Goal: Find specific page/section: Find specific page/section

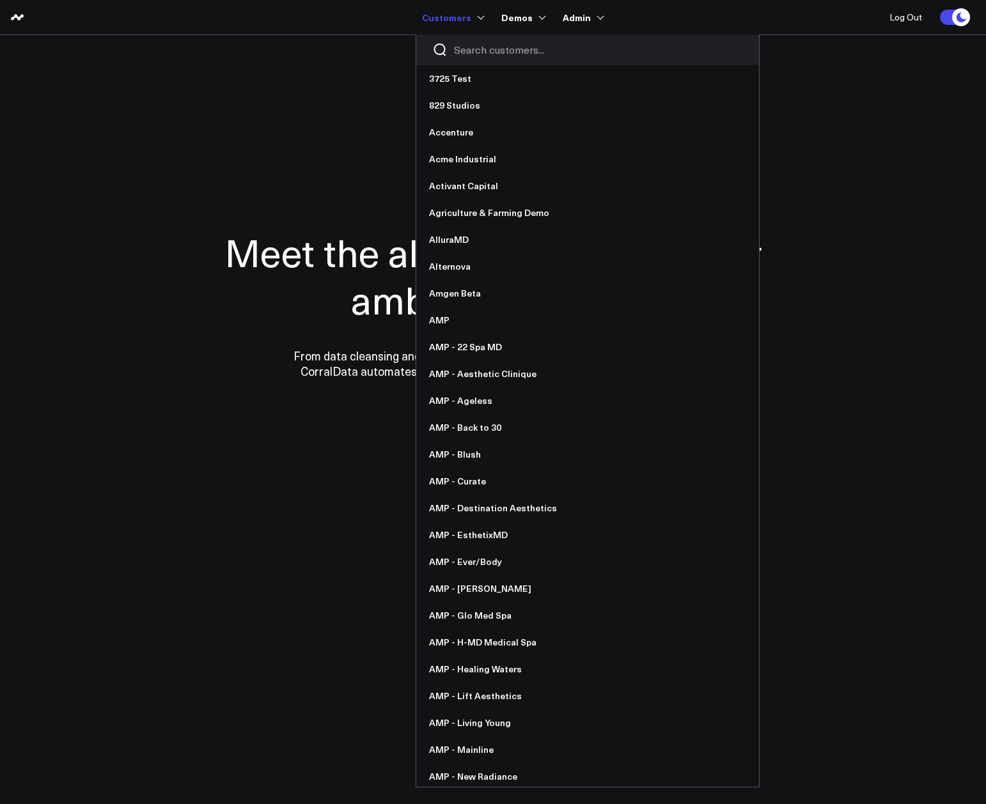
click at [495, 52] on input "Search customers input" at bounding box center [598, 50] width 289 height 14
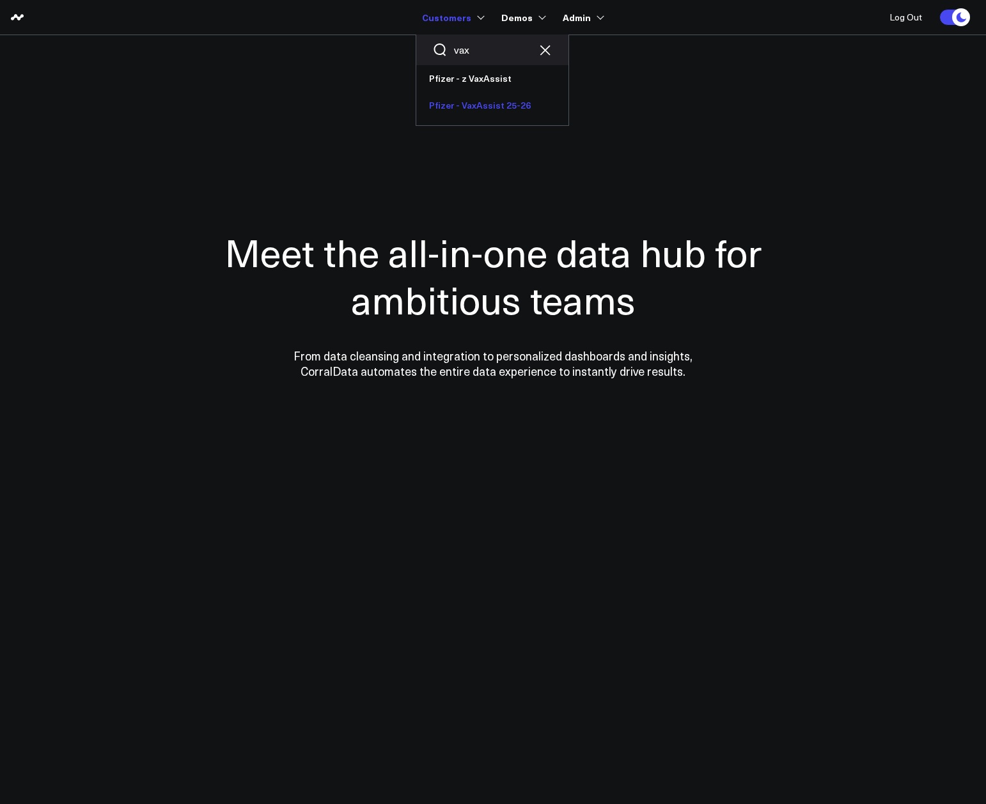
type input "vax"
click at [496, 107] on link "Pfizer - VaxAssist 25-26" at bounding box center [492, 105] width 152 height 27
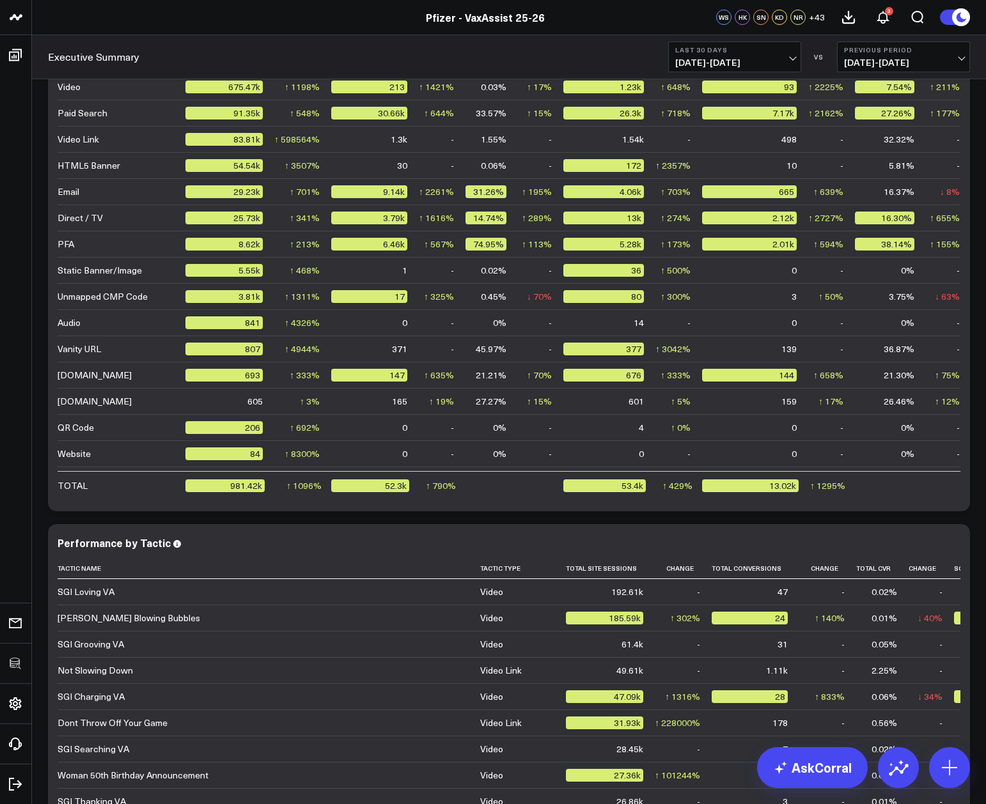
scroll to position [2813, 0]
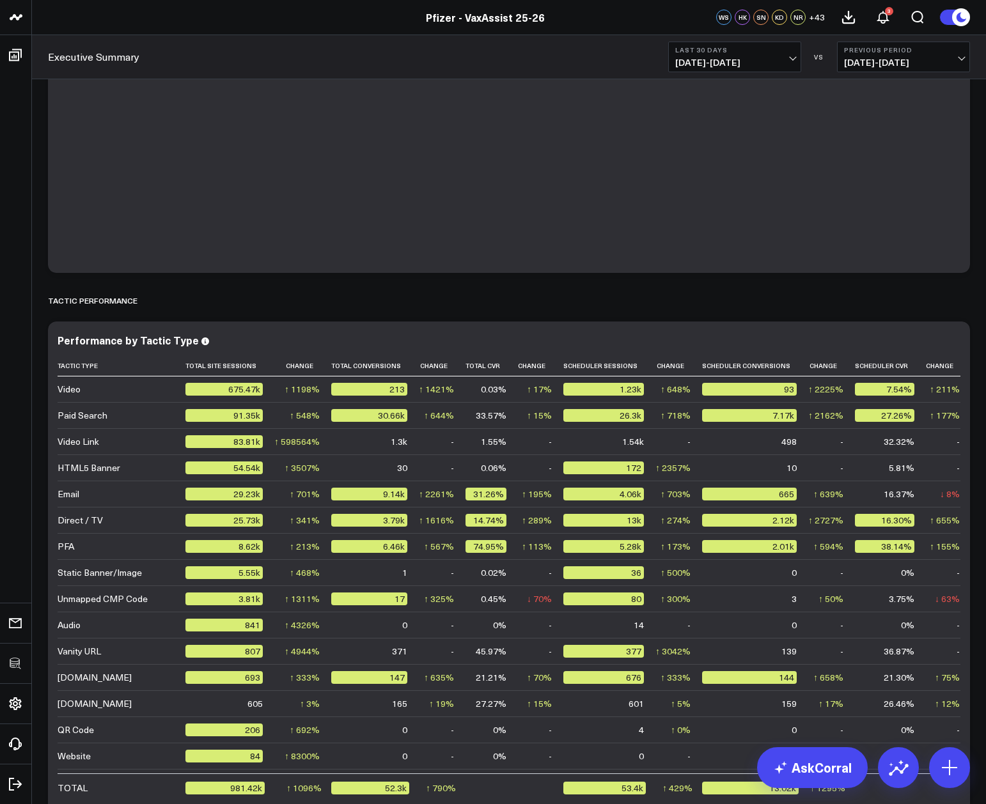
scroll to position [2749, 0]
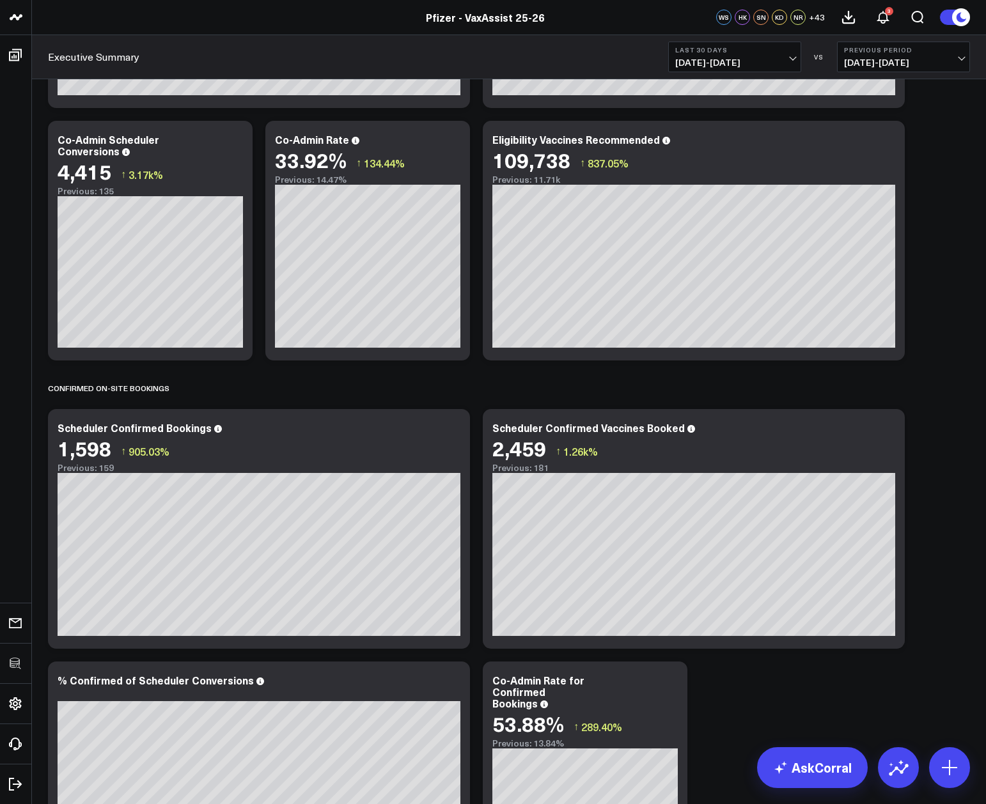
scroll to position [826, 0]
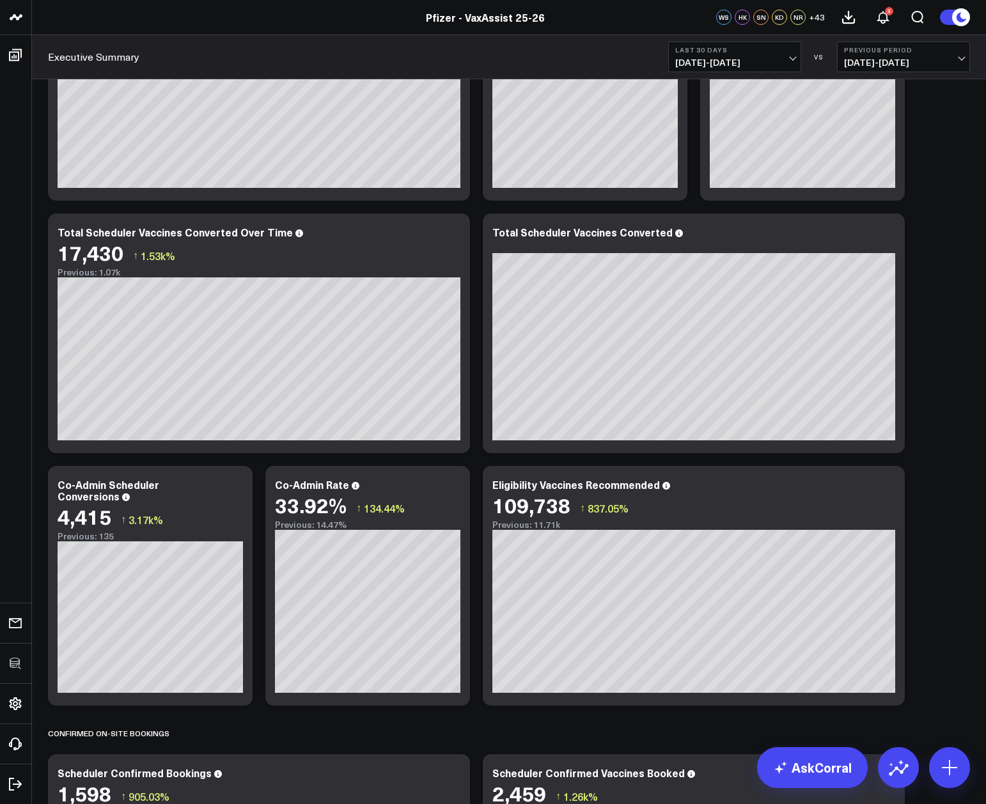
scroll to position [0, 0]
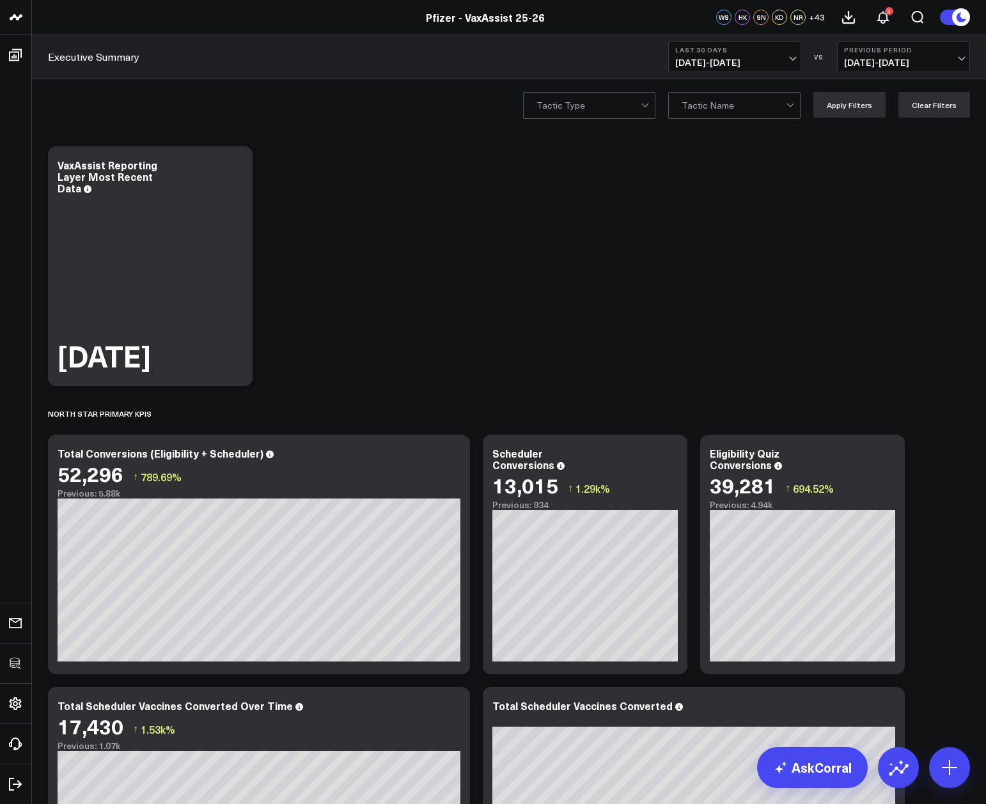
click at [610, 98] on div at bounding box center [588, 106] width 104 height 26
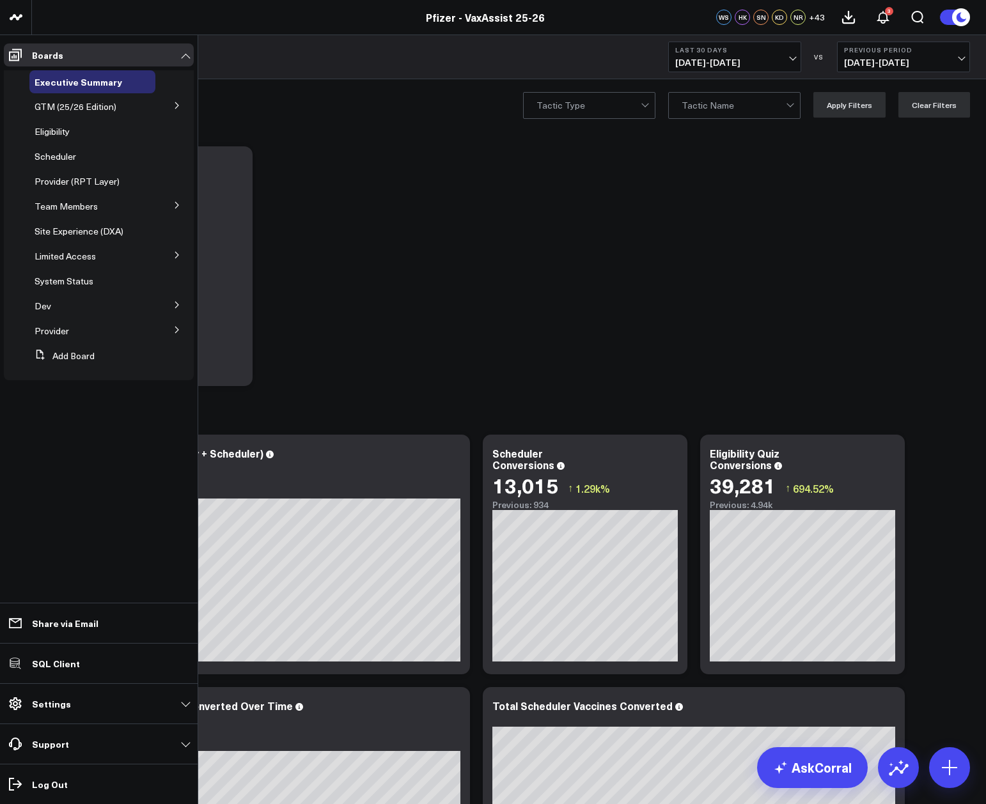
click at [176, 248] on button at bounding box center [176, 254] width 33 height 19
click at [80, 282] on span "PFA - Cross Domain" at bounding box center [82, 279] width 81 height 12
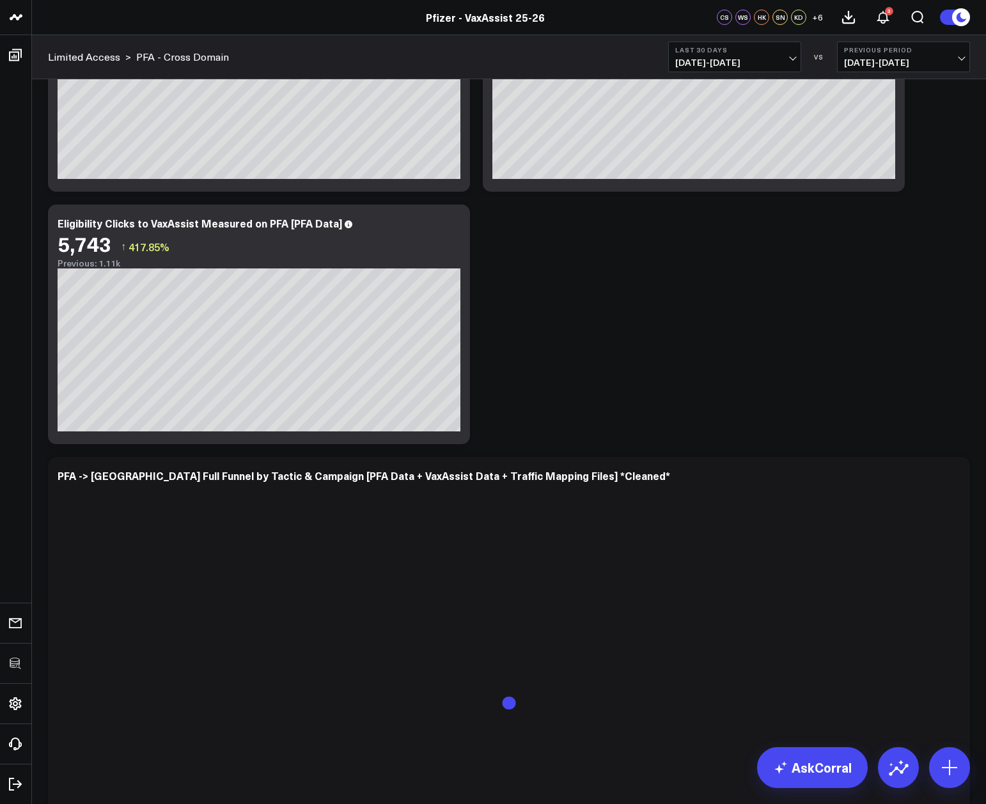
scroll to position [5584, 0]
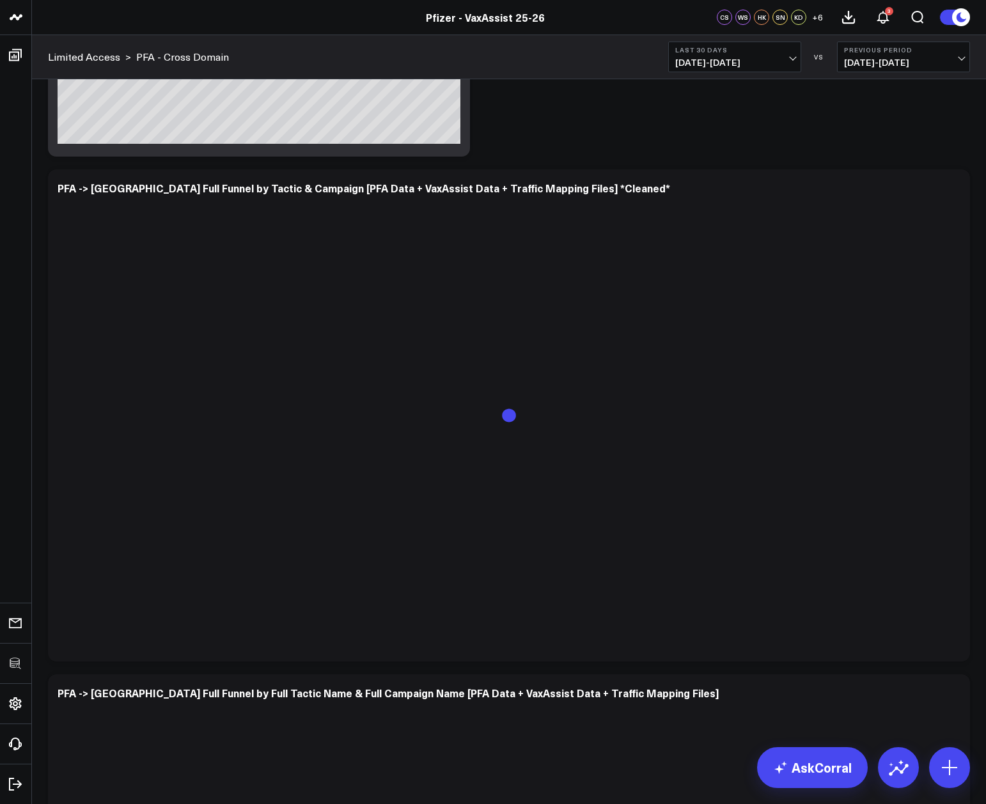
scroll to position [5636, 0]
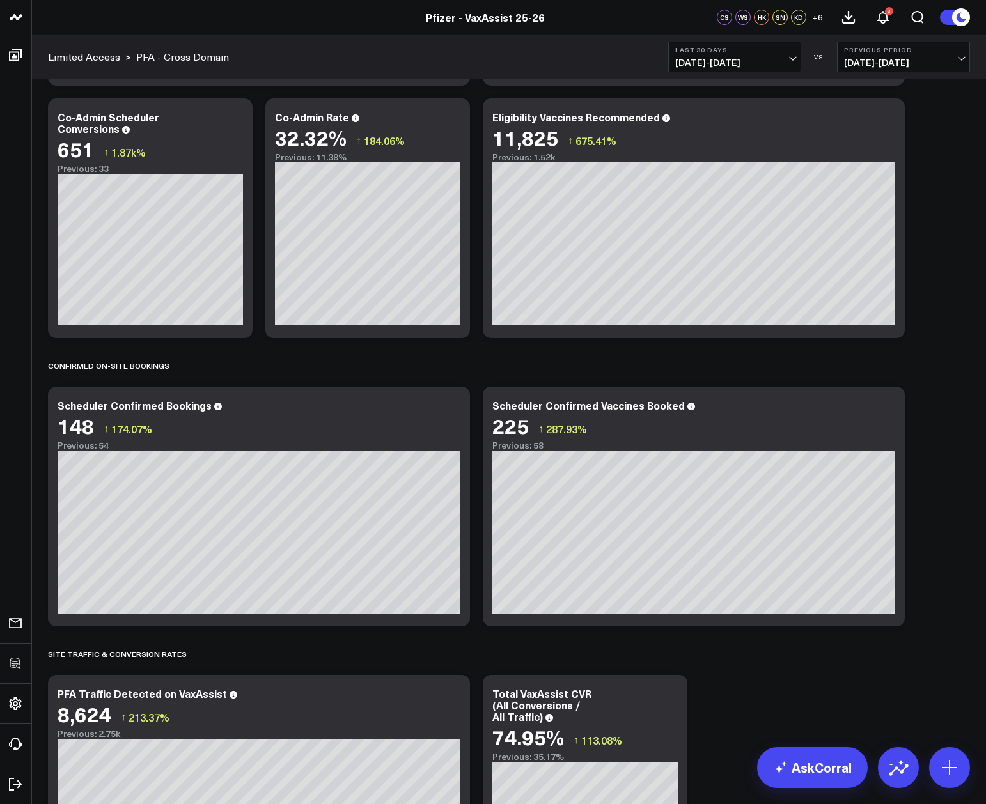
scroll to position [0, 0]
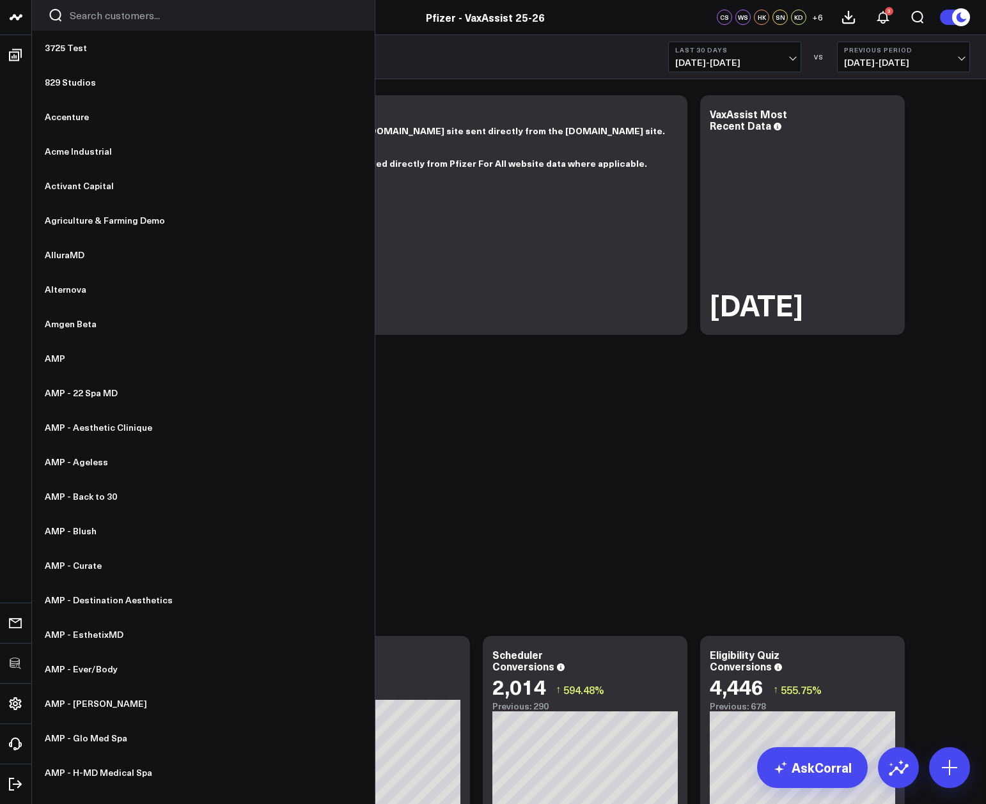
click at [105, 9] on input "Search customers input" at bounding box center [214, 15] width 289 height 14
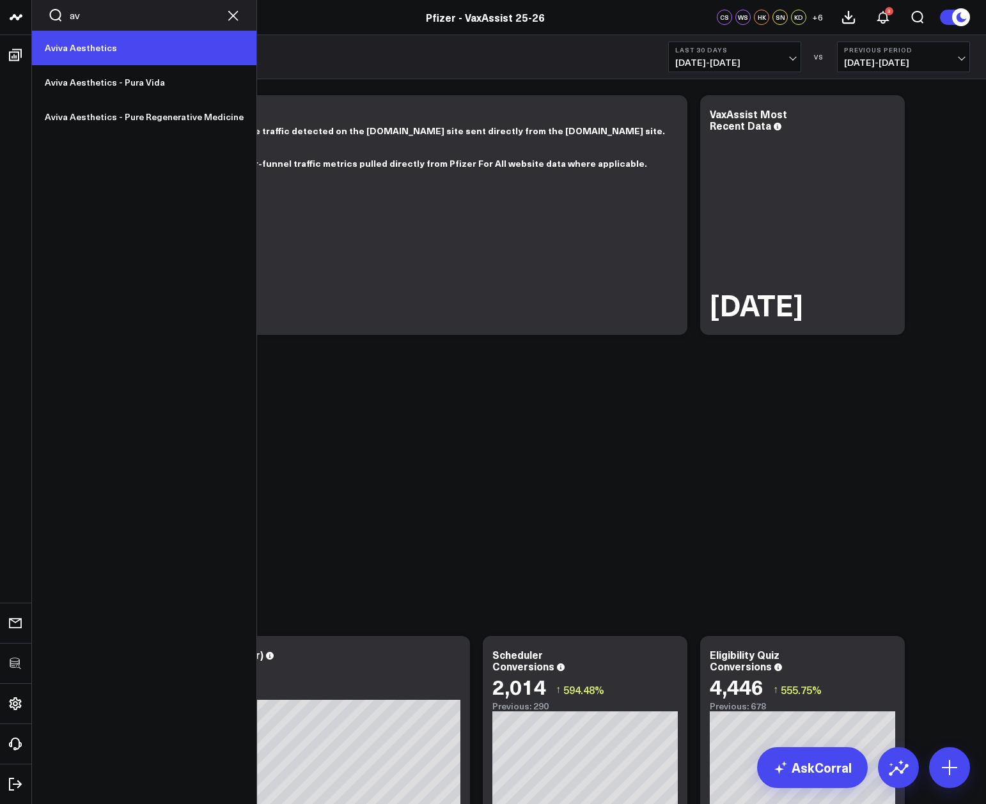
type input "av"
click at [112, 52] on link "Aviva Aesthetics" at bounding box center [144, 48] width 224 height 35
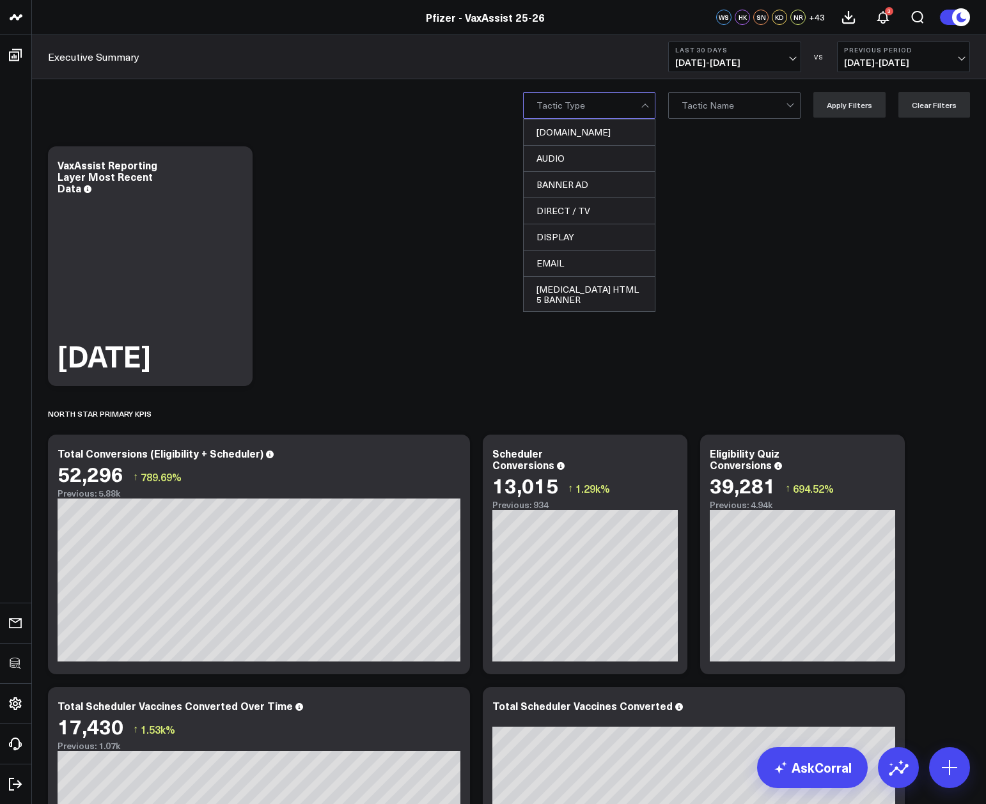
click at [603, 116] on div at bounding box center [588, 106] width 104 height 26
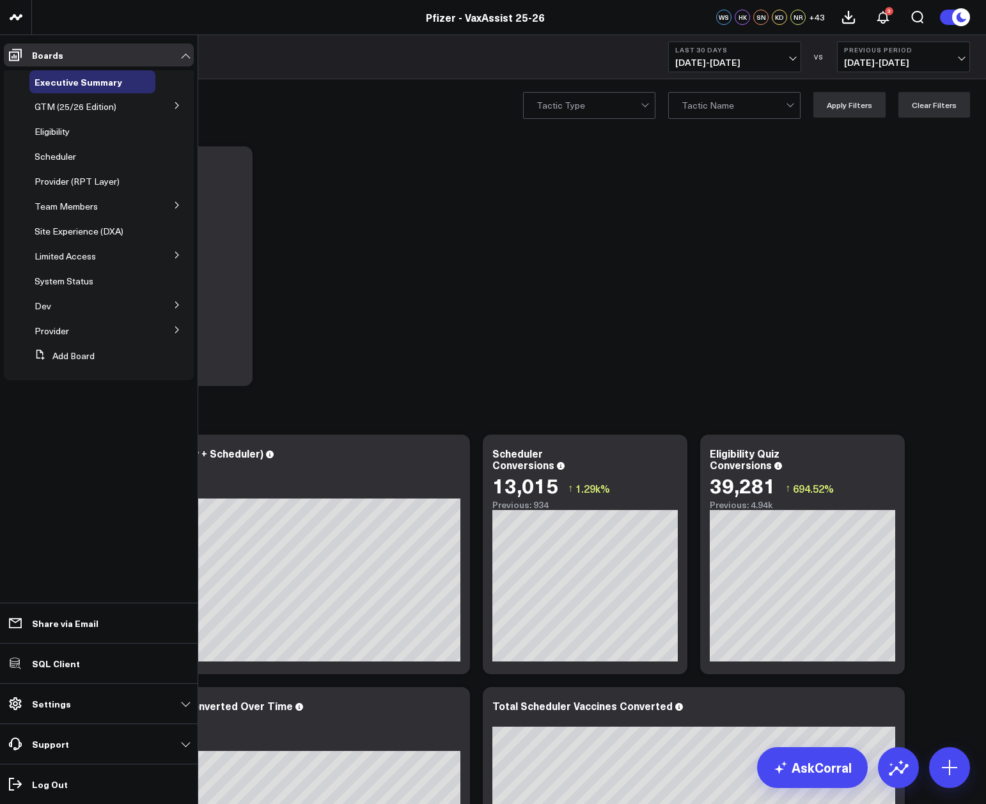
click at [181, 203] on button at bounding box center [176, 204] width 33 height 19
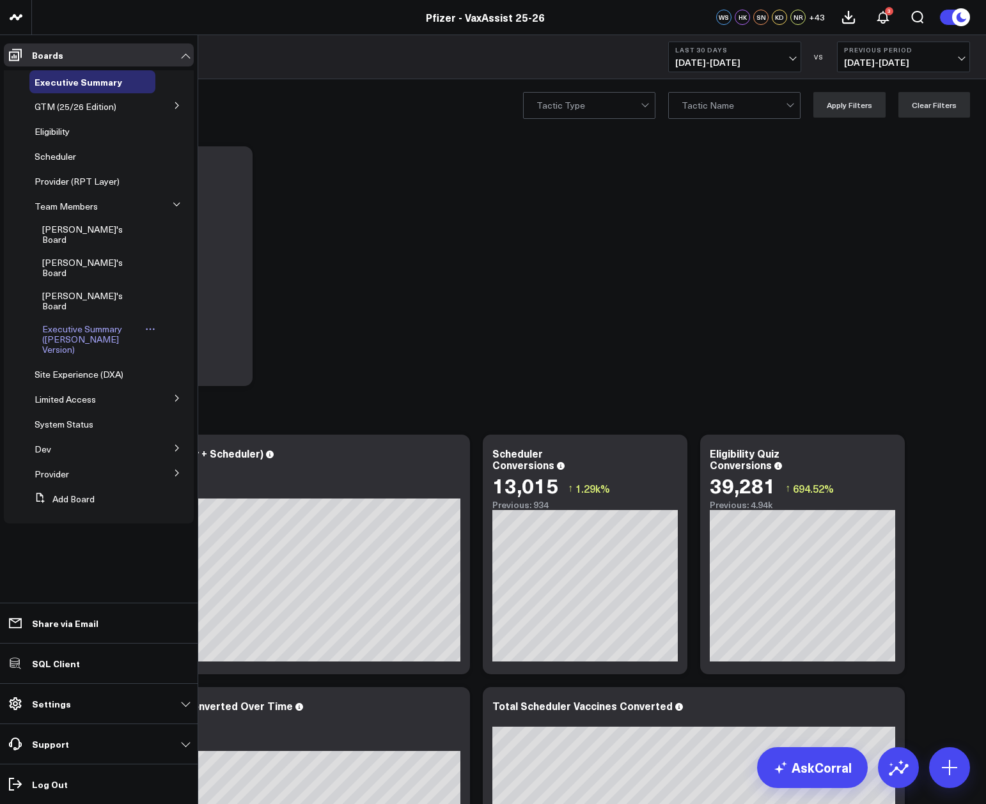
click at [78, 323] on span "Executive Summary ([PERSON_NAME] Version)" at bounding box center [82, 339] width 80 height 33
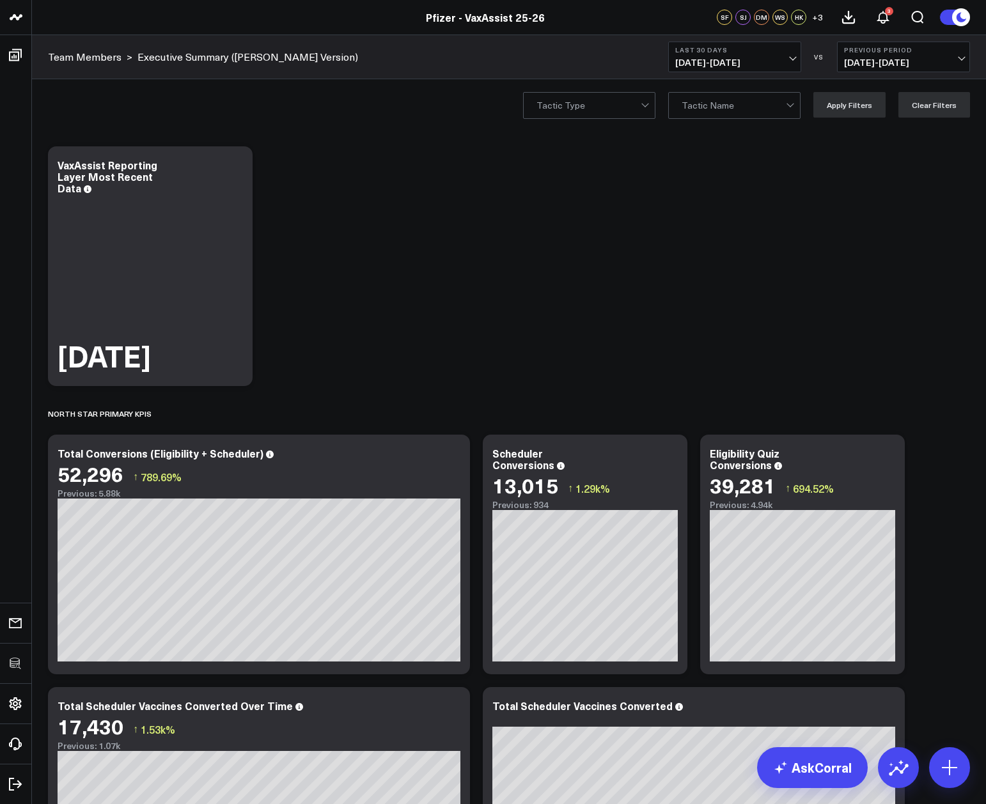
click at [608, 88] on div "Tactic Type Tactic Name Apply Filters Clear Filters" at bounding box center [509, 104] width 954 height 51
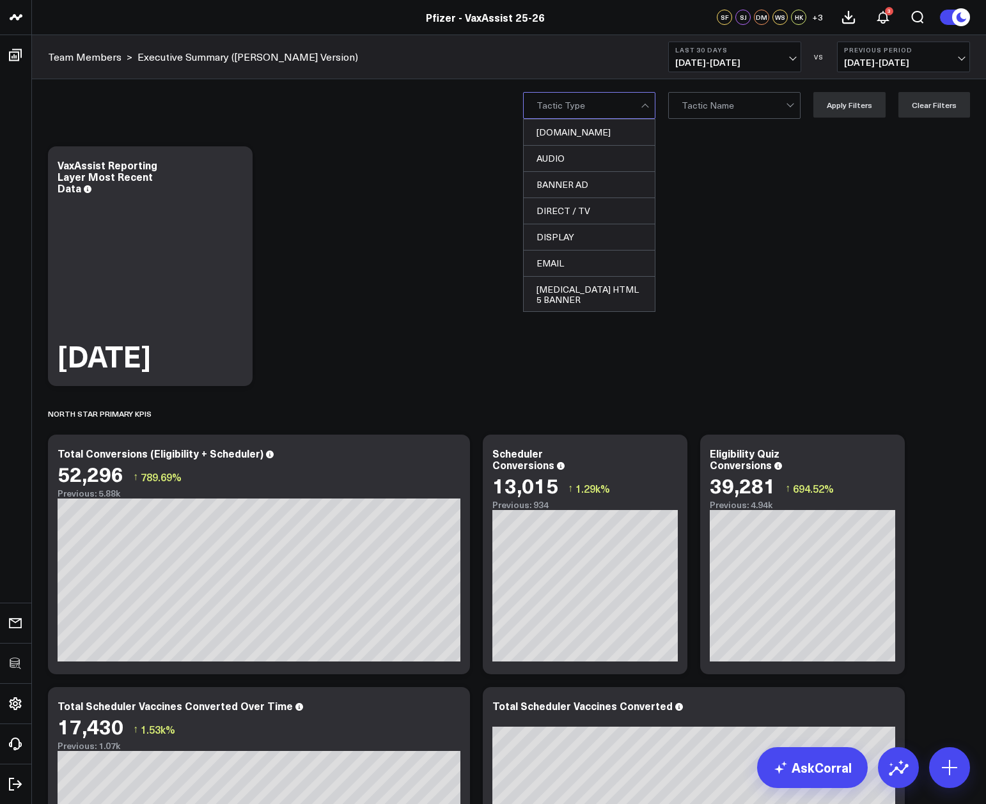
click at [610, 98] on div at bounding box center [588, 106] width 104 height 26
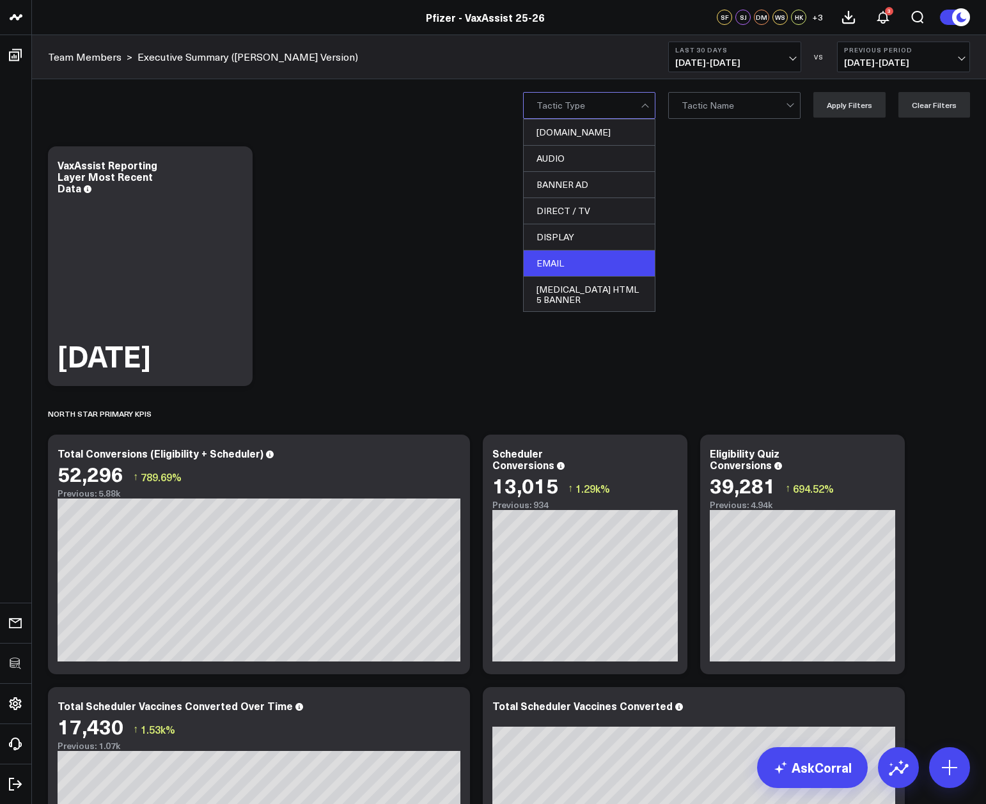
click at [597, 258] on div "EMAIL" at bounding box center [588, 264] width 131 height 26
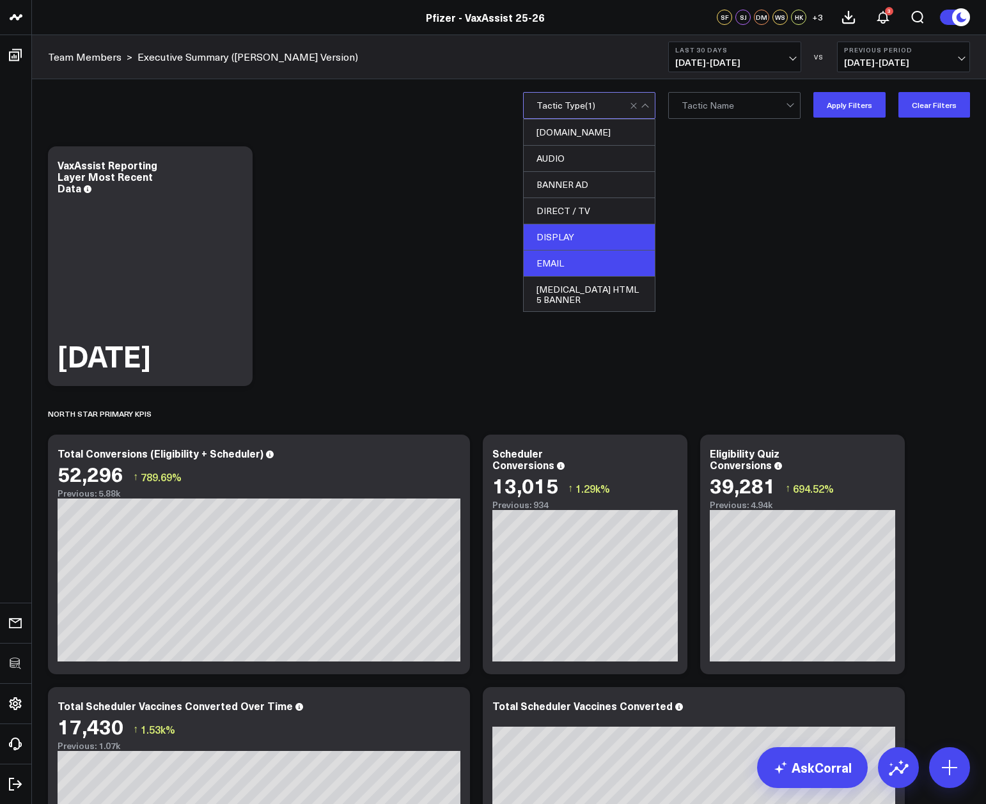
click at [590, 236] on div "DISPLAY" at bounding box center [588, 237] width 131 height 26
click at [597, 182] on div "BANNER AD" at bounding box center [588, 185] width 131 height 26
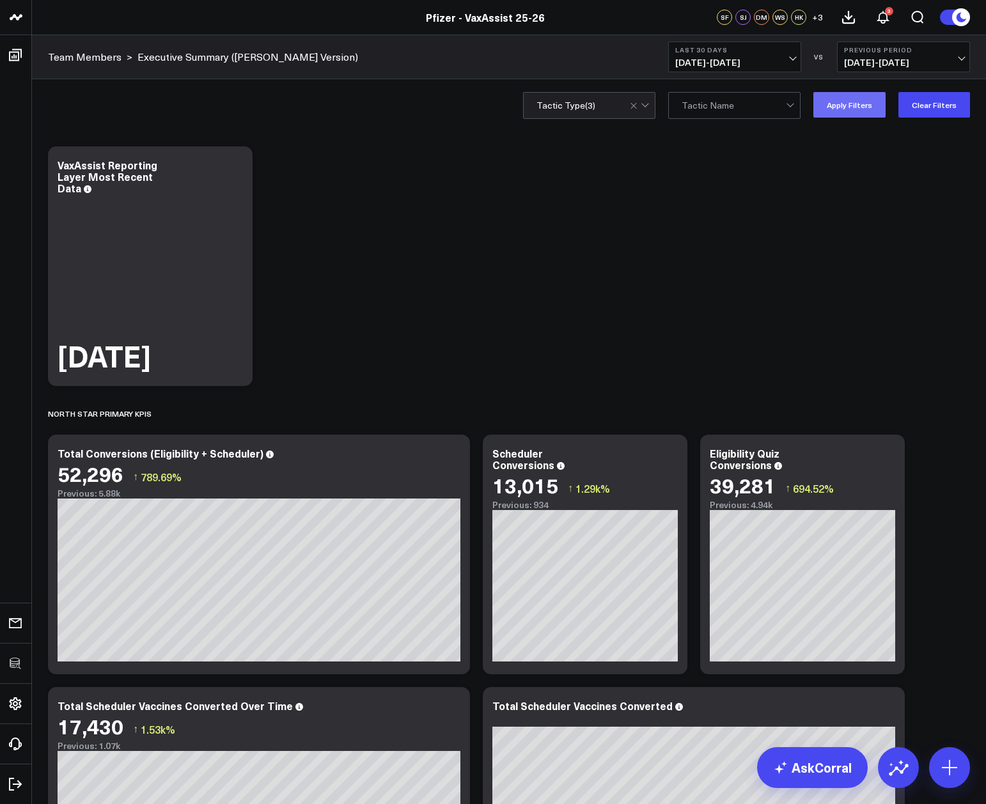
click at [851, 105] on button "Apply Filters" at bounding box center [849, 105] width 72 height 26
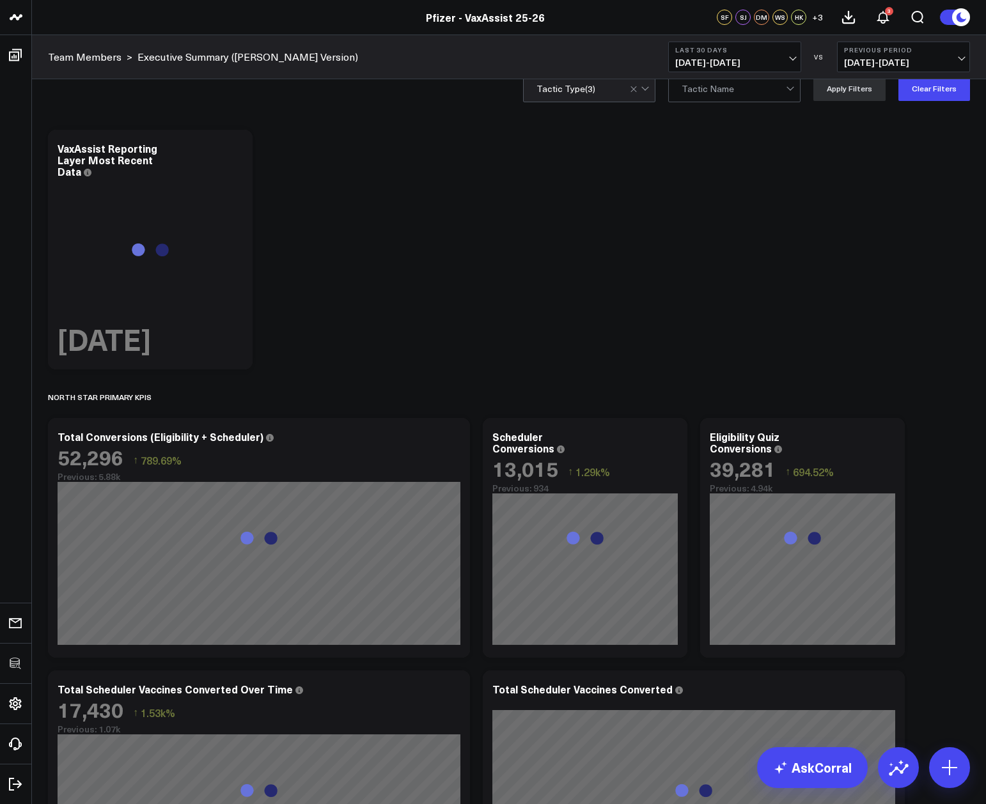
scroll to position [125, 0]
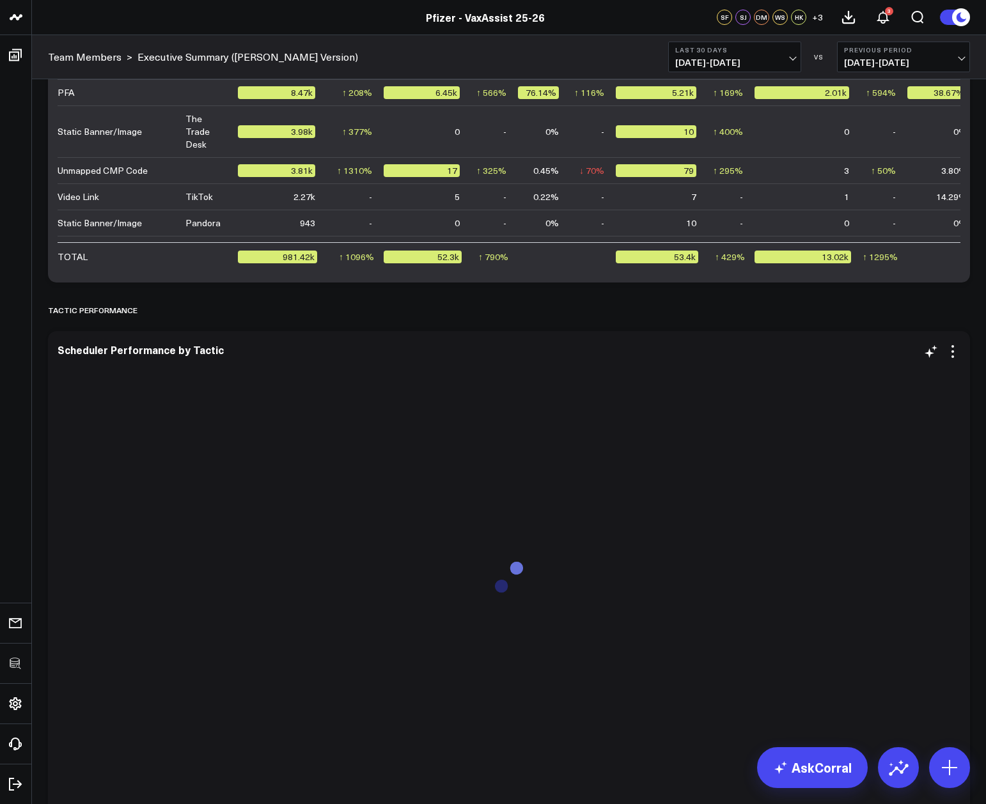
scroll to position [3378, 0]
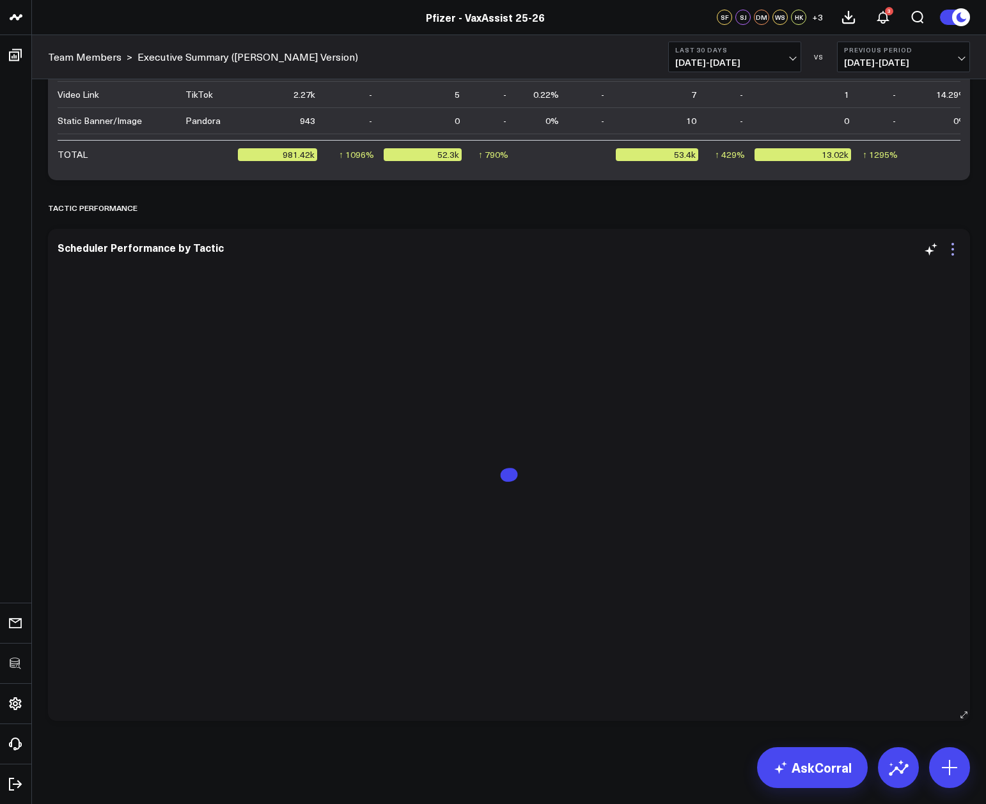
click at [959, 252] on icon at bounding box center [952, 249] width 15 height 15
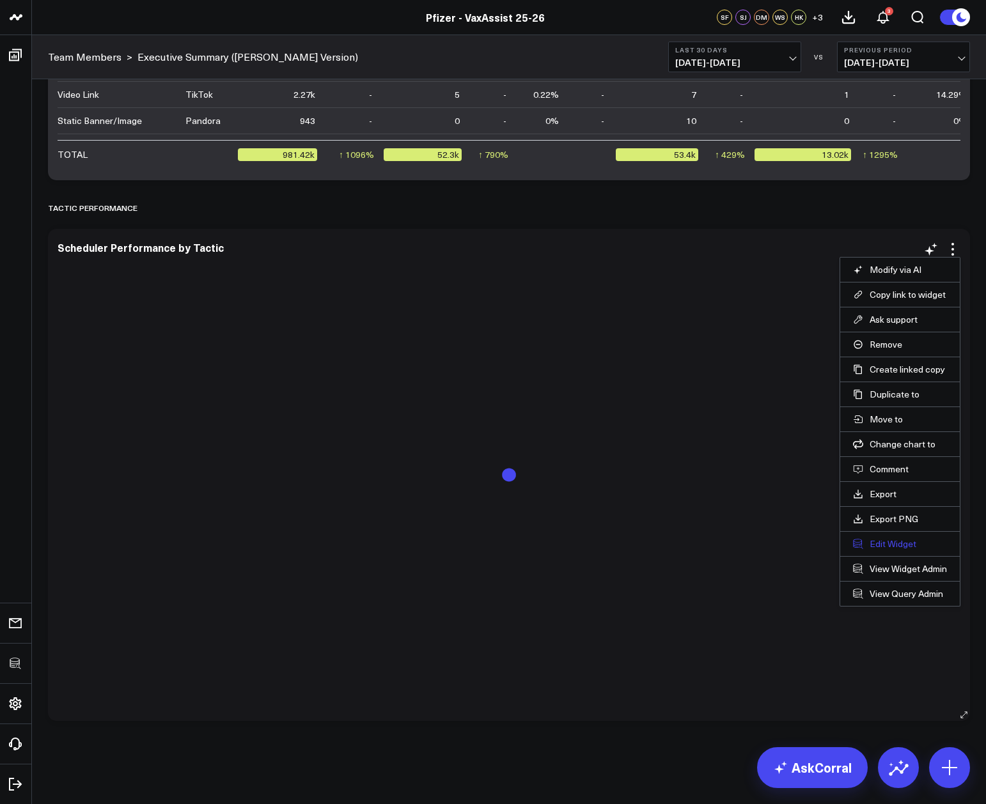
click at [894, 545] on button "Edit Widget" at bounding box center [900, 544] width 94 height 12
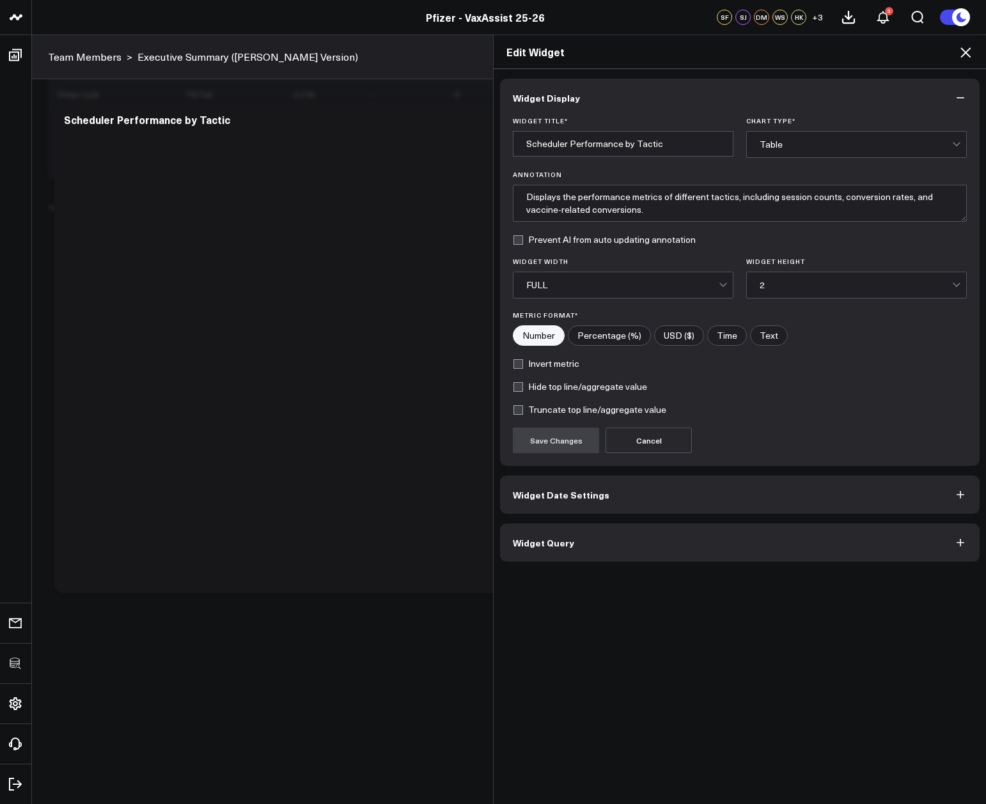
click at [619, 534] on button "Widget Query" at bounding box center [739, 542] width 479 height 38
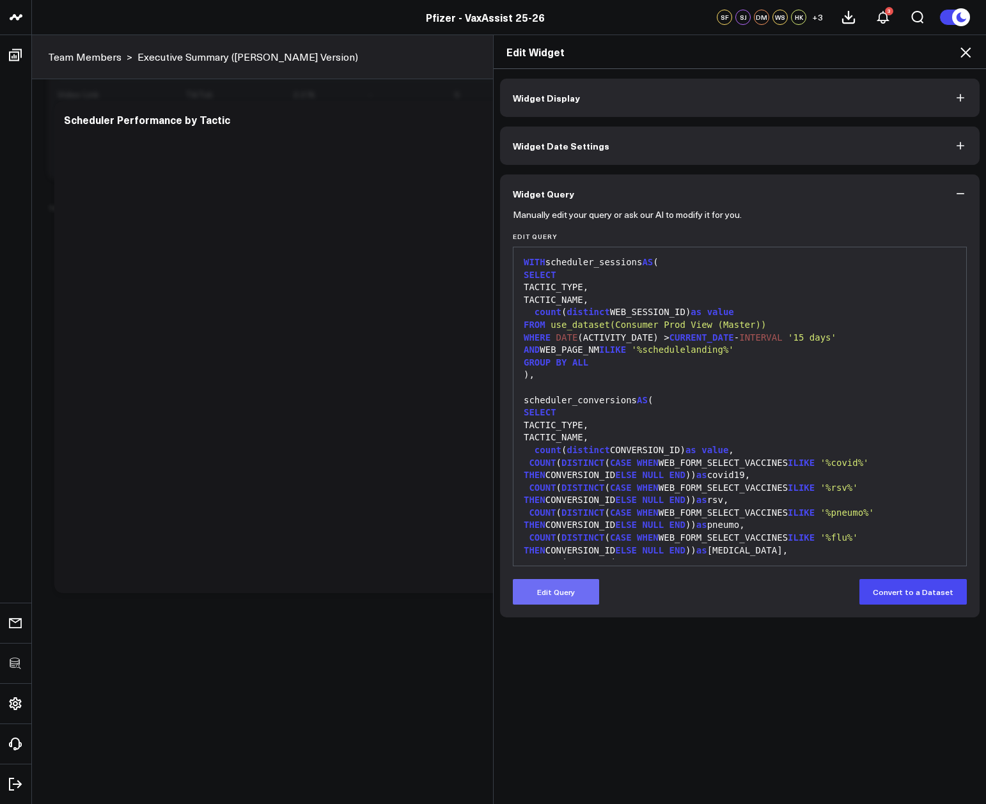
click at [553, 587] on button "Edit Query" at bounding box center [556, 592] width 86 height 26
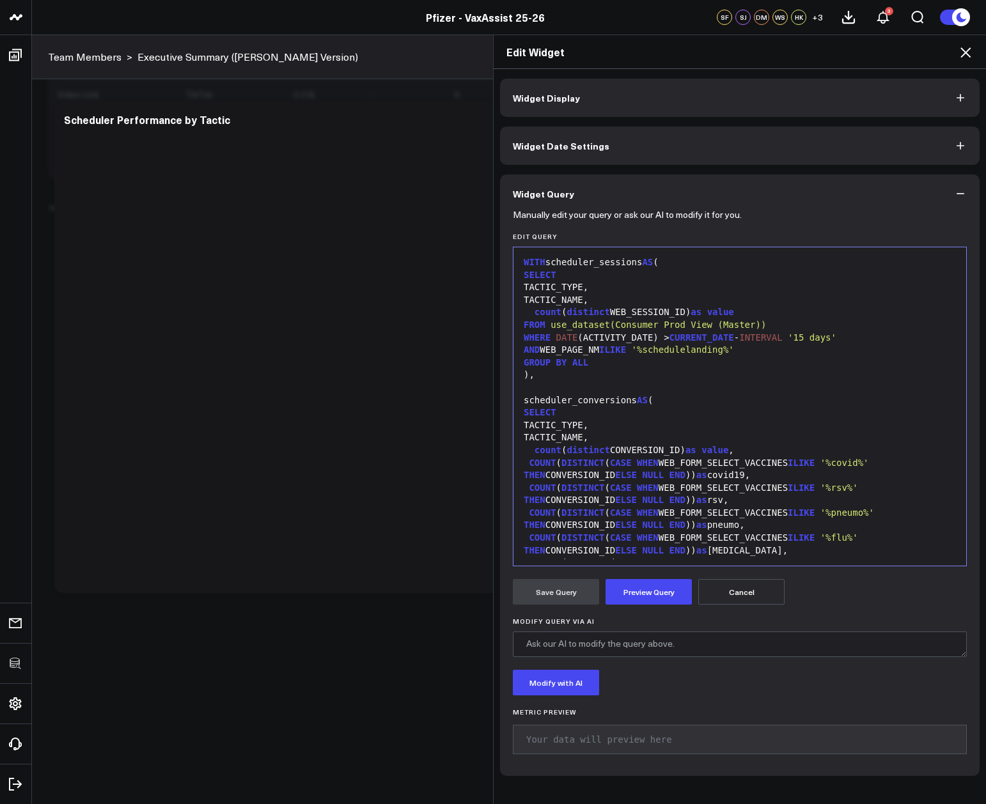
click at [964, 56] on icon at bounding box center [964, 52] width 15 height 15
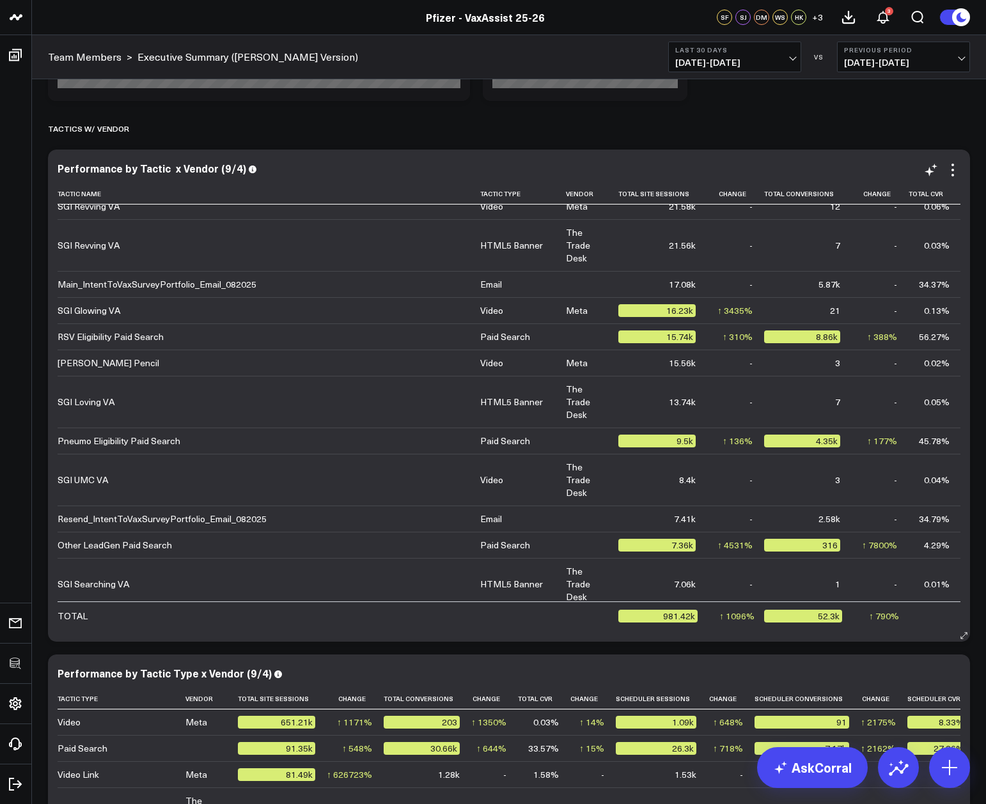
scroll to position [318, 0]
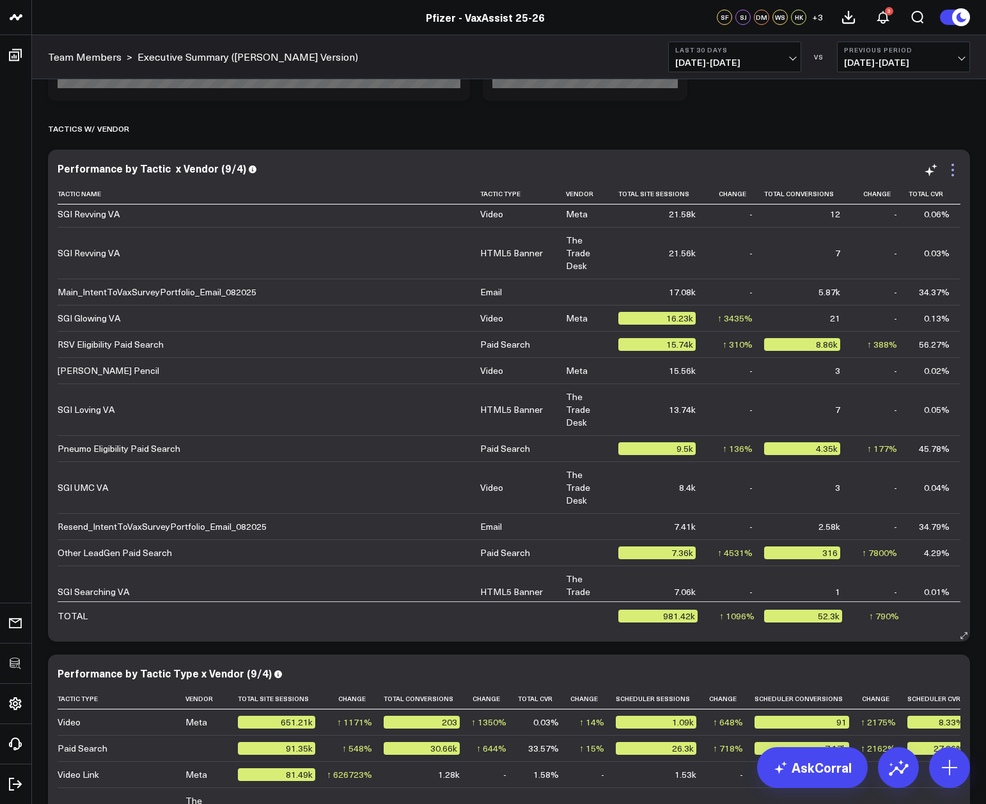
click at [955, 173] on icon at bounding box center [952, 169] width 15 height 15
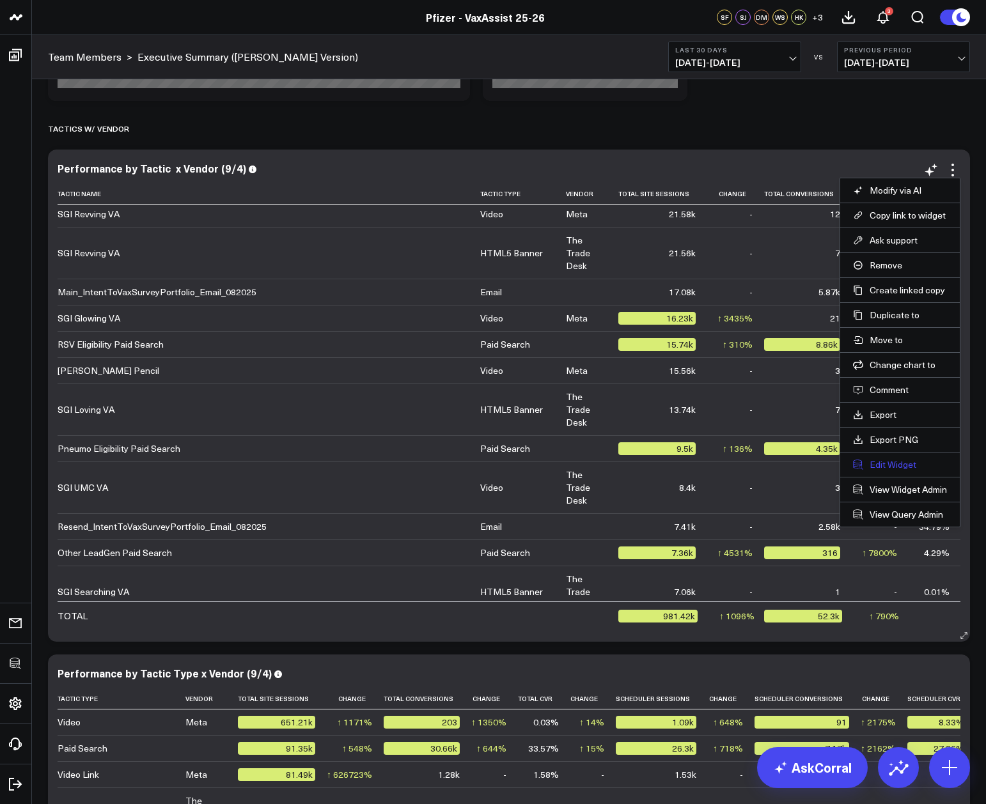
click at [900, 467] on button "Edit Widget" at bounding box center [900, 465] width 94 height 12
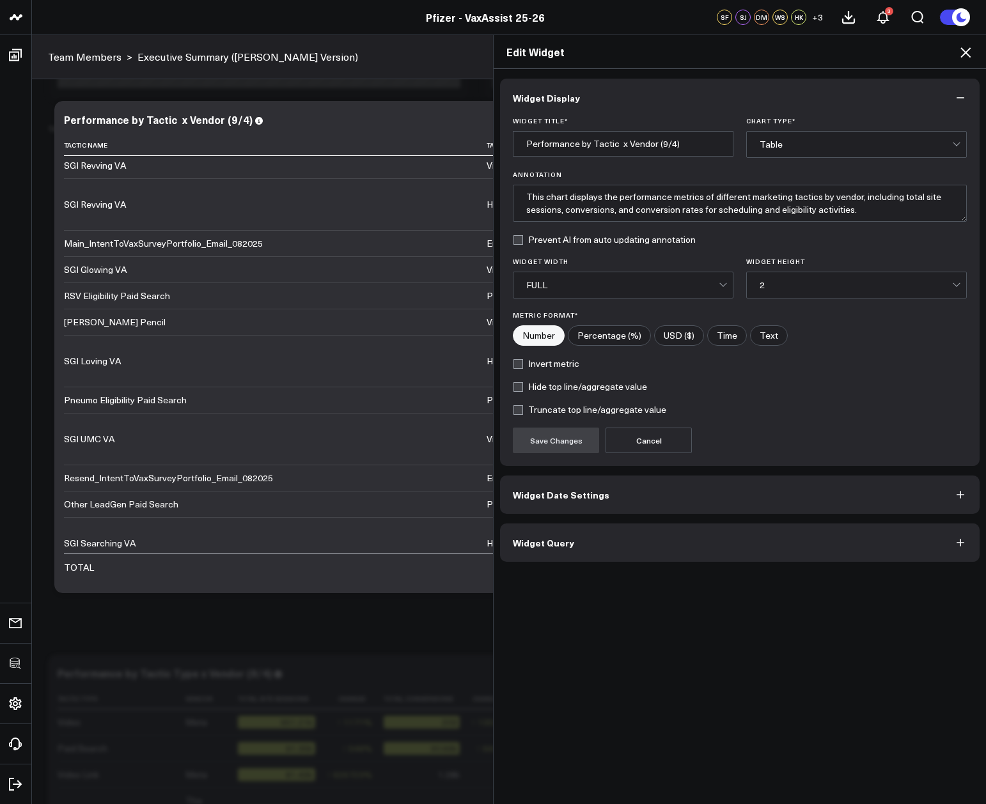
click at [603, 539] on button "Widget Query" at bounding box center [739, 542] width 479 height 38
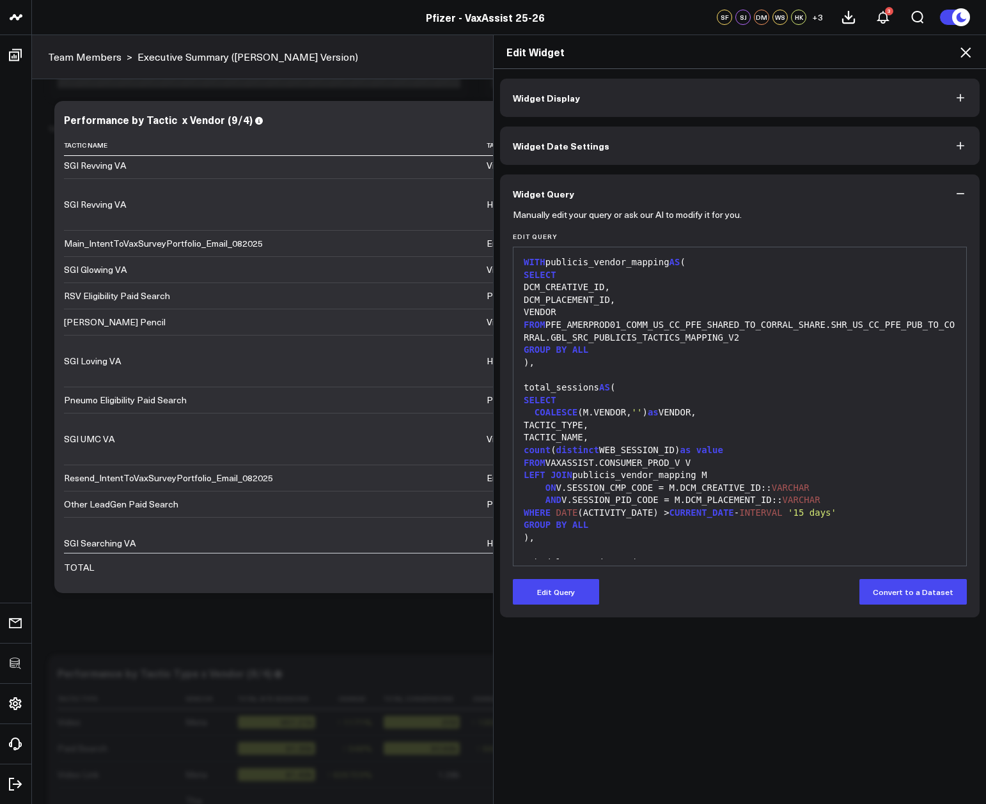
drag, startPoint x: 551, startPoint y: 584, endPoint x: 610, endPoint y: 490, distance: 110.8
click at [551, 584] on button "Edit Query" at bounding box center [556, 592] width 86 height 26
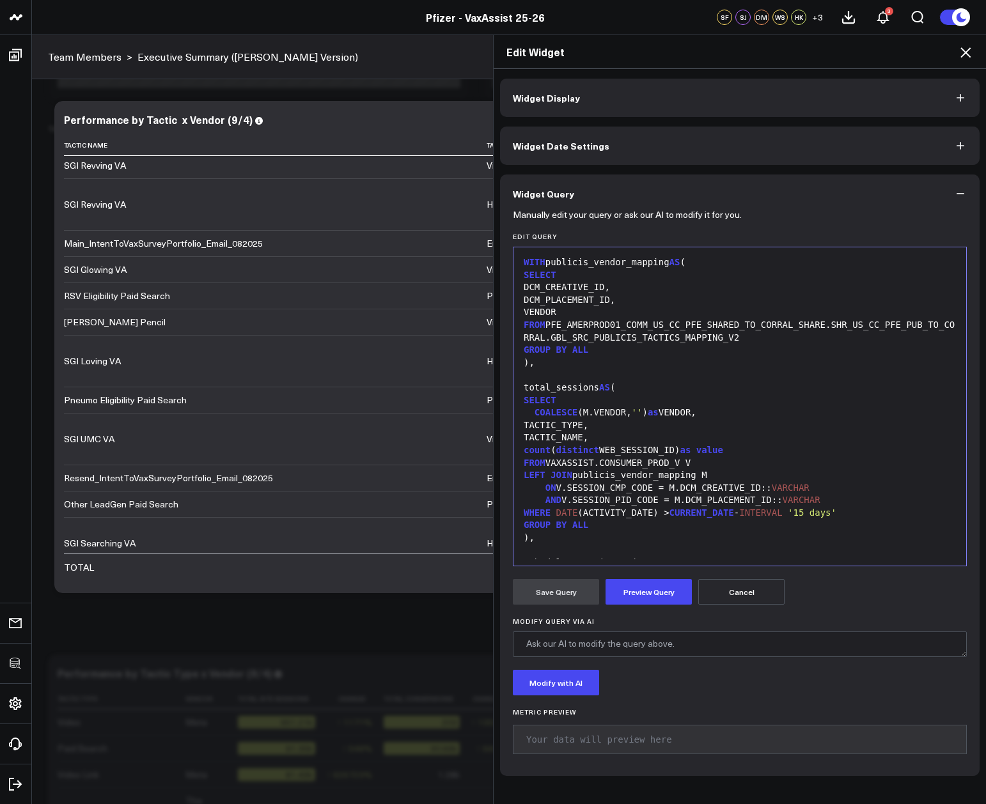
scroll to position [92, 0]
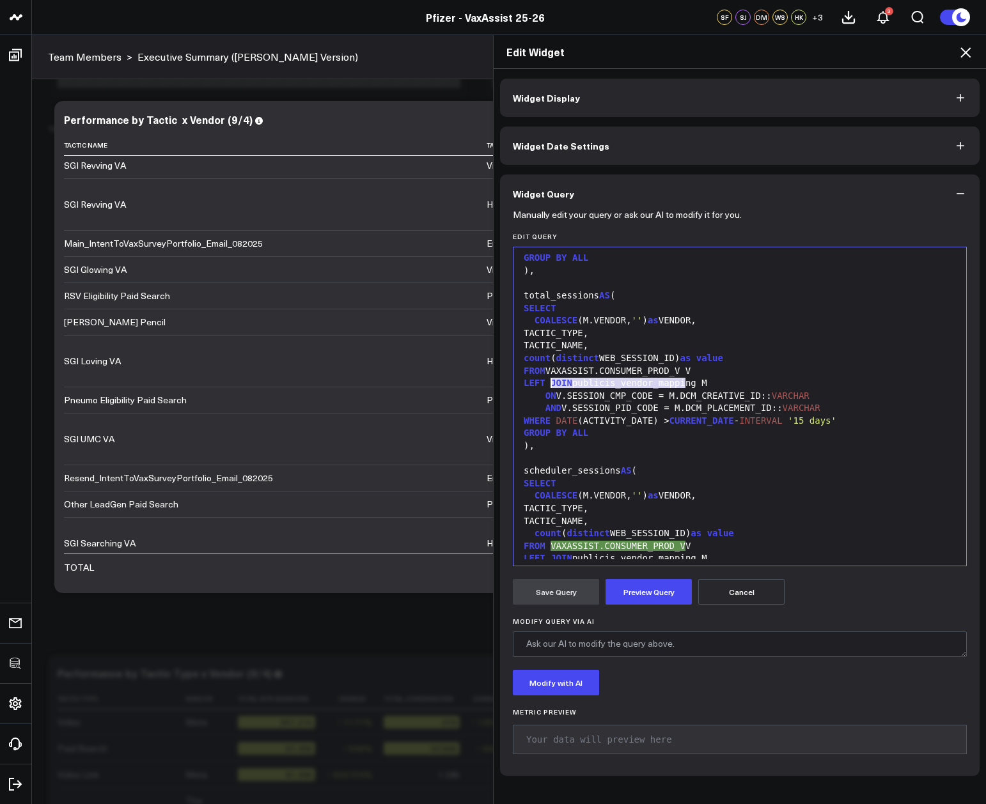
drag, startPoint x: 679, startPoint y: 382, endPoint x: 546, endPoint y: 384, distance: 133.0
click at [546, 378] on div "FROM VAXASSIST.CONSUMER_PROD_V V" at bounding box center [740, 371] width 440 height 13
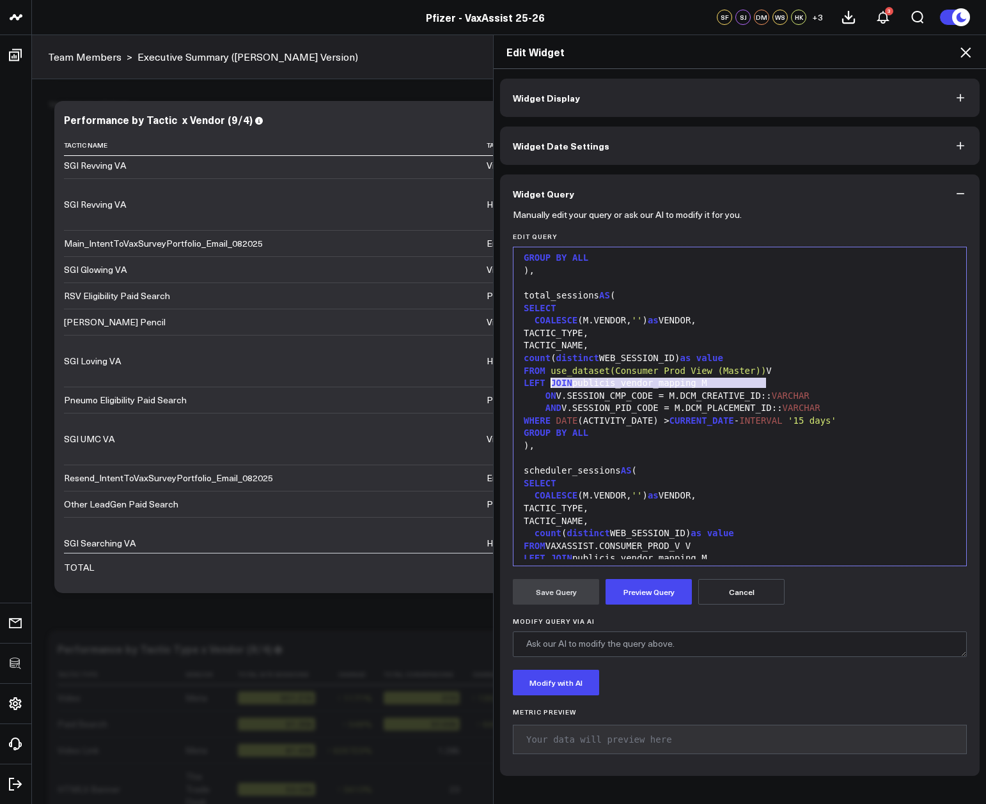
drag, startPoint x: 759, startPoint y: 384, endPoint x: 581, endPoint y: 382, distance: 178.3
click at [581, 376] on span "use_dataset(Consumer Prod View (Master))" at bounding box center [657, 371] width 215 height 10
copy div "use_dataset(Consumer Prod View (Master))"
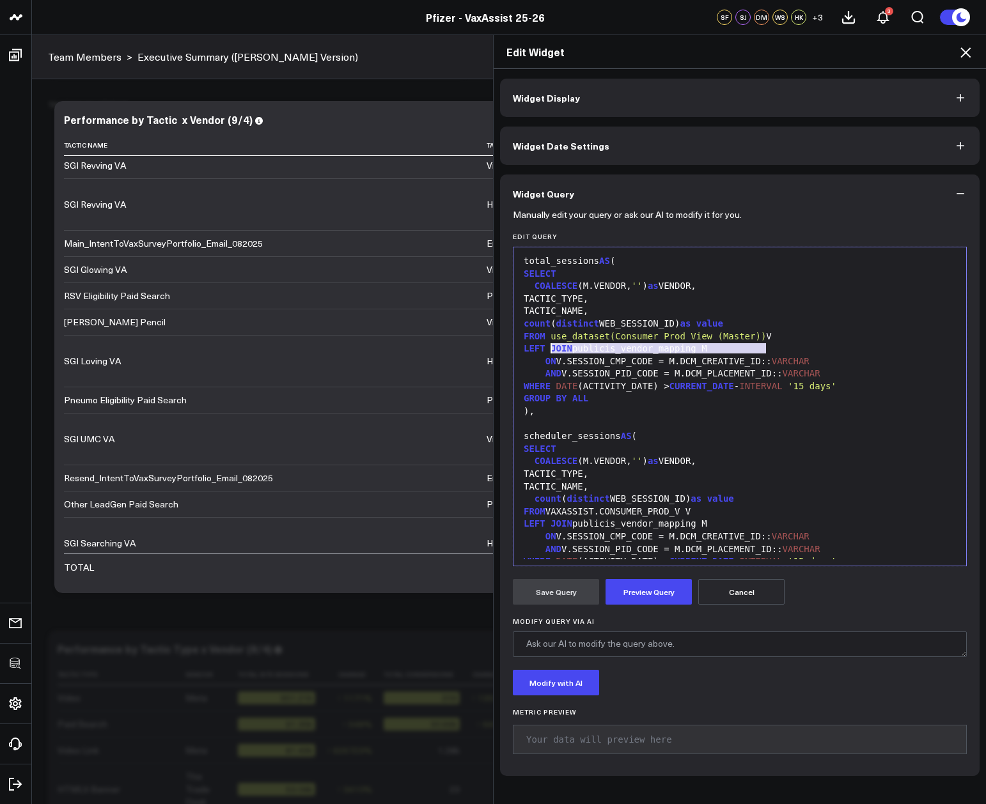
scroll to position [221, 0]
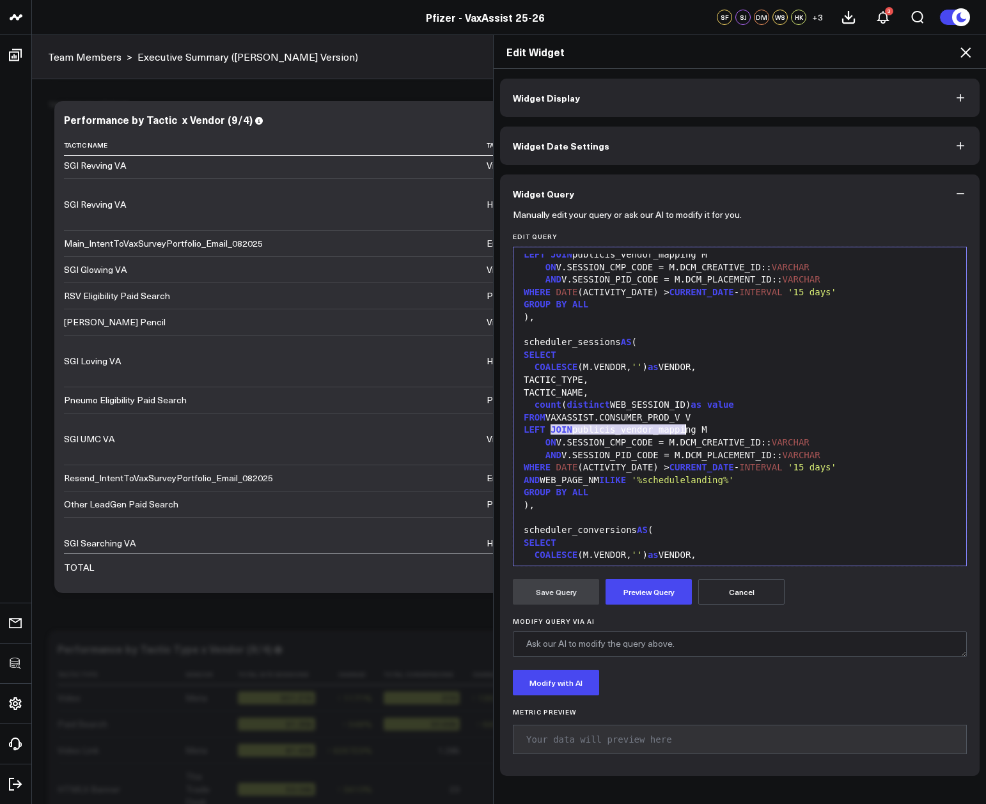
drag, startPoint x: 546, startPoint y: 428, endPoint x: 680, endPoint y: 429, distance: 134.2
click at [680, 424] on div "FROM VAXASSIST.CONSUMER_PROD_V V" at bounding box center [740, 418] width 440 height 13
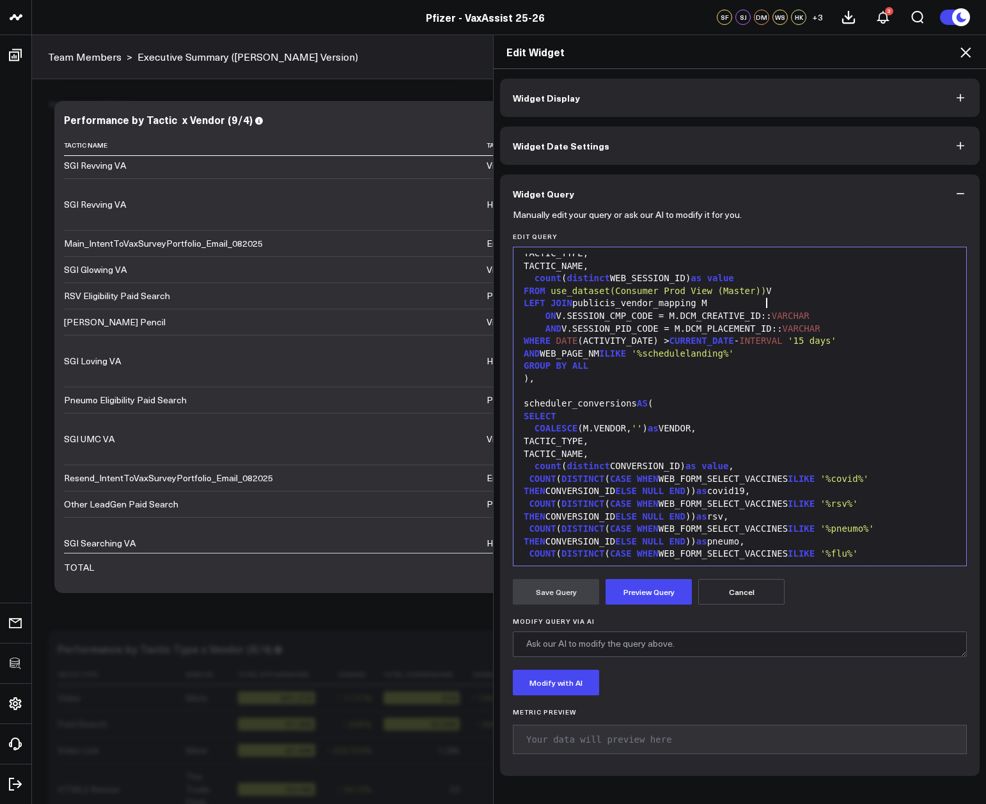
scroll to position [479, 0]
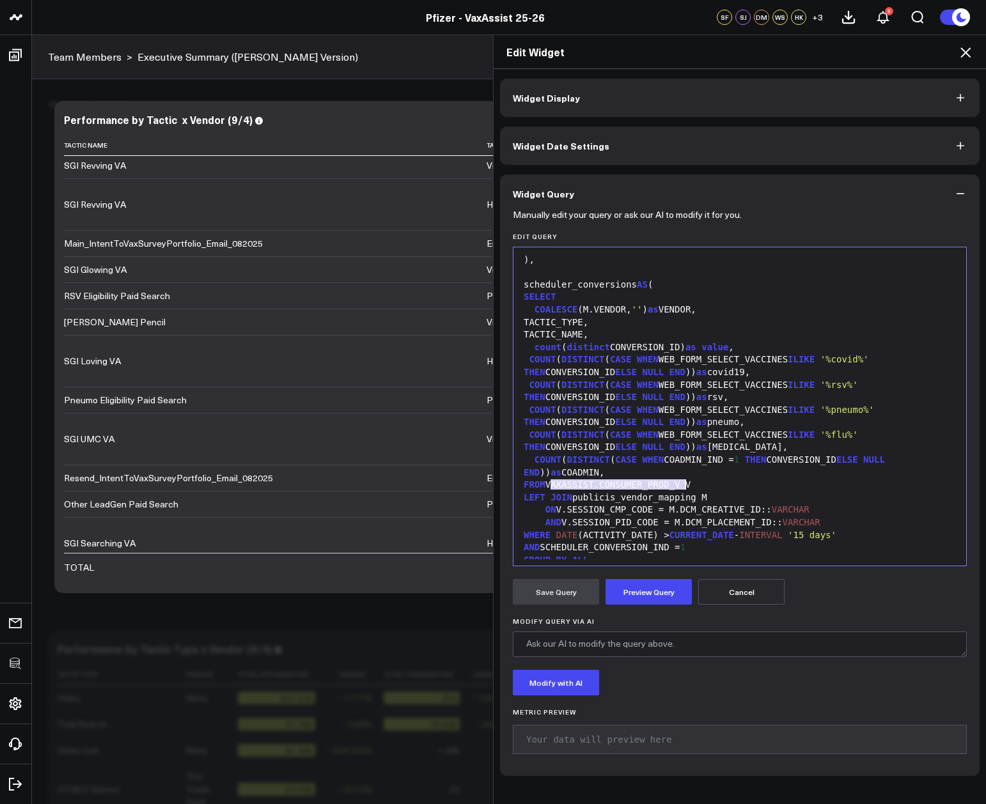
drag, startPoint x: 545, startPoint y: 485, endPoint x: 680, endPoint y: 481, distance: 134.9
click at [680, 481] on div "FROM VAXASSIST.CONSUMER_PROD_V V" at bounding box center [740, 485] width 440 height 13
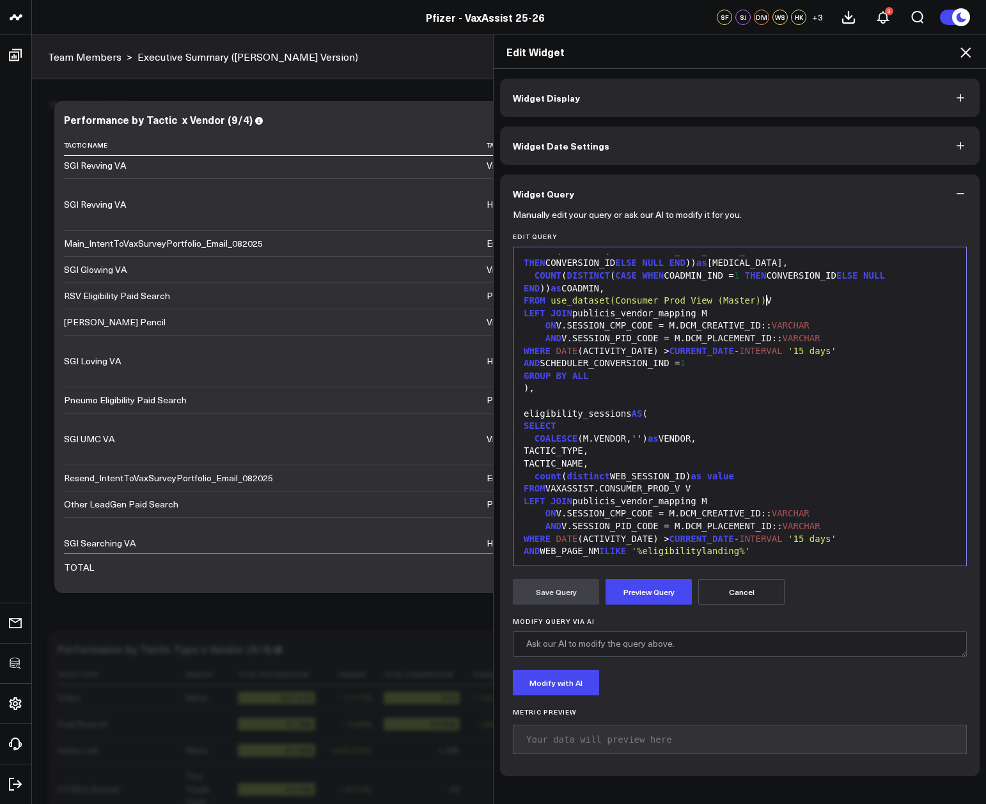
scroll to position [780, 0]
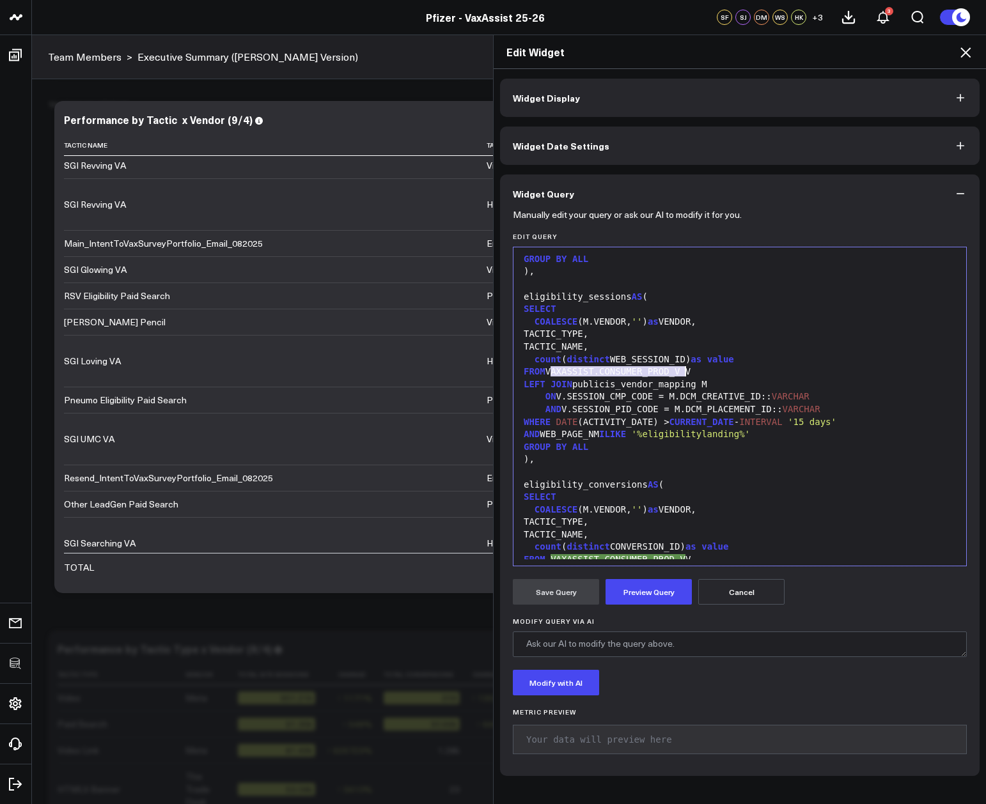
drag, startPoint x: 545, startPoint y: 371, endPoint x: 680, endPoint y: 376, distance: 135.6
click at [680, 376] on div "FROM VAXASSIST.CONSUMER_PROD_V V" at bounding box center [740, 372] width 440 height 13
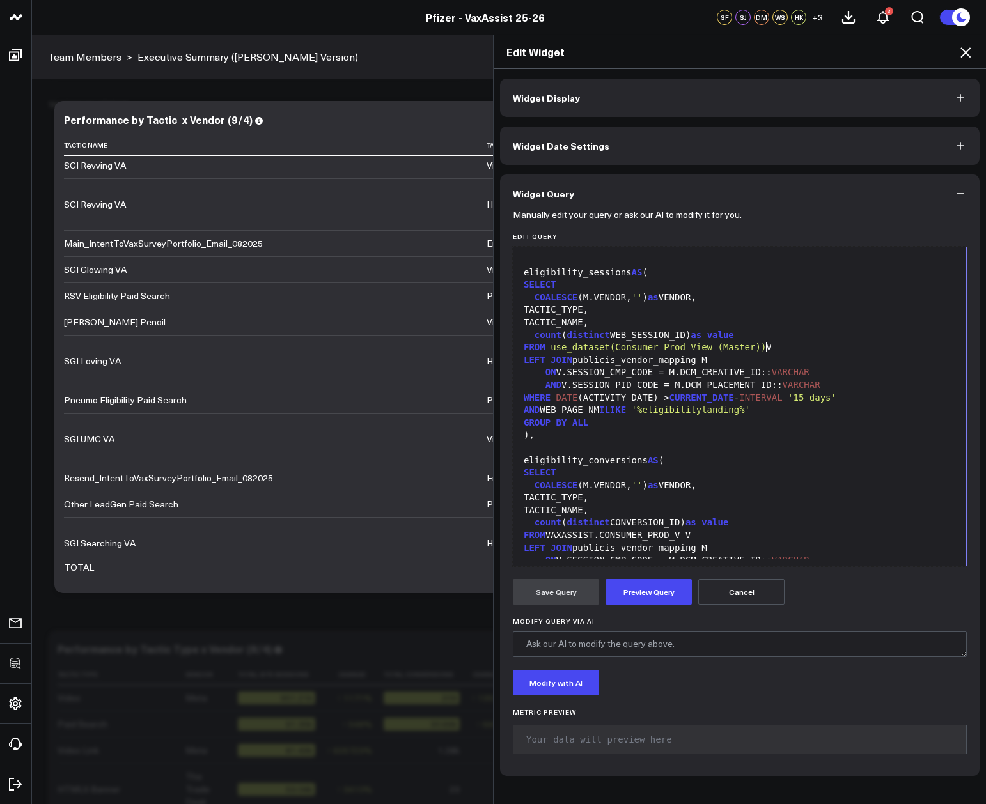
scroll to position [940, 0]
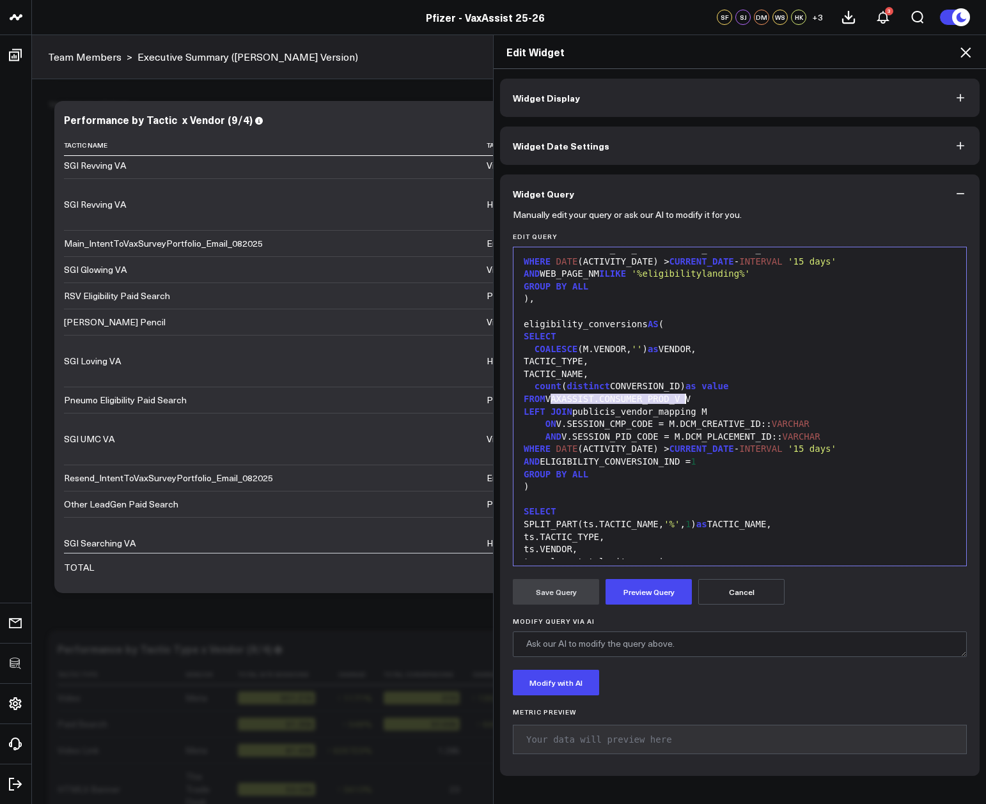
drag, startPoint x: 544, startPoint y: 399, endPoint x: 680, endPoint y: 401, distance: 136.1
click at [680, 401] on div "FROM VAXASSIST.CONSUMER_PROD_V V" at bounding box center [740, 399] width 440 height 13
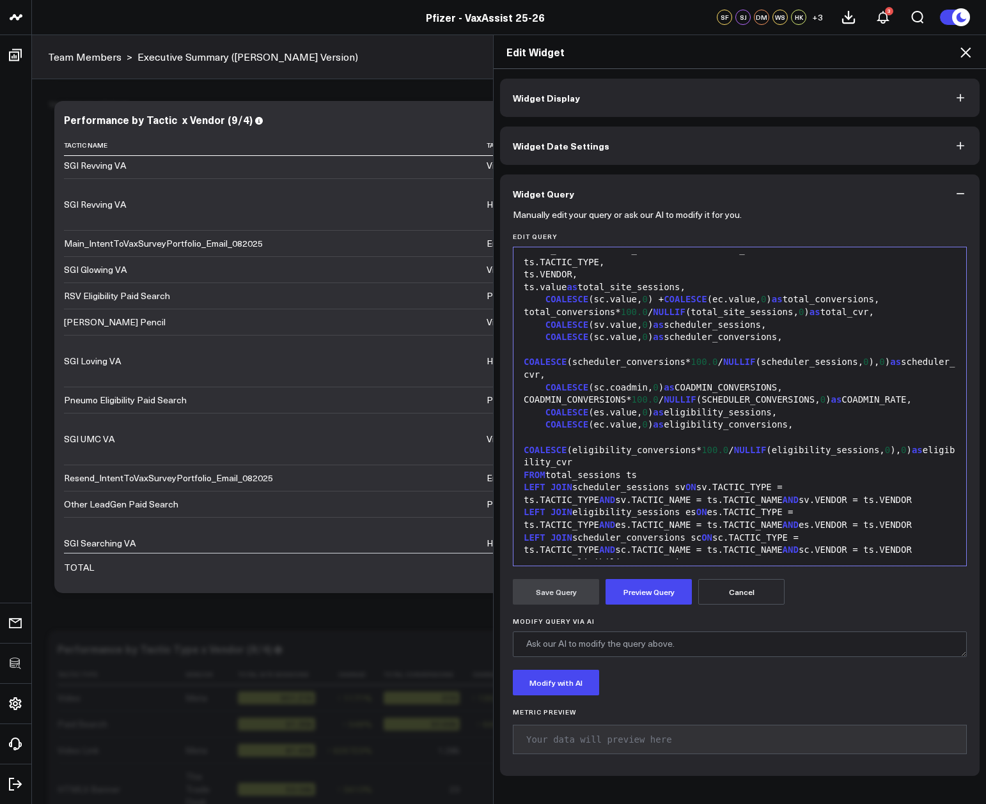
scroll to position [1240, 0]
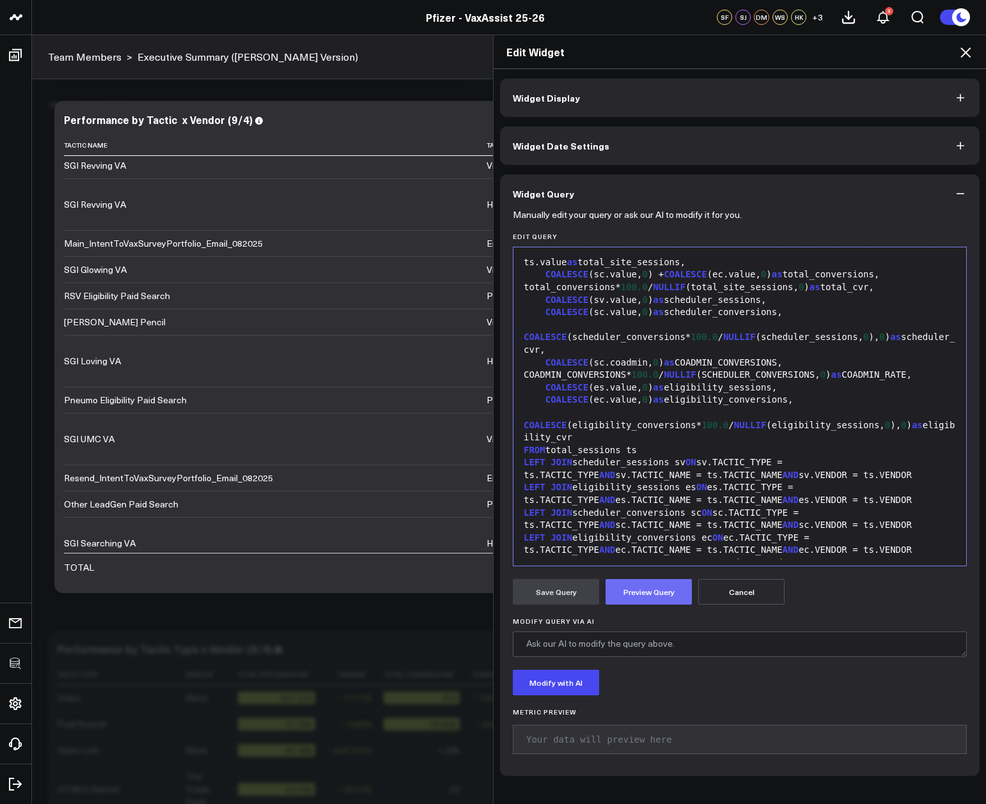
click at [651, 587] on button "Preview Query" at bounding box center [648, 592] width 86 height 26
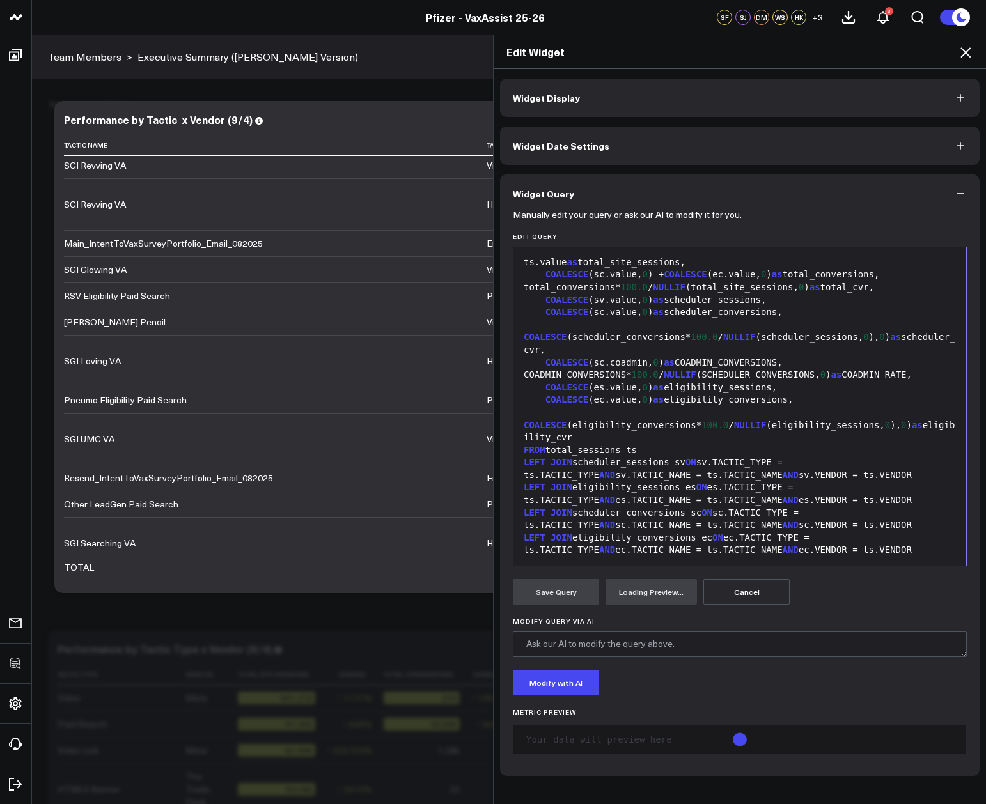
scroll to position [989, 0]
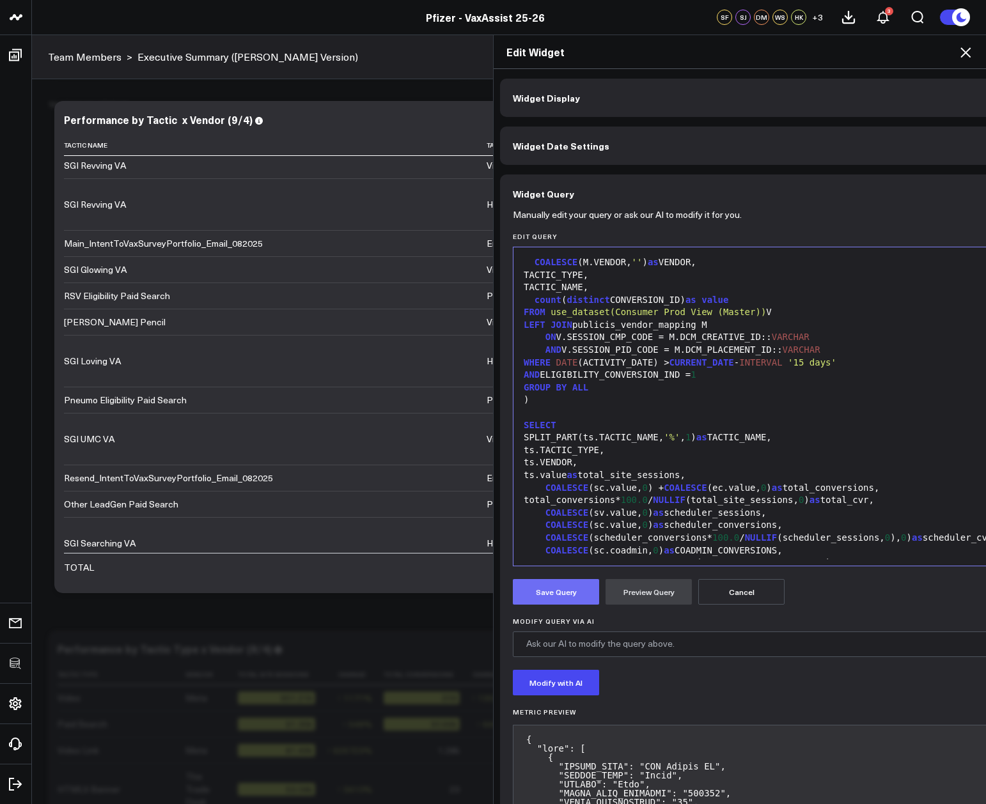
click at [551, 587] on button "Save Query" at bounding box center [556, 592] width 86 height 26
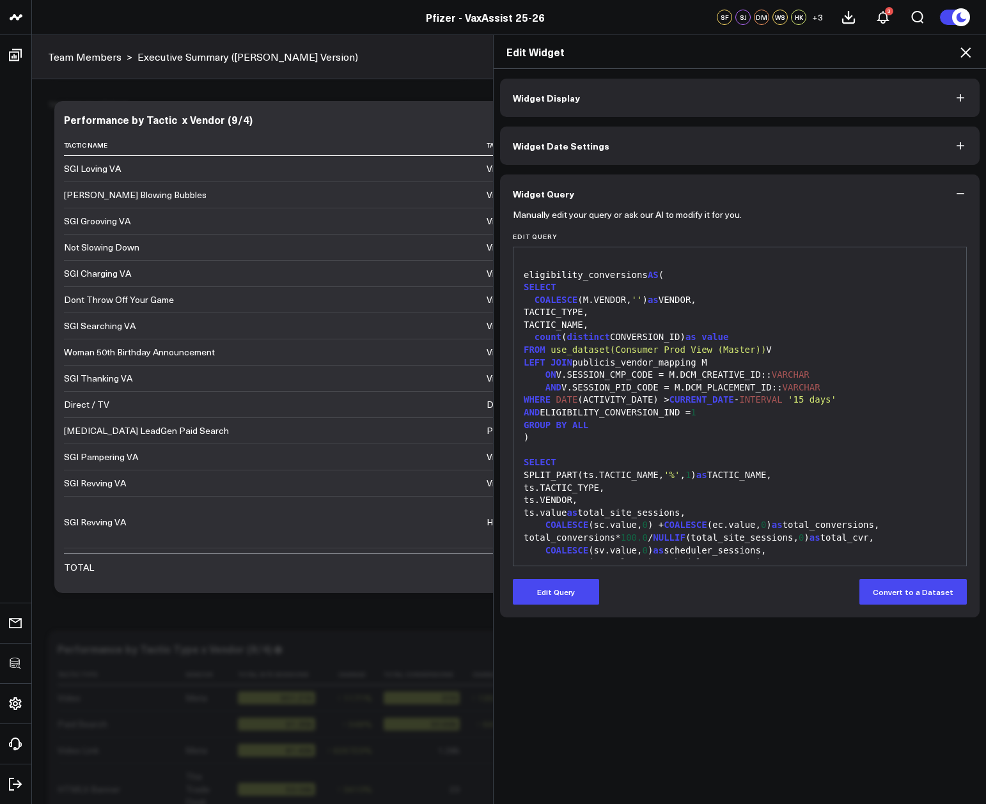
scroll to position [1027, 0]
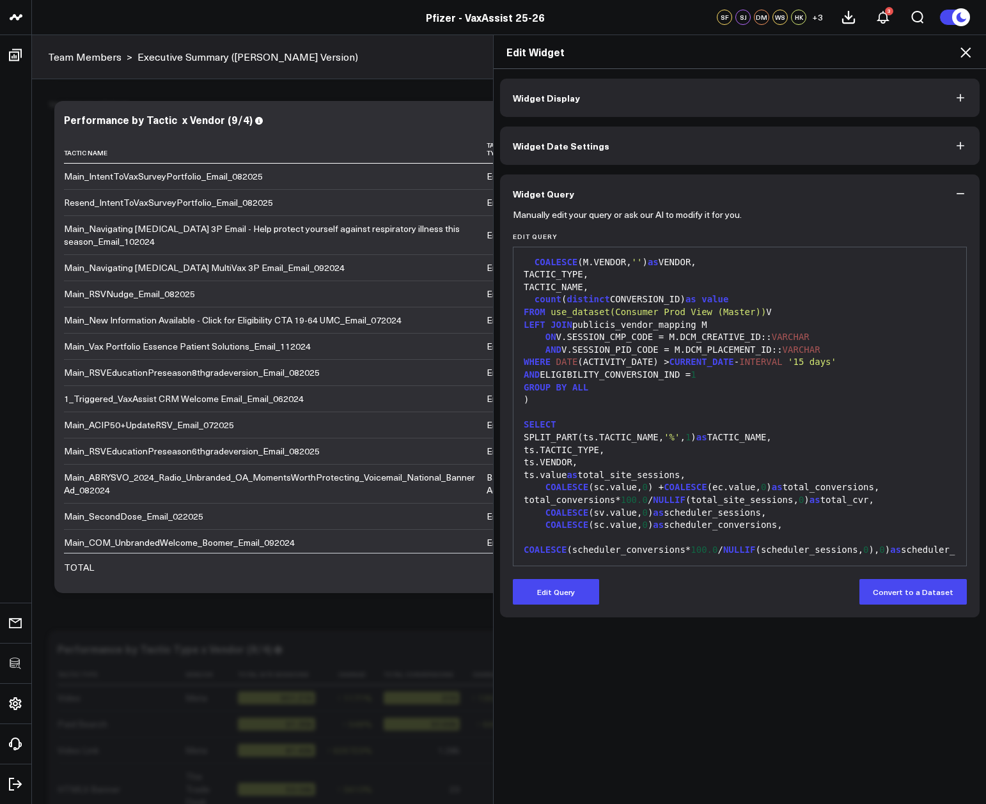
click at [962, 50] on icon at bounding box center [965, 52] width 10 height 10
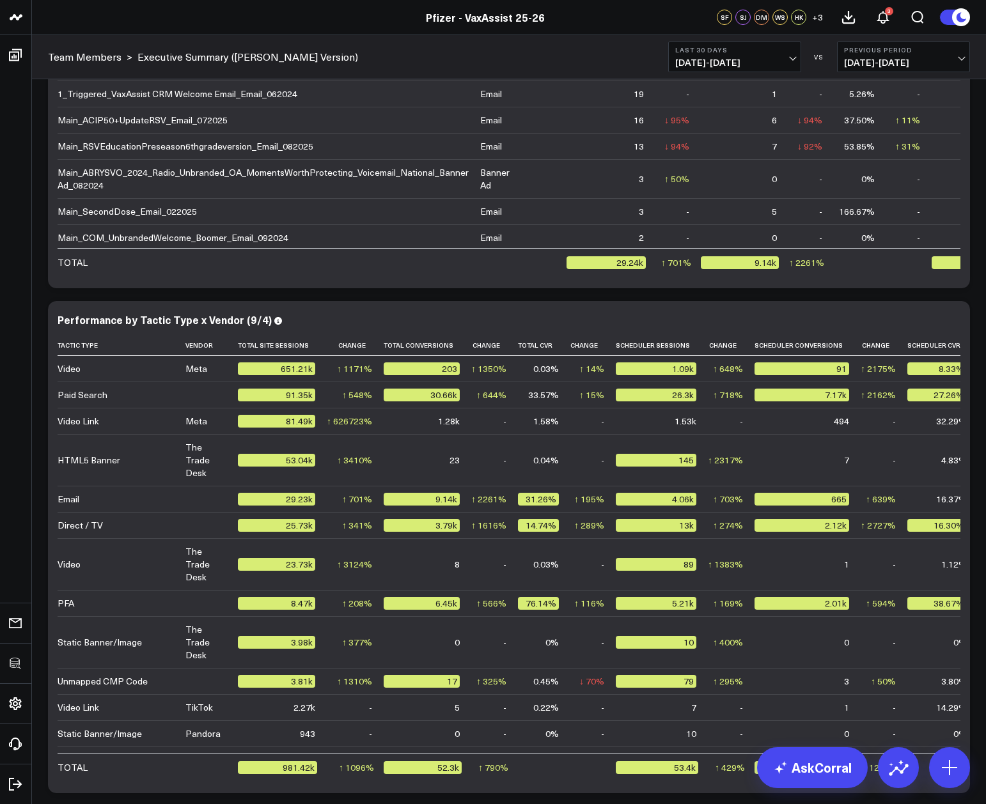
scroll to position [2794, 0]
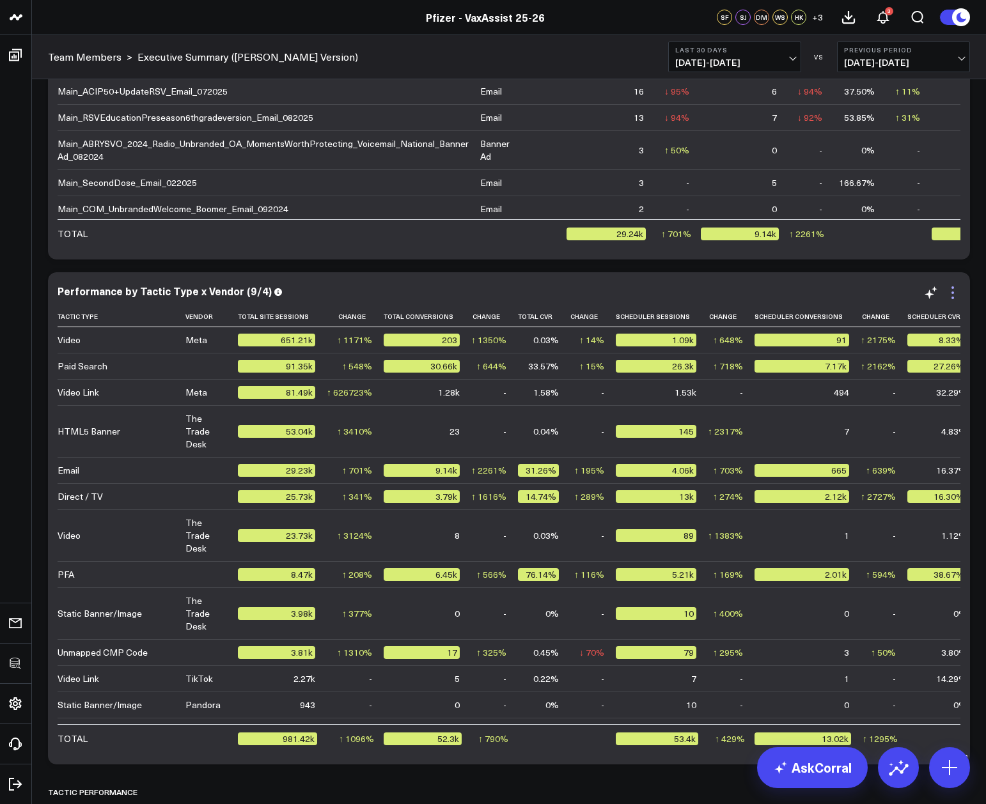
click at [959, 288] on icon at bounding box center [952, 292] width 15 height 15
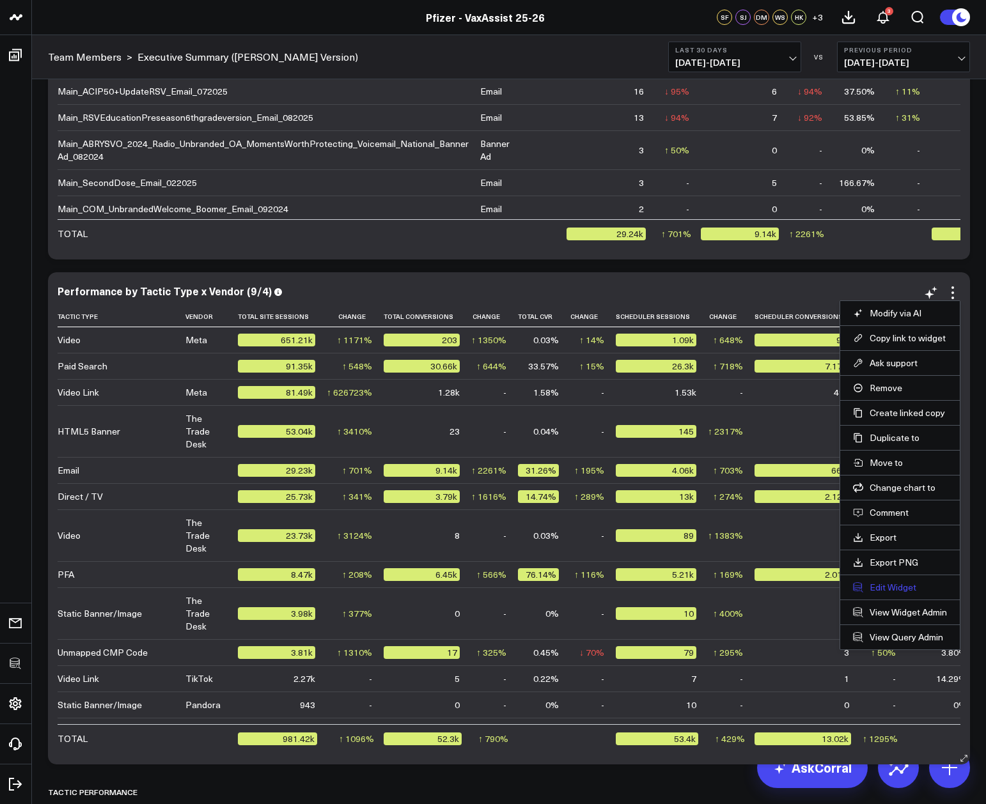
click at [890, 583] on button "Edit Widget" at bounding box center [900, 588] width 94 height 12
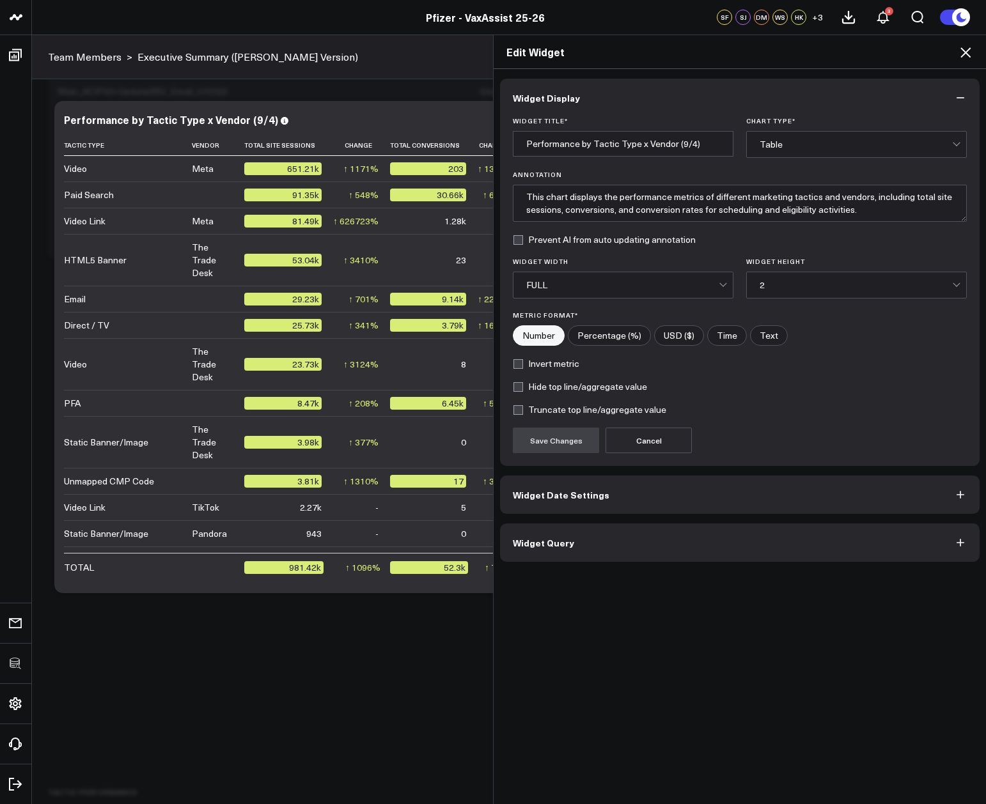
click at [578, 546] on button "Widget Query" at bounding box center [739, 542] width 479 height 38
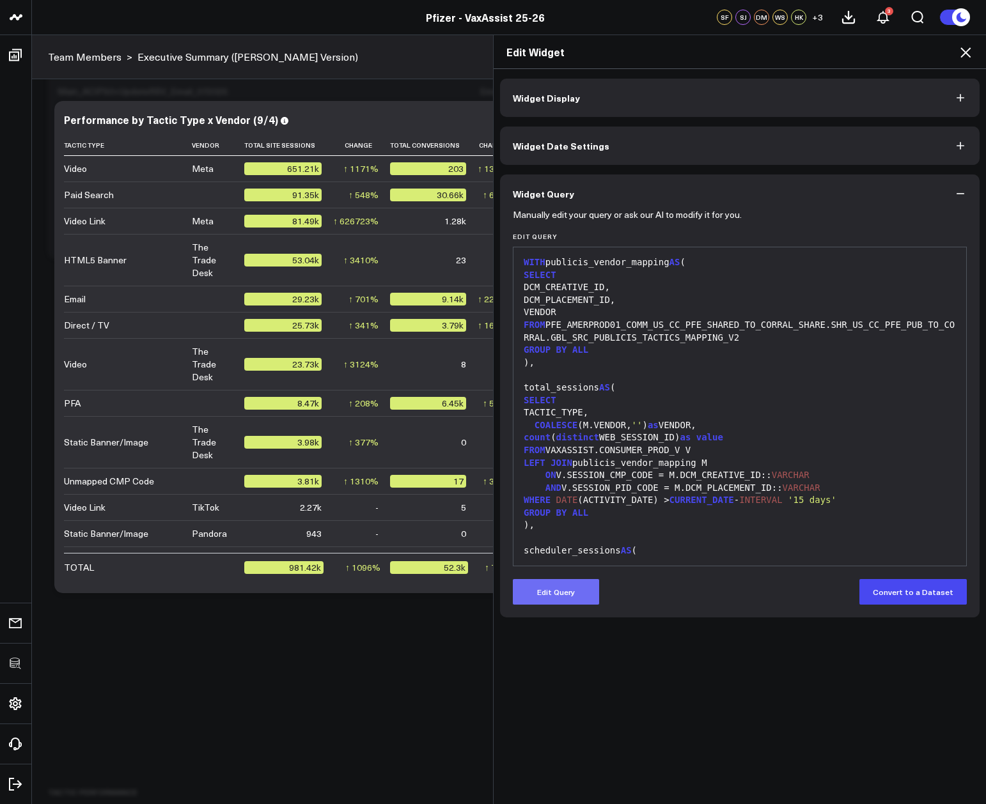
click at [554, 594] on button "Edit Query" at bounding box center [556, 592] width 86 height 26
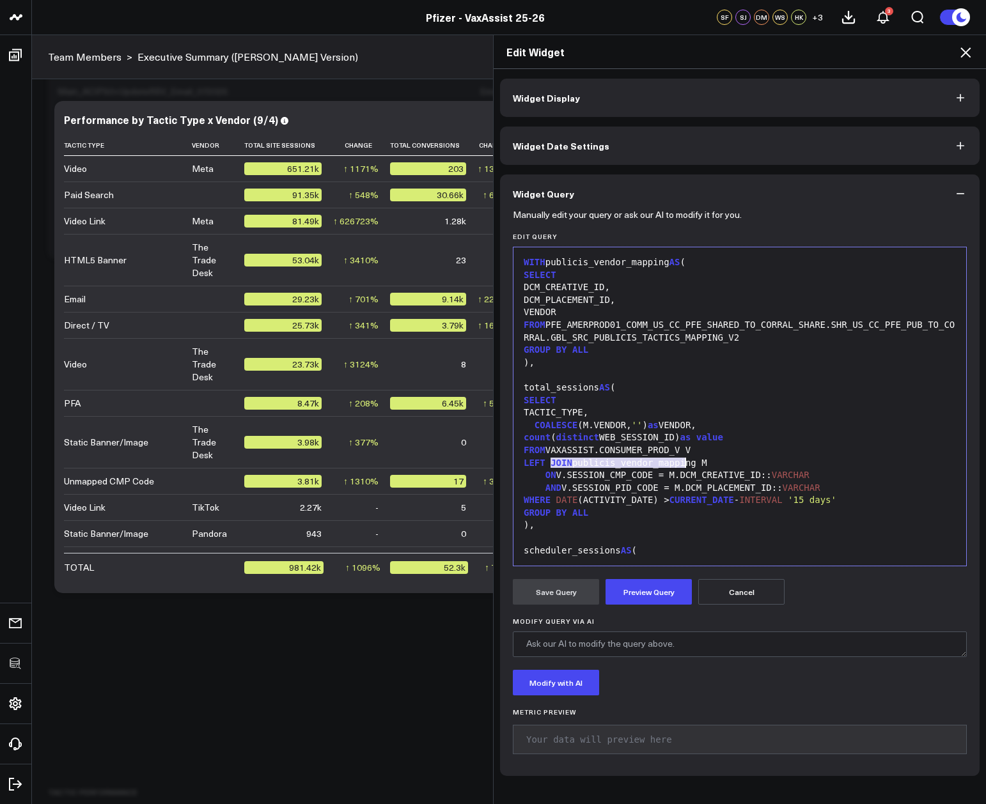
drag, startPoint x: 546, startPoint y: 463, endPoint x: 681, endPoint y: 460, distance: 134.9
click at [682, 457] on div "FROM VAXASSIST.CONSUMER_PROD_V V" at bounding box center [740, 450] width 440 height 13
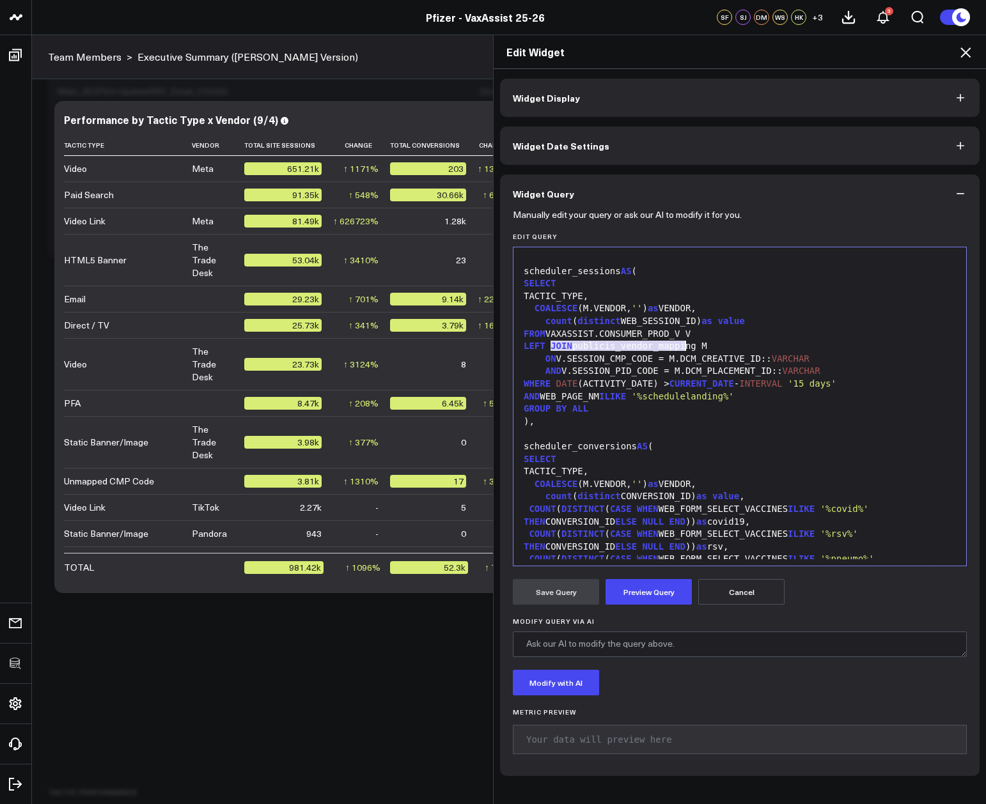
drag, startPoint x: 543, startPoint y: 346, endPoint x: 682, endPoint y: 348, distance: 138.7
click at [682, 341] on div "FROM VAXASSIST.CONSUMER_PROD_V V" at bounding box center [740, 334] width 440 height 13
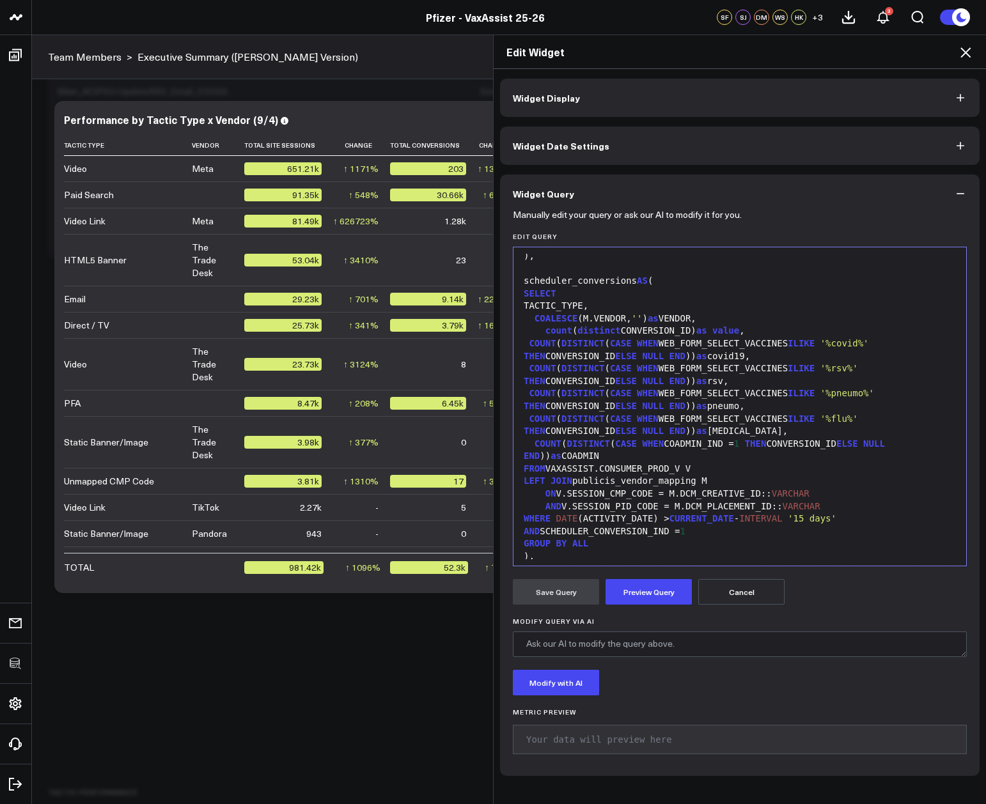
scroll to position [484, 0]
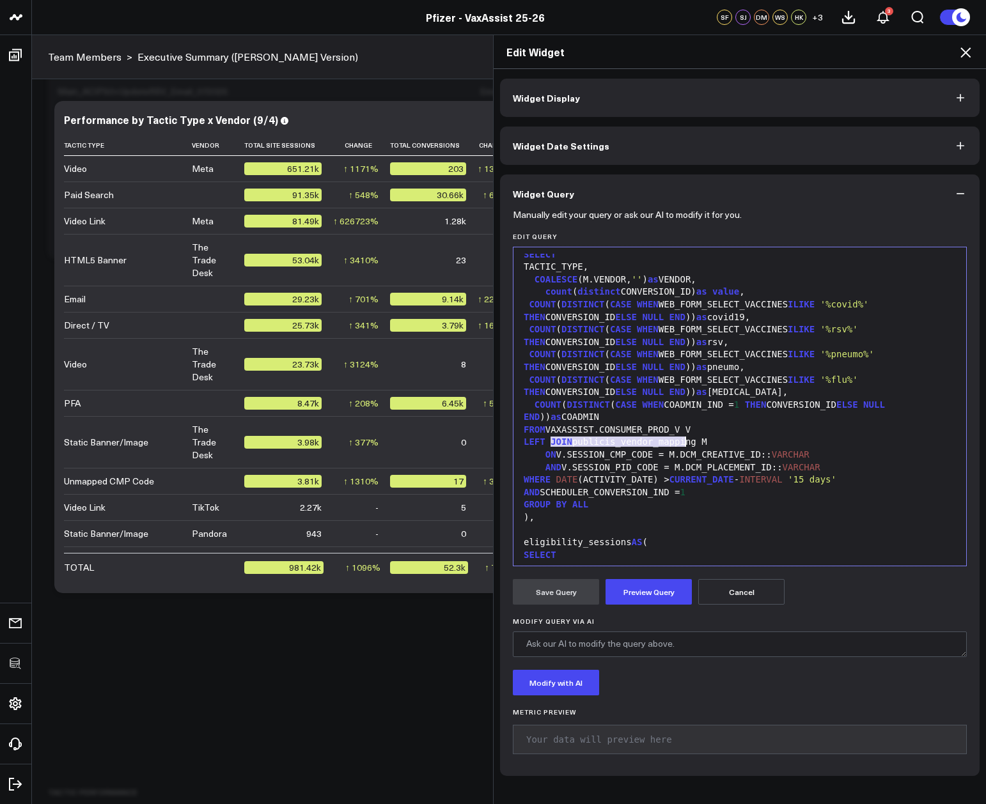
drag, startPoint x: 545, startPoint y: 441, endPoint x: 679, endPoint y: 440, distance: 133.6
click at [679, 437] on div "FROM VAXASSIST.CONSUMER_PROD_V V" at bounding box center [740, 430] width 440 height 13
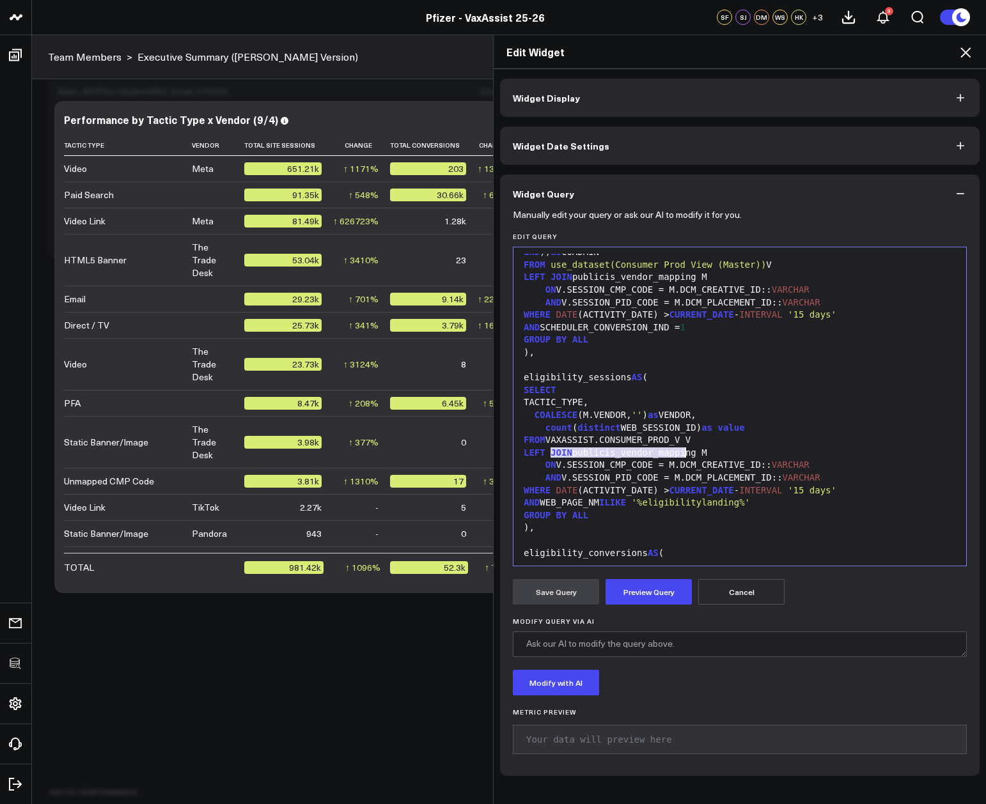
drag, startPoint x: 546, startPoint y: 453, endPoint x: 680, endPoint y: 453, distance: 134.2
click at [680, 447] on div "FROM VAXASSIST.CONSUMER_PROD_V V" at bounding box center [740, 440] width 440 height 13
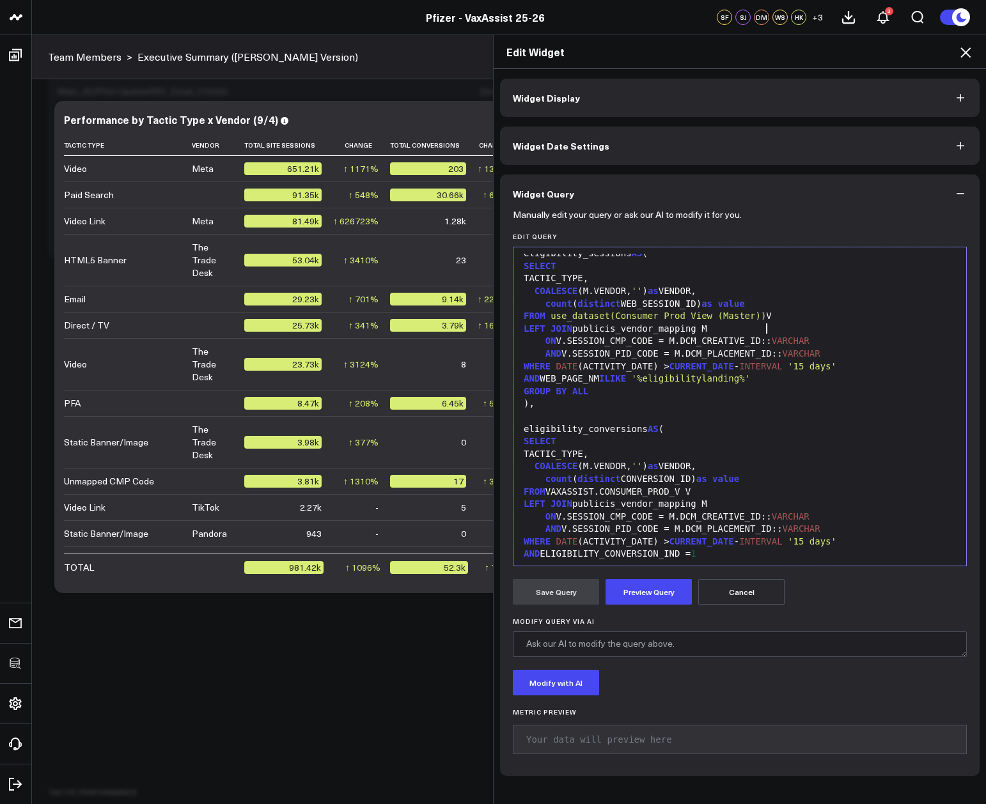
scroll to position [838, 0]
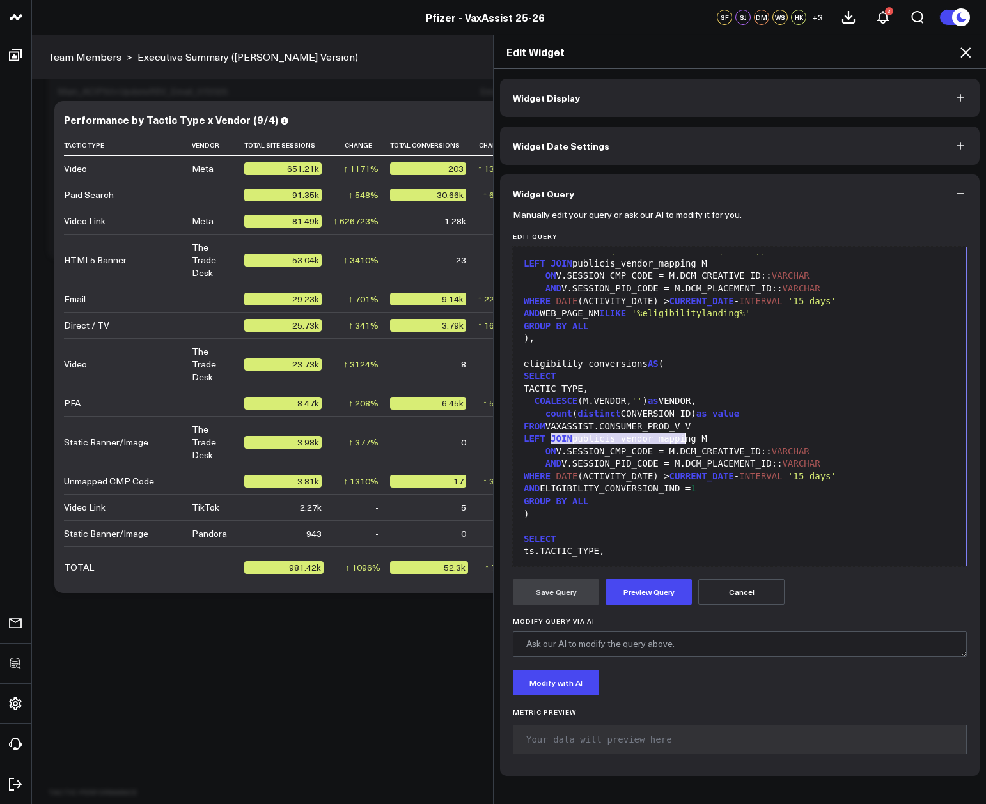
drag, startPoint x: 546, startPoint y: 440, endPoint x: 679, endPoint y: 441, distance: 133.6
click at [679, 433] on div "FROM VAXASSIST.CONSUMER_PROD_V V" at bounding box center [740, 427] width 440 height 13
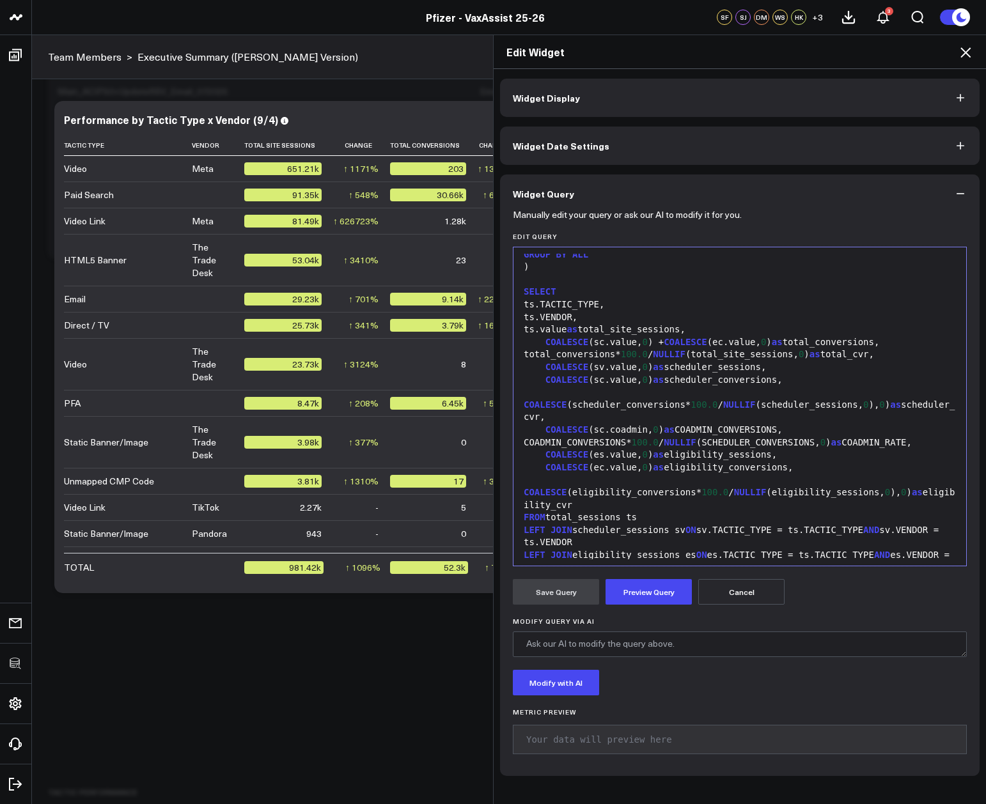
scroll to position [1164, 0]
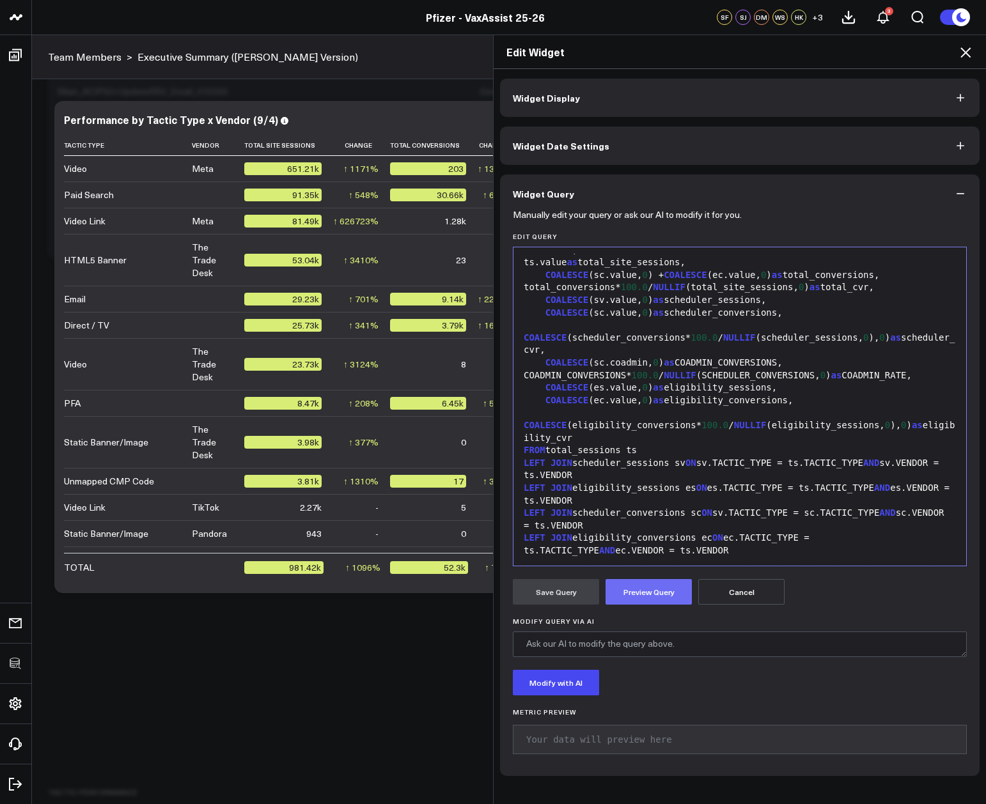
click at [638, 585] on button "Preview Query" at bounding box center [648, 592] width 86 height 26
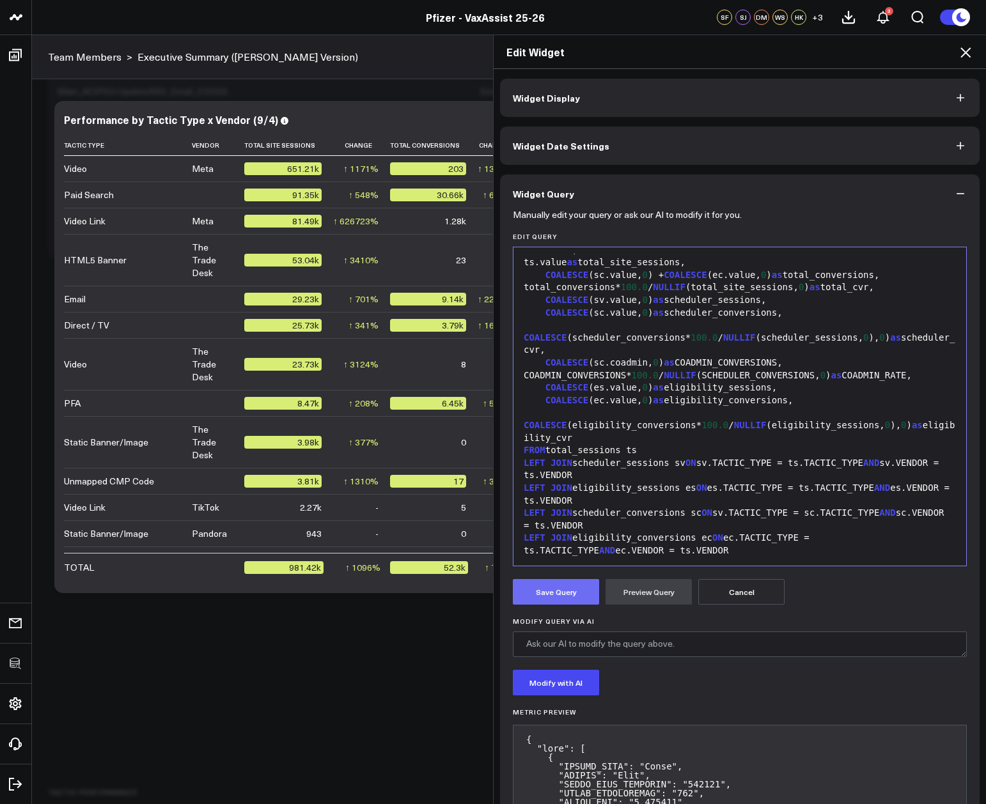
click at [559, 598] on button "Save Query" at bounding box center [556, 592] width 86 height 26
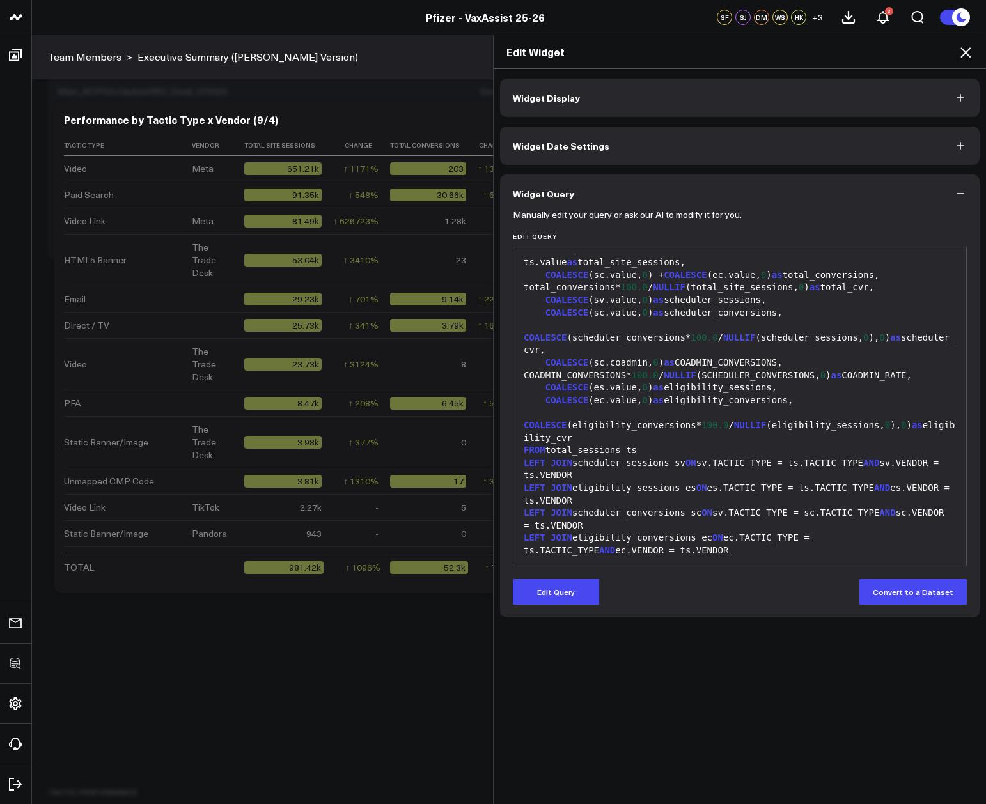
click at [964, 52] on icon at bounding box center [965, 52] width 10 height 10
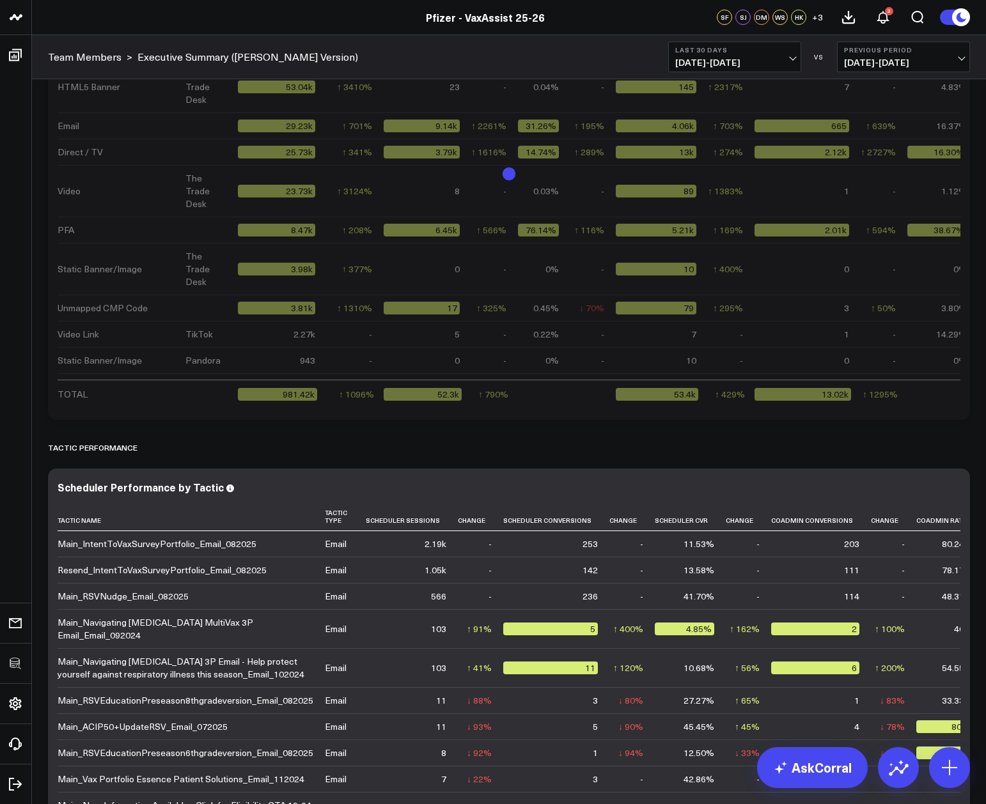
scroll to position [3378, 0]
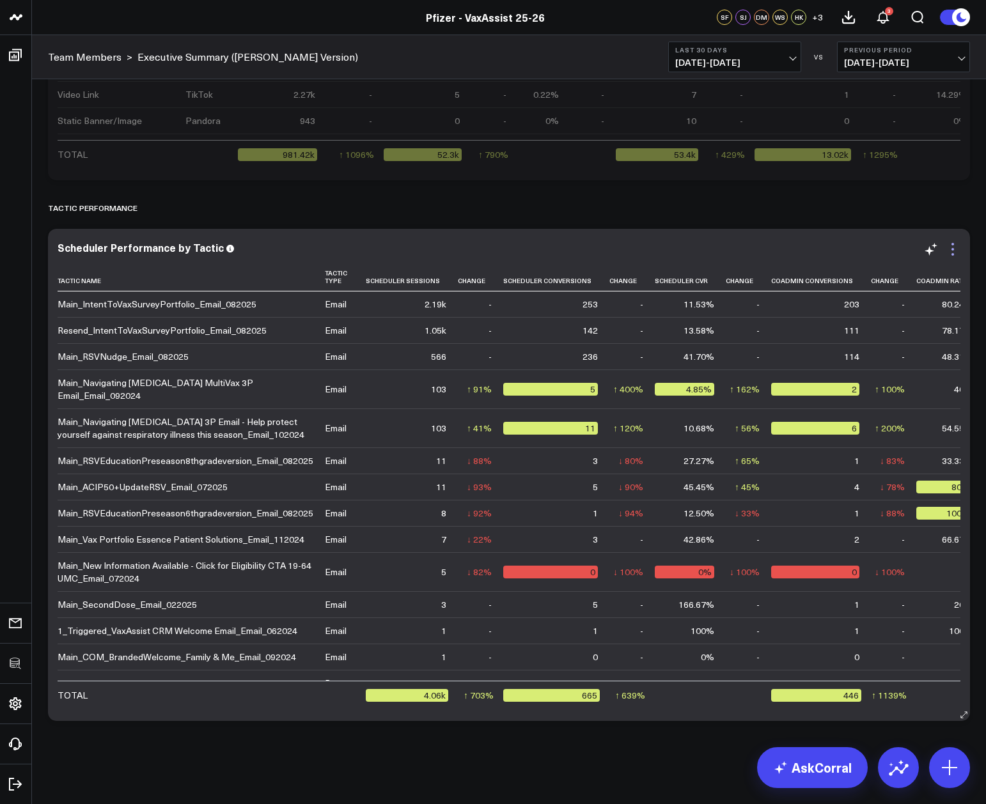
click at [950, 247] on icon at bounding box center [952, 249] width 15 height 15
click at [669, 217] on div "TACTIC PERFORMANCE" at bounding box center [509, 207] width 922 height 29
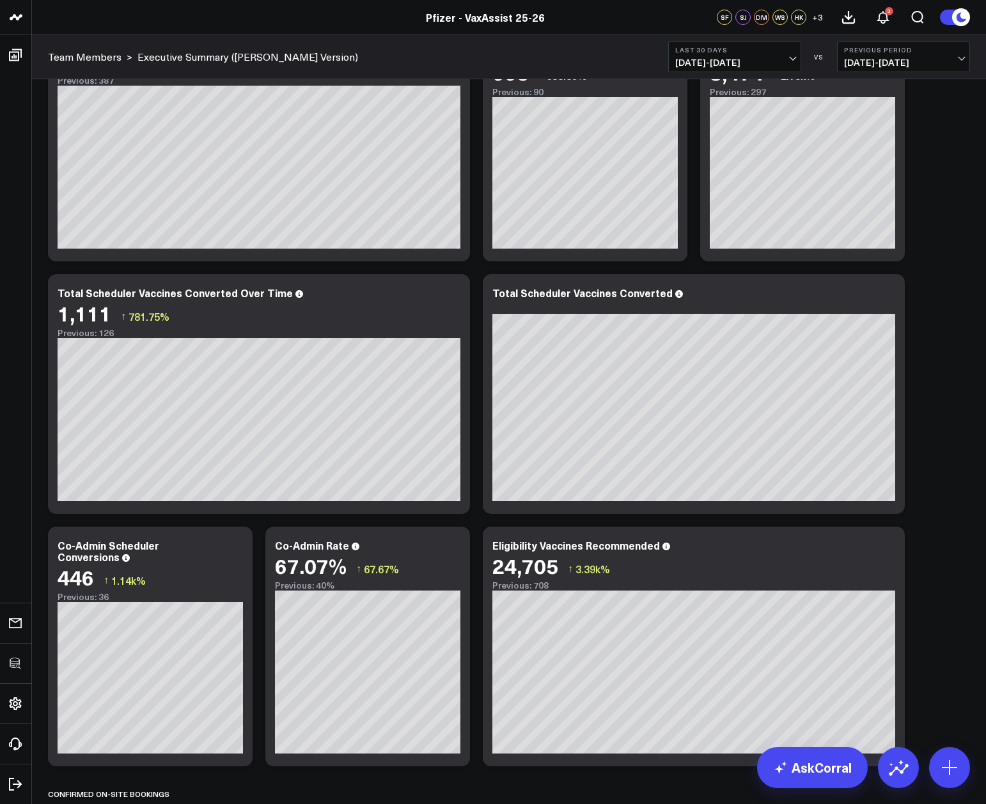
scroll to position [0, 0]
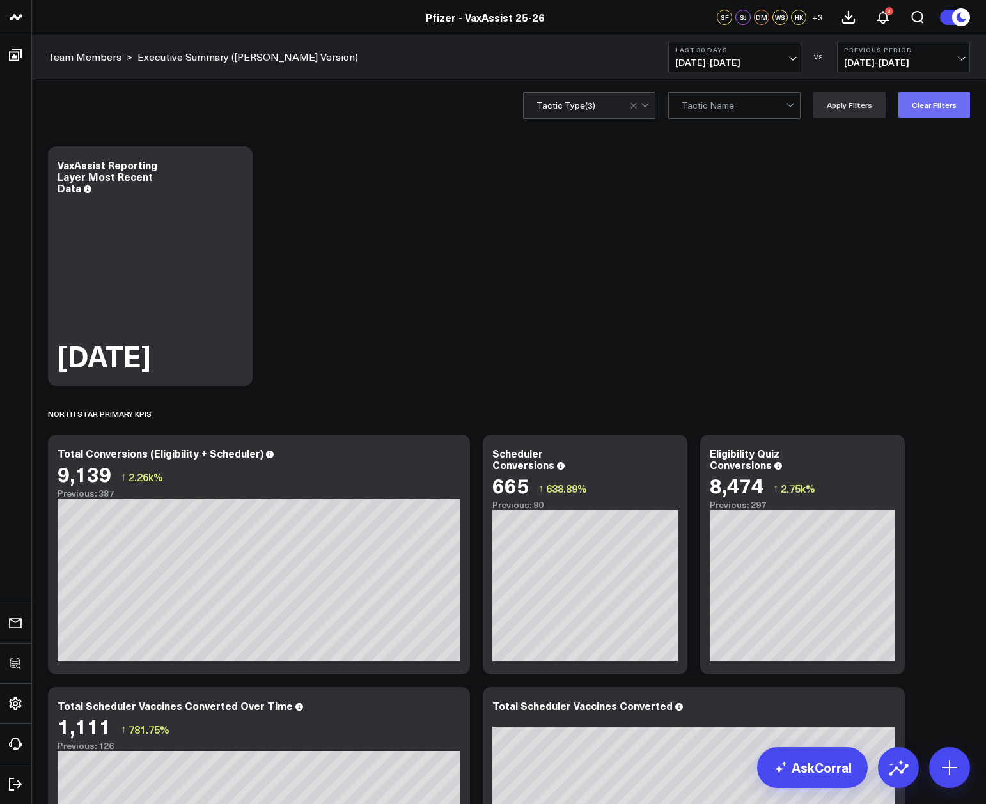
click at [943, 106] on button "Clear Filters" at bounding box center [934, 105] width 72 height 26
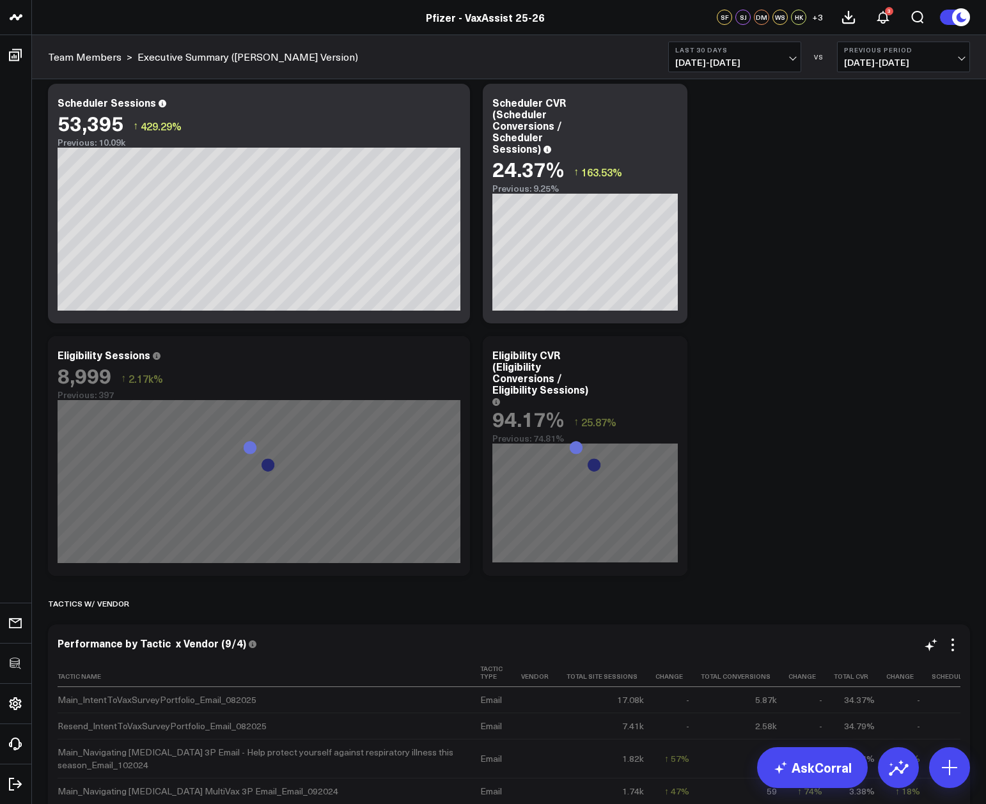
scroll to position [2356, 0]
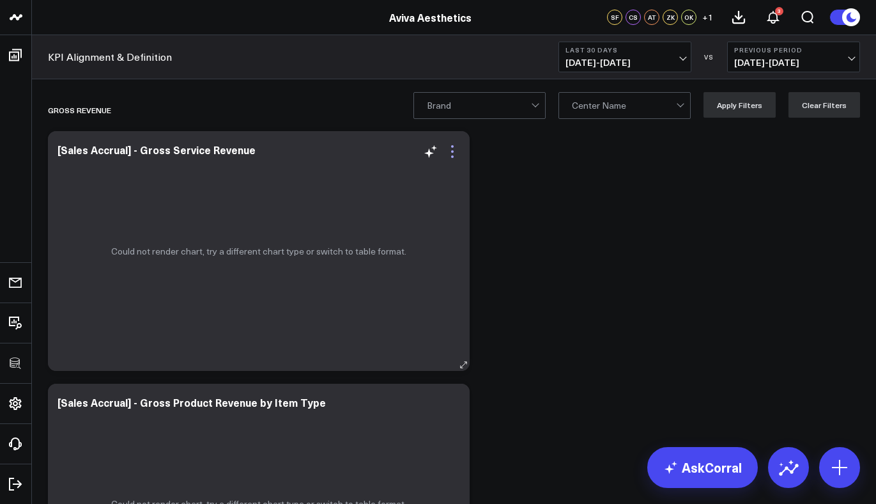
click at [453, 146] on icon at bounding box center [452, 146] width 3 height 3
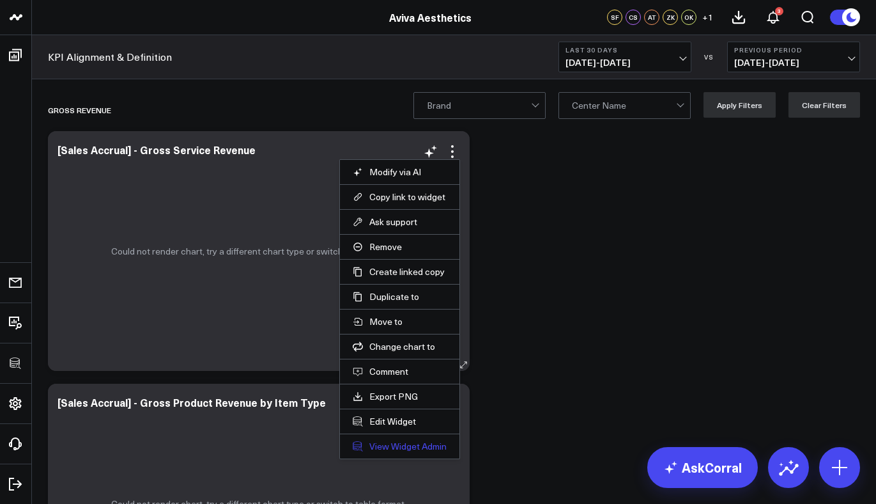
click at [399, 444] on link "View Widget Admin" at bounding box center [400, 446] width 94 height 12
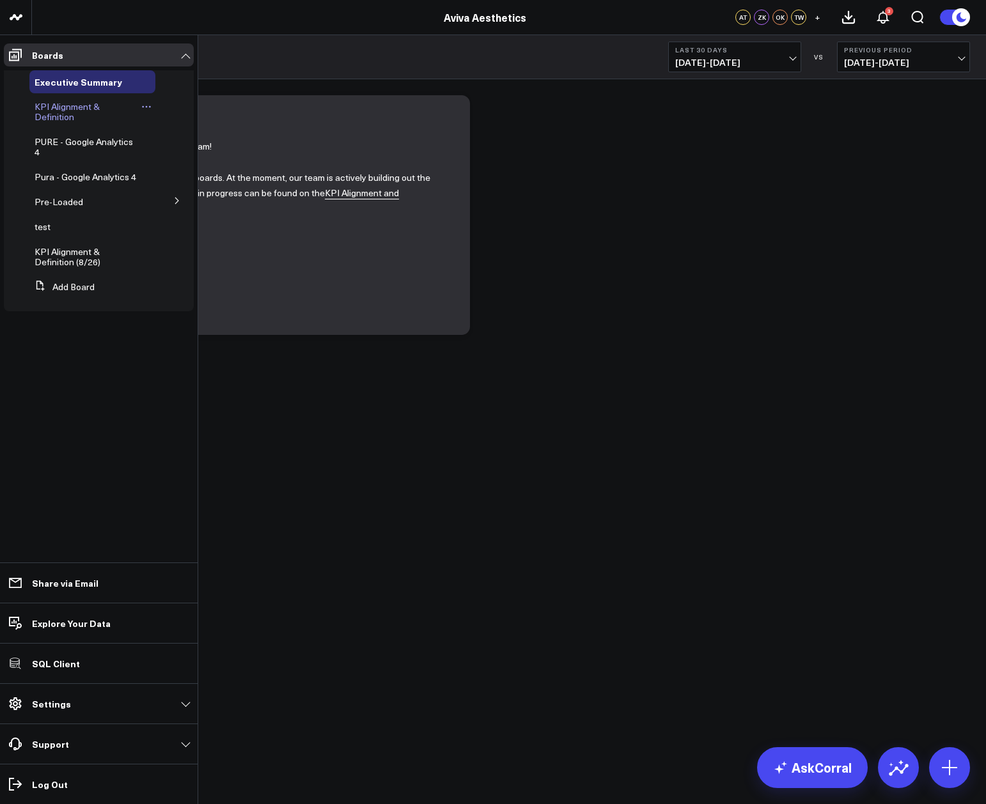
click at [74, 112] on link "KPI Alignment & Definition" at bounding box center [86, 112] width 102 height 20
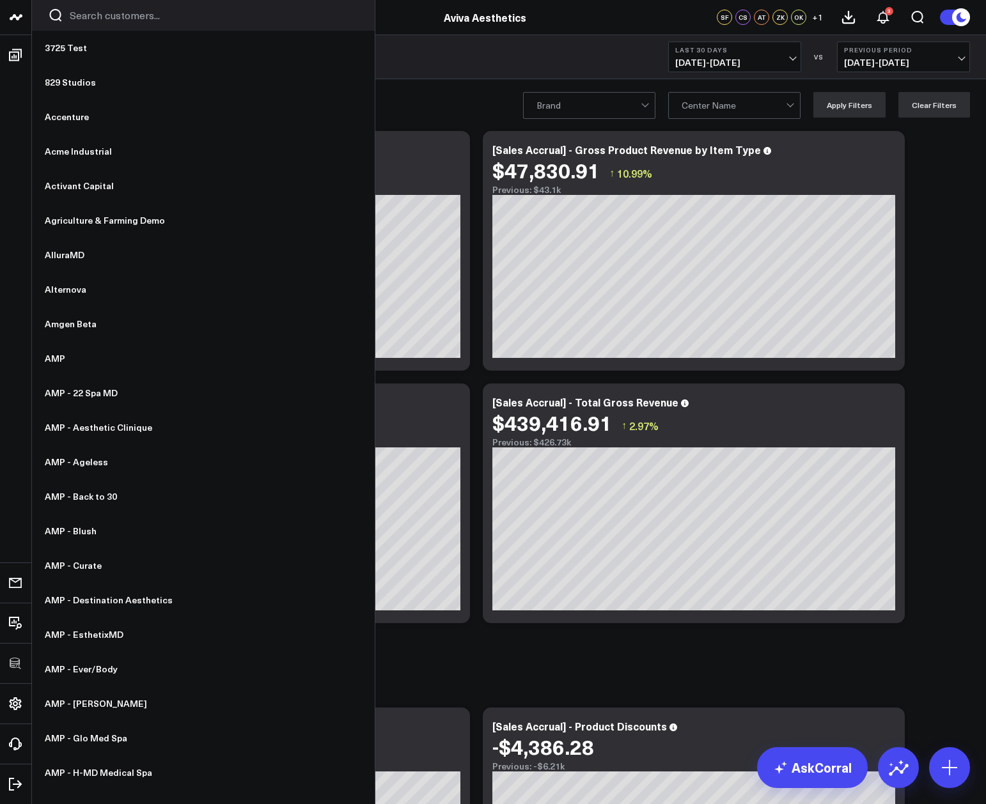
click at [106, 28] on div at bounding box center [203, 15] width 343 height 31
click at [104, 23] on div at bounding box center [203, 15] width 343 height 31
click at [104, 20] on input "Search customers input" at bounding box center [214, 15] width 289 height 14
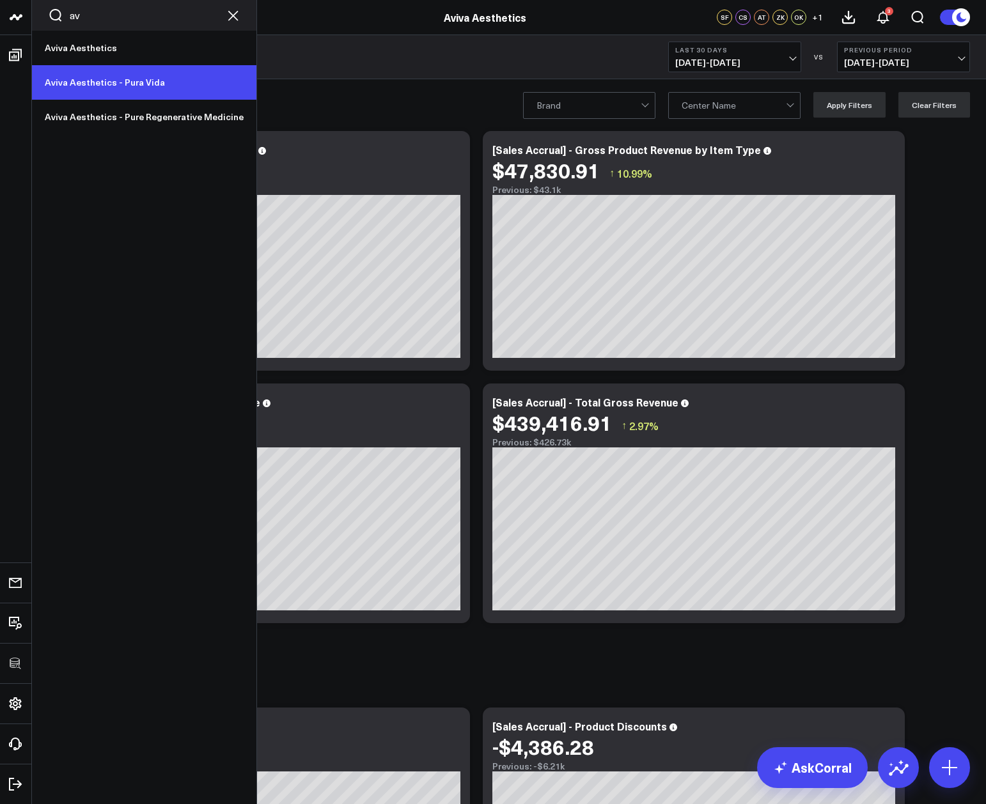
type input "av"
click at [102, 76] on link "Aviva Aesthetics - Pura Vida" at bounding box center [144, 82] width 224 height 35
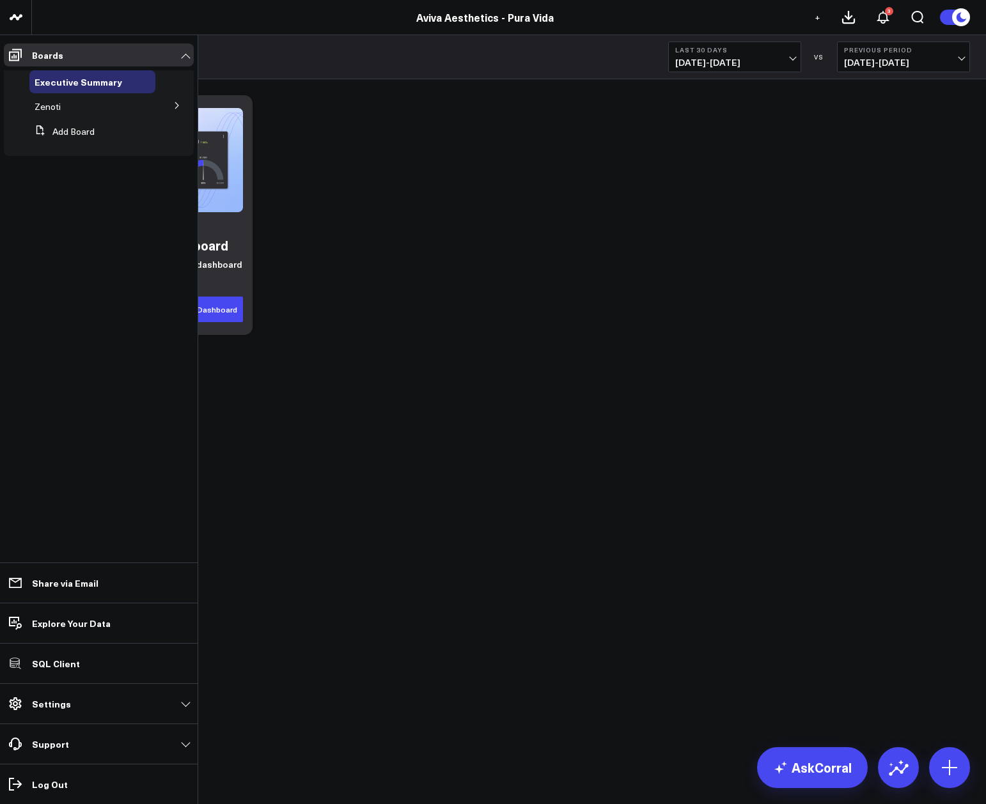
click at [189, 102] on button at bounding box center [176, 104] width 33 height 19
click at [72, 129] on span "Revenue" at bounding box center [60, 129] width 36 height 12
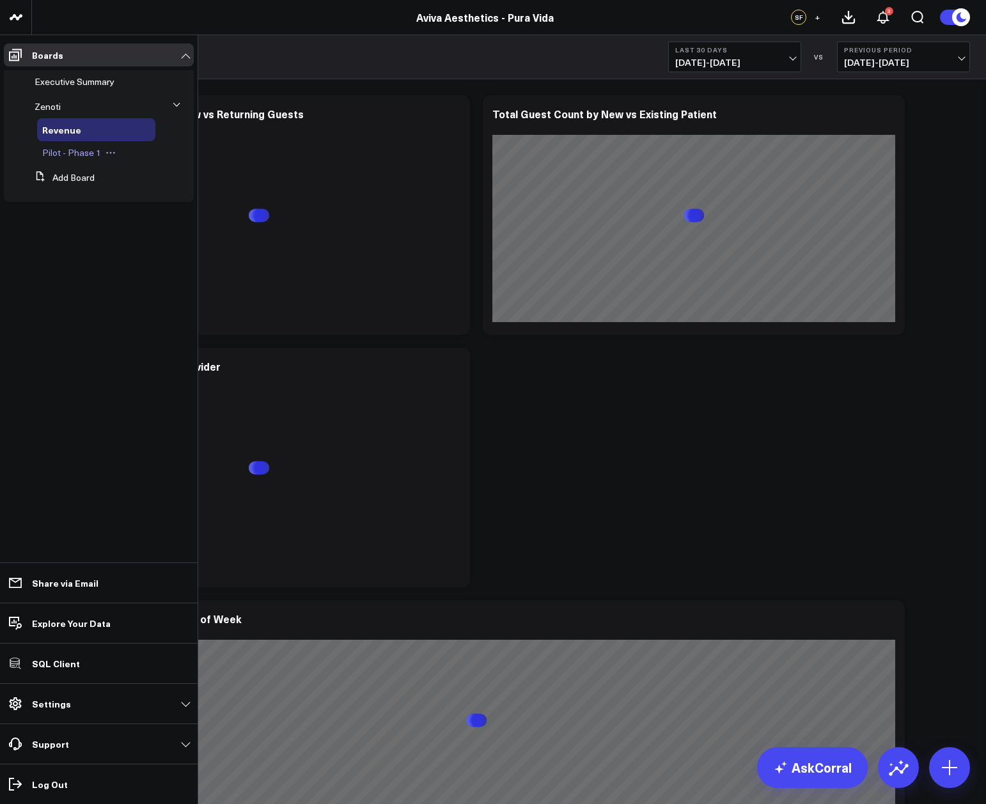
click at [74, 151] on span "Pilot - Phase 1" at bounding box center [71, 152] width 59 height 12
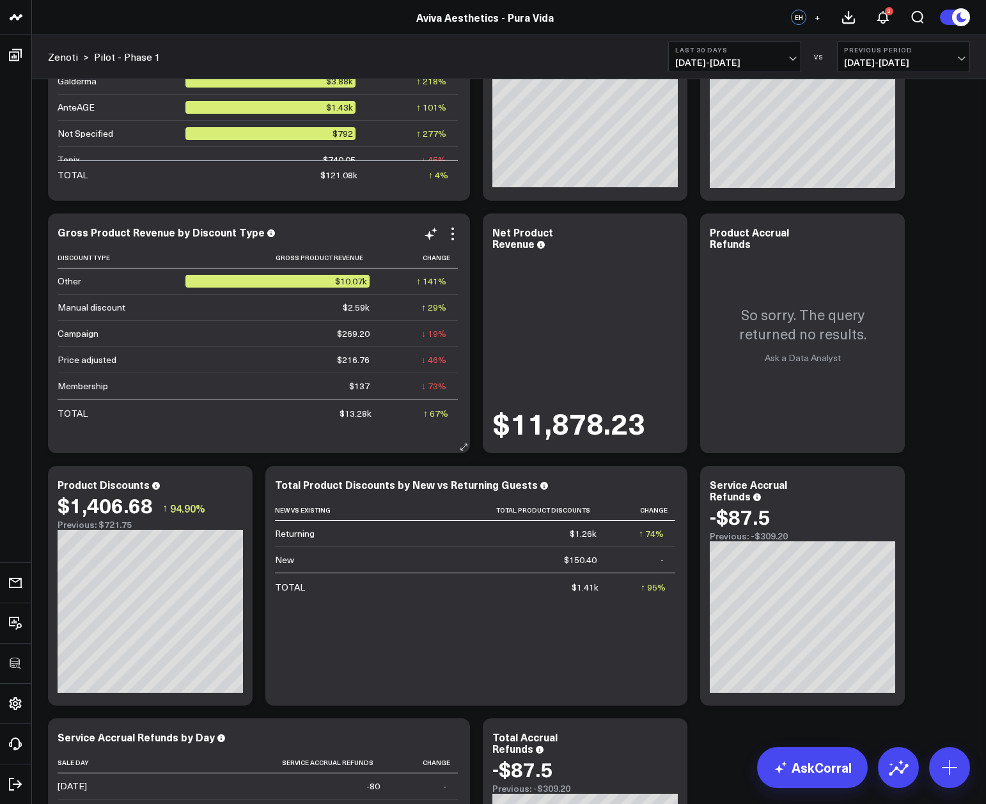
scroll to position [1926, 0]
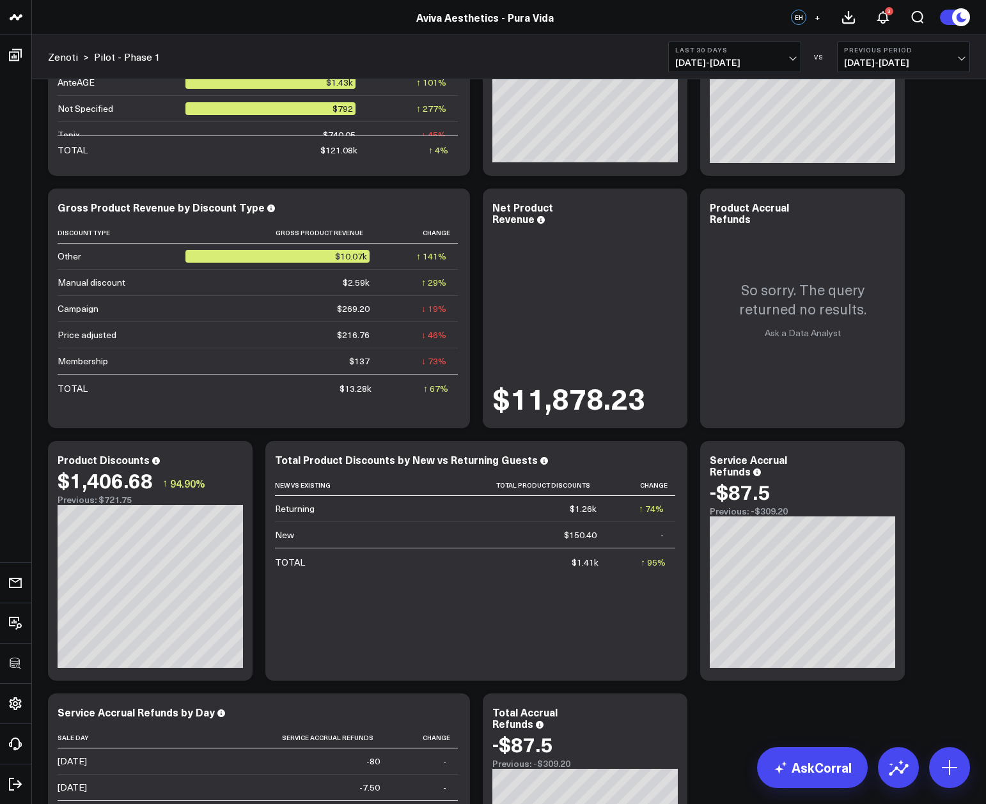
click at [925, 353] on div "Modify via AI Copy link to widget Ask support Remove Create linked copy Executi…" at bounding box center [509, 181] width 934 height 4039
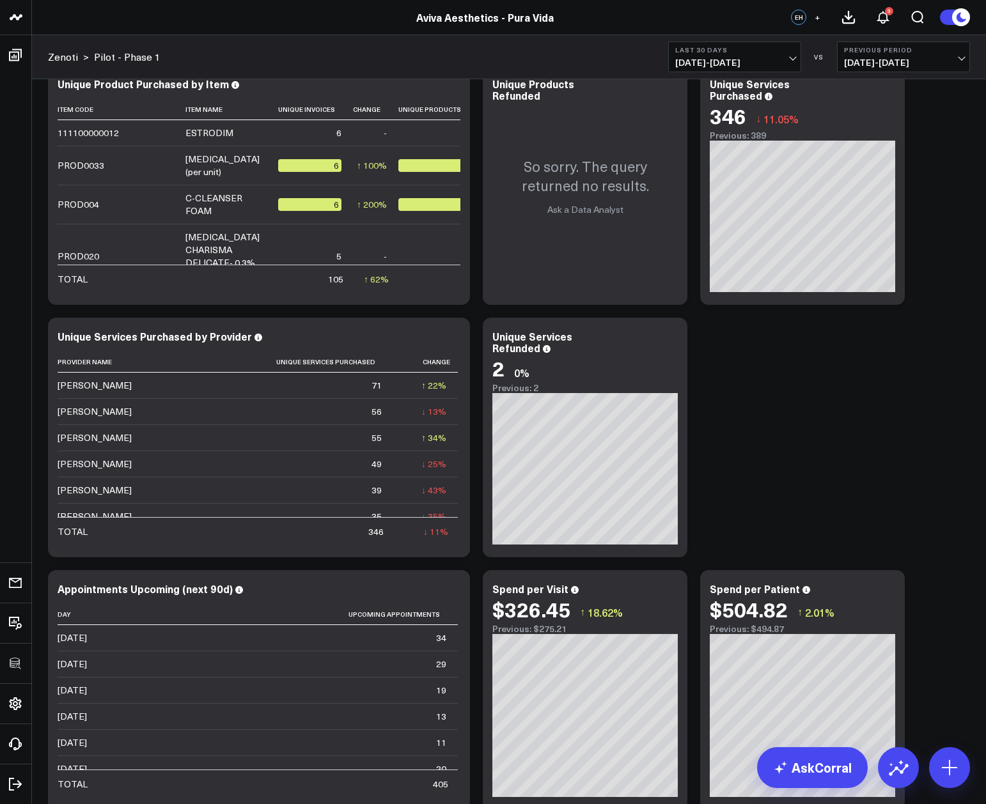
scroll to position [3401, 0]
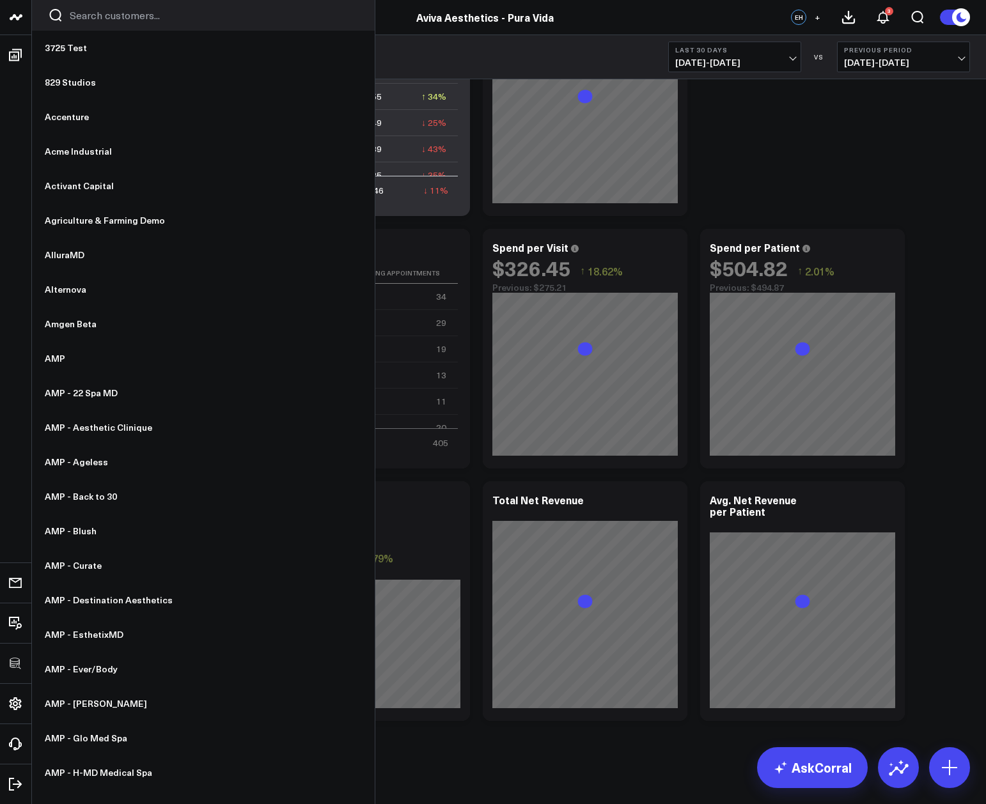
click at [121, 4] on div at bounding box center [203, 15] width 343 height 31
click at [121, 7] on div at bounding box center [203, 15] width 343 height 31
click at [122, 13] on input "Search customers input" at bounding box center [214, 15] width 289 height 14
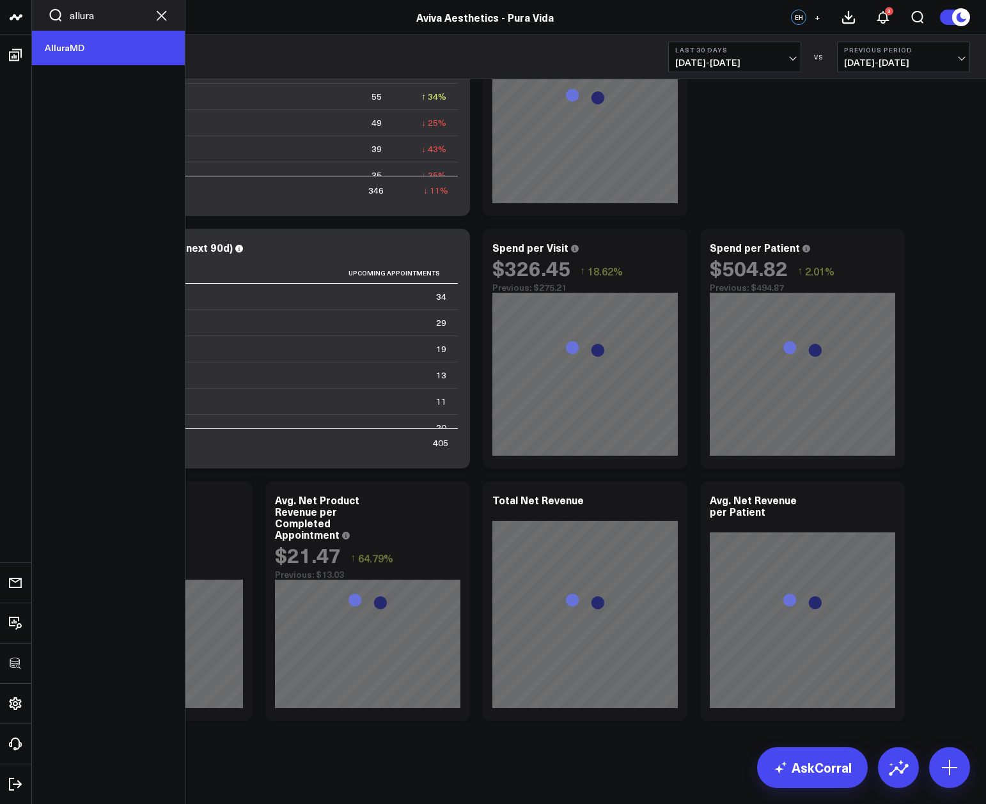
type input "allura"
click at [103, 42] on link "AlluraMD" at bounding box center [108, 48] width 153 height 35
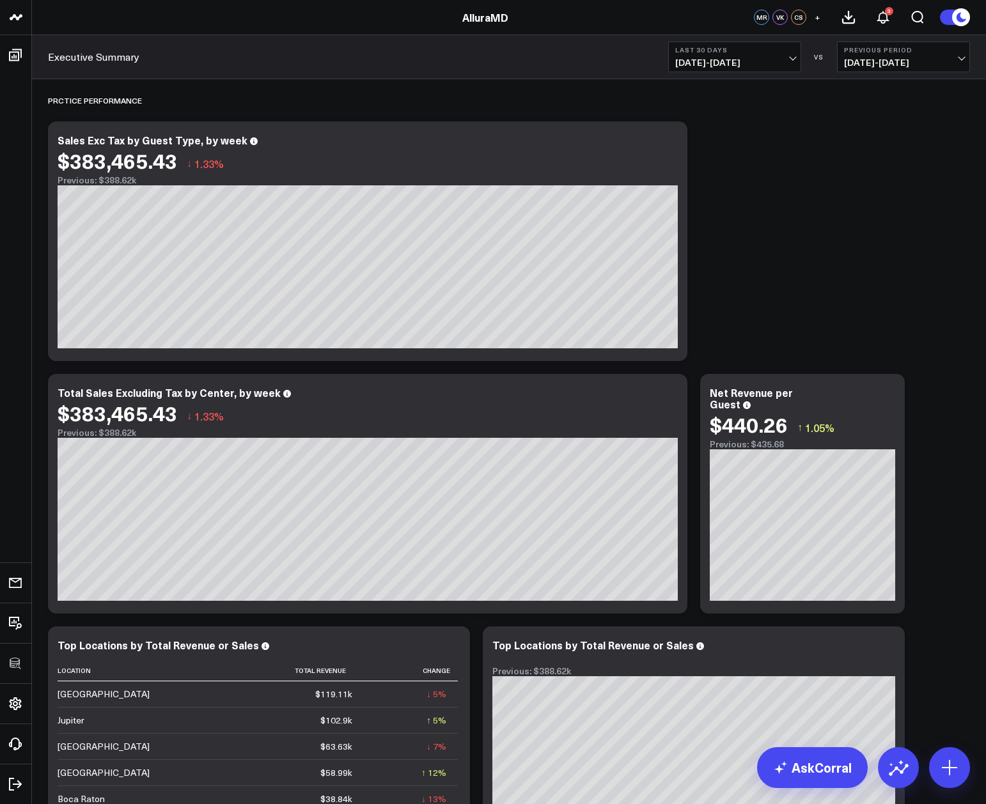
click at [762, 63] on span "[DATE] - [DATE]" at bounding box center [734, 63] width 119 height 10
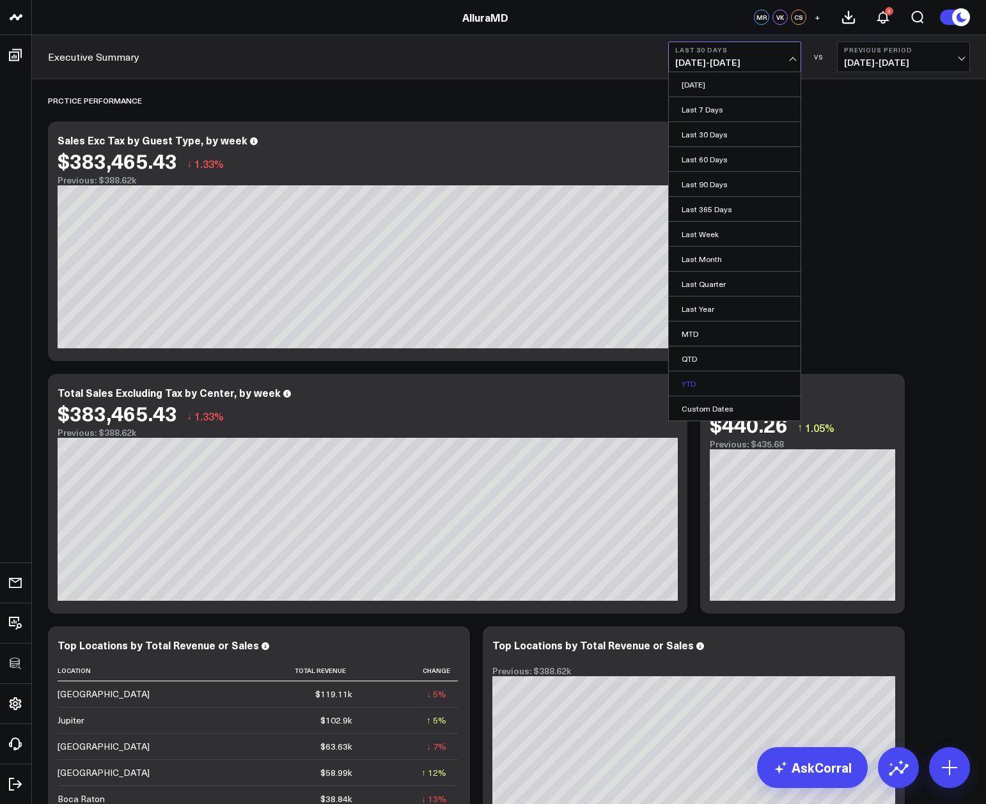
click at [719, 373] on link "YTD" at bounding box center [735, 383] width 132 height 24
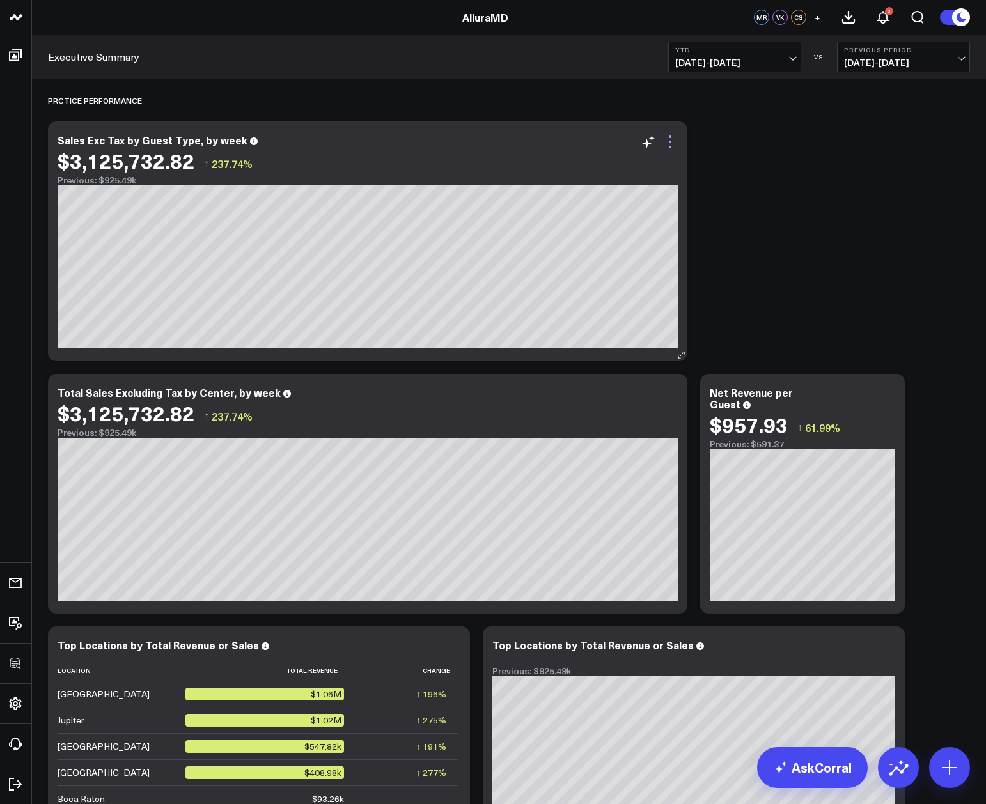
click at [673, 144] on icon at bounding box center [669, 141] width 15 height 15
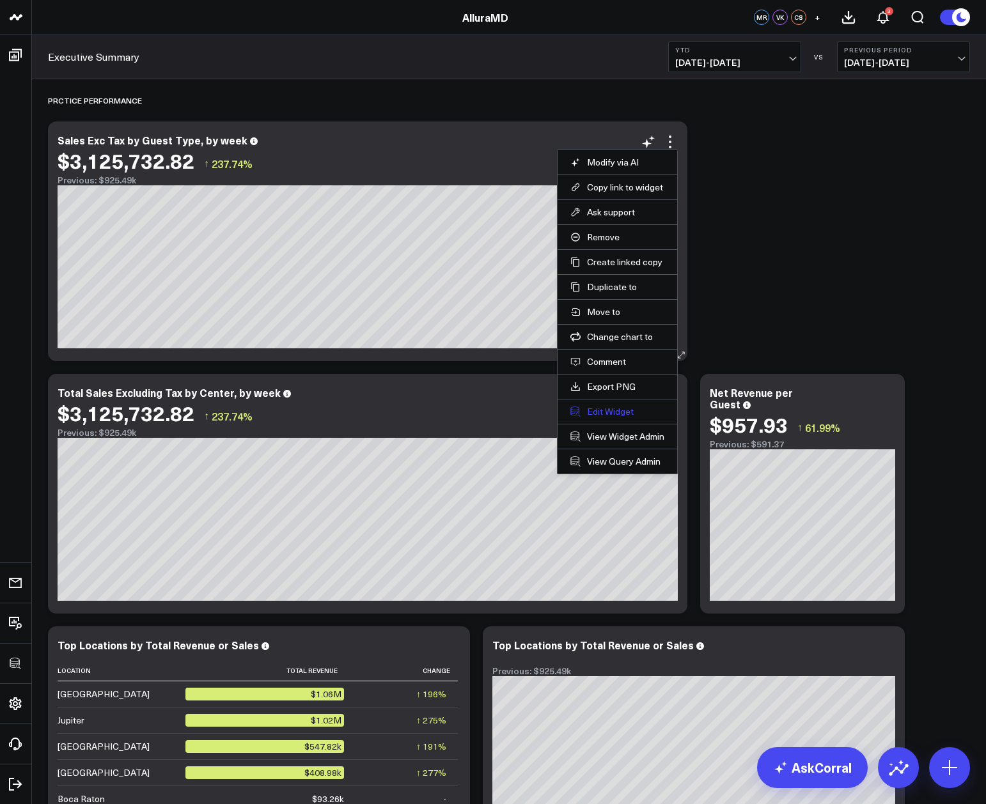
click at [623, 407] on button "Edit Widget" at bounding box center [617, 412] width 94 height 12
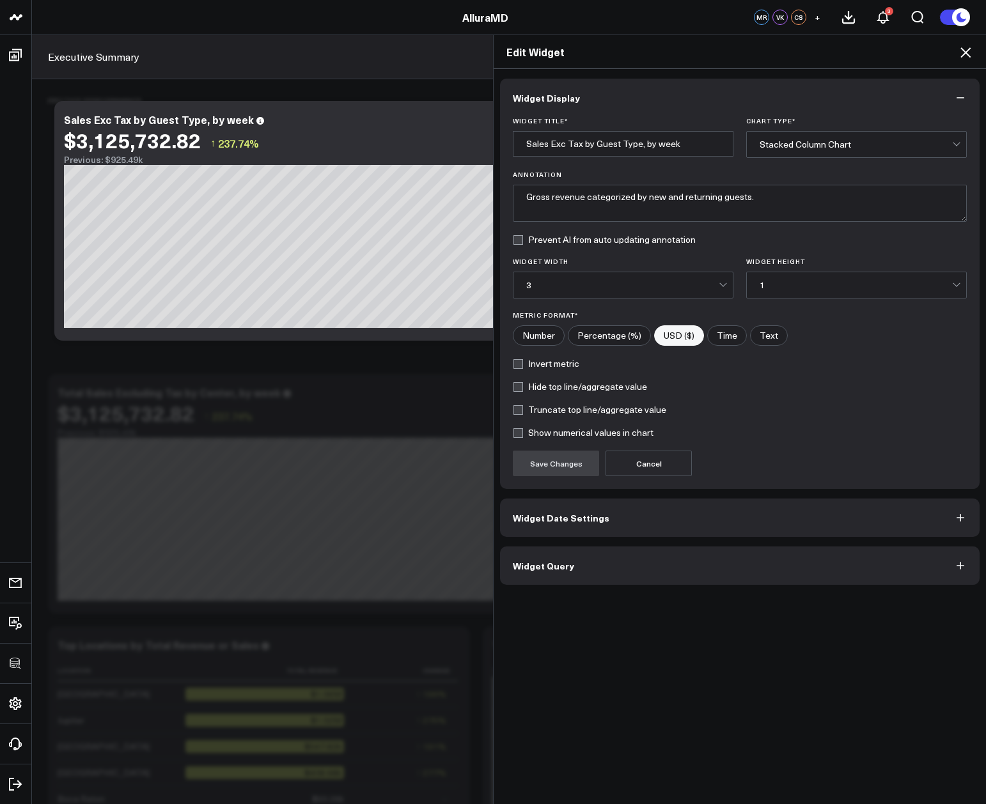
click at [557, 578] on button "Widget Query" at bounding box center [739, 565] width 479 height 38
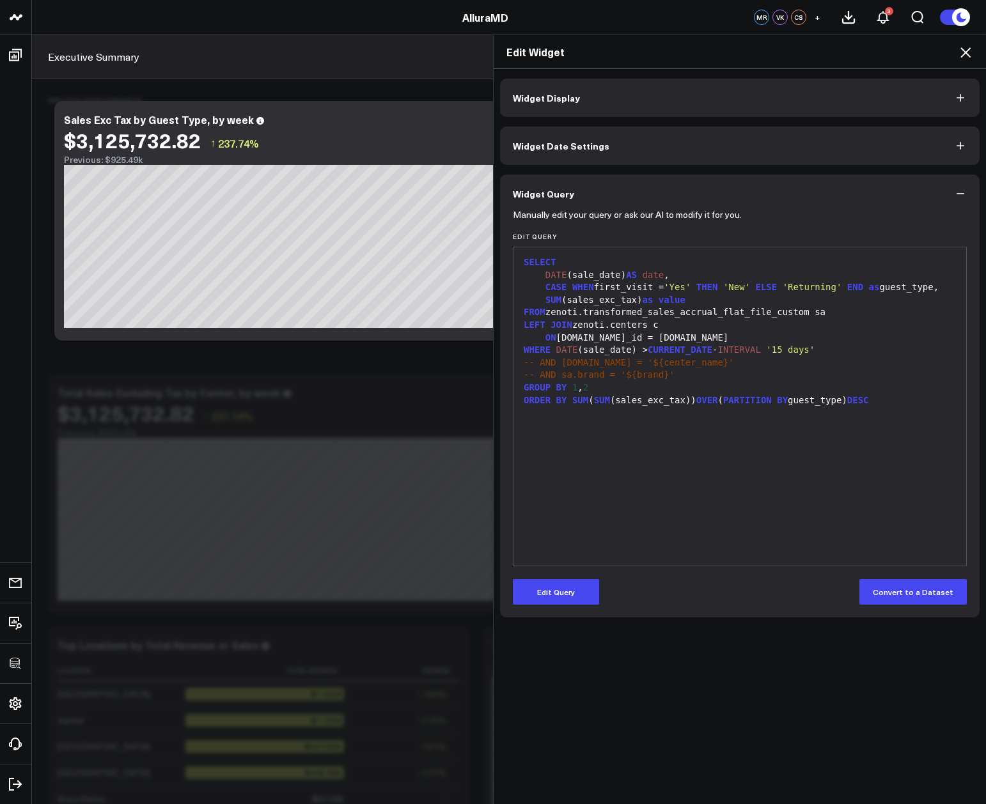
click at [795, 461] on div "SELECT DATE (sale_date) AS date , CASE WHEN first_visit = 'Yes' THEN 'New' ELSE…" at bounding box center [740, 407] width 440 height 306
click at [962, 55] on icon at bounding box center [965, 52] width 10 height 10
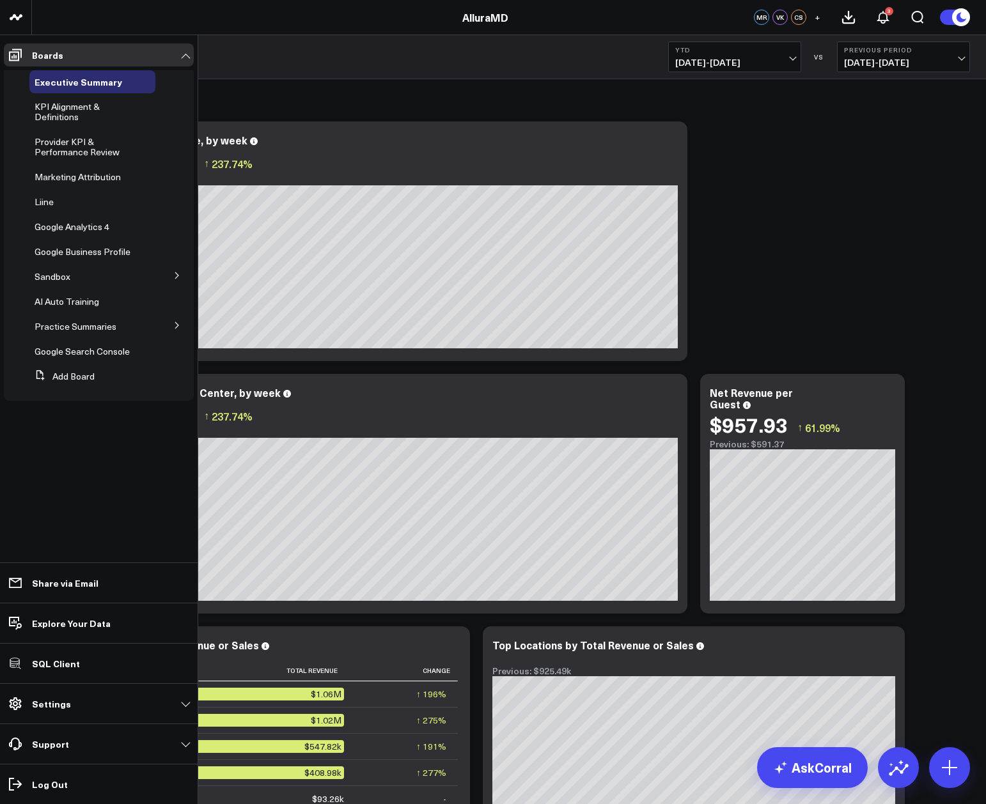
click at [67, 331] on span "Practice Summaries" at bounding box center [76, 326] width 82 height 12
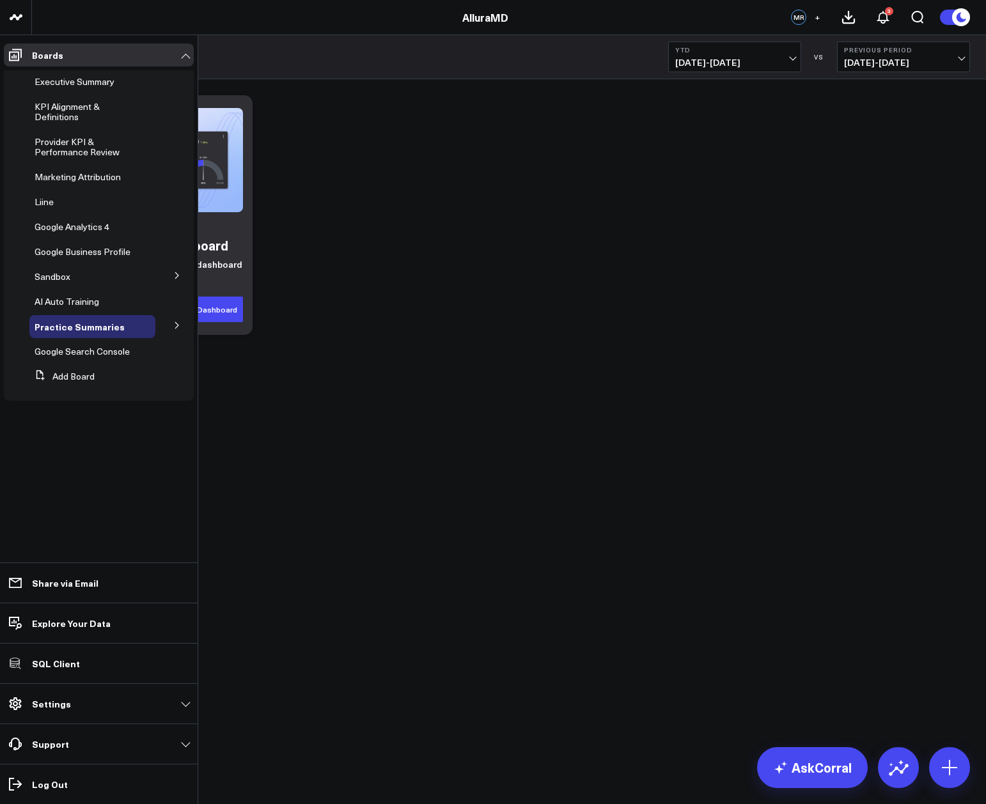
click at [176, 327] on icon at bounding box center [176, 325] width 3 height 6
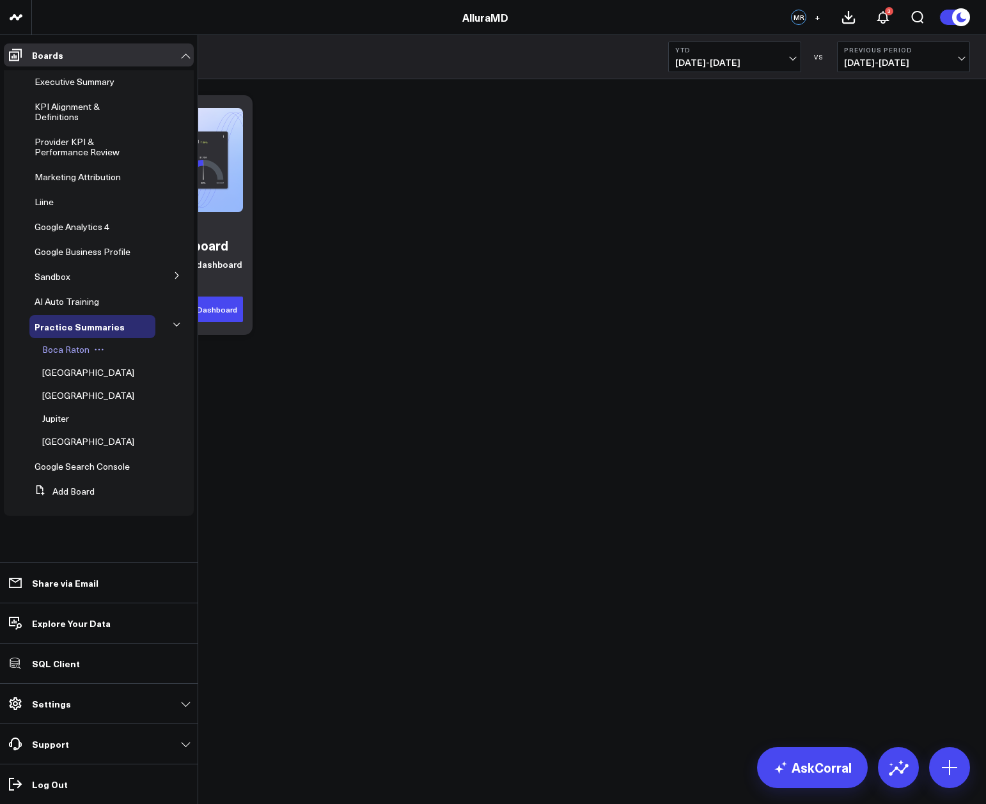
click at [68, 350] on span "Boca Raton" at bounding box center [65, 349] width 47 height 12
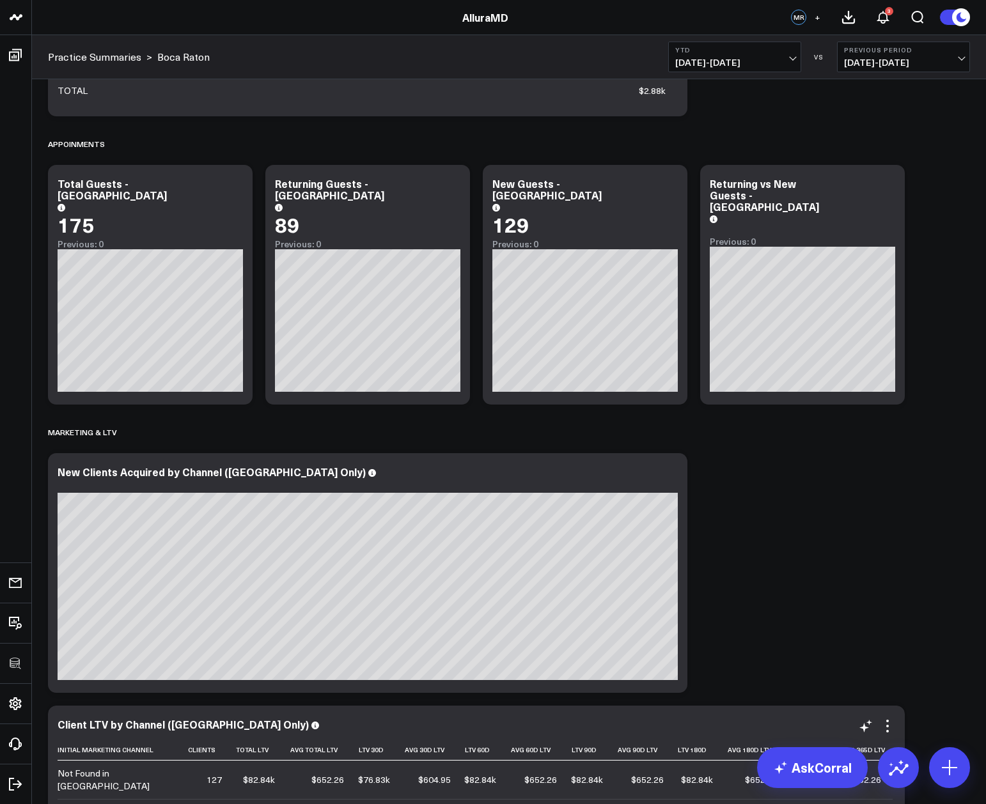
scroll to position [1226, 0]
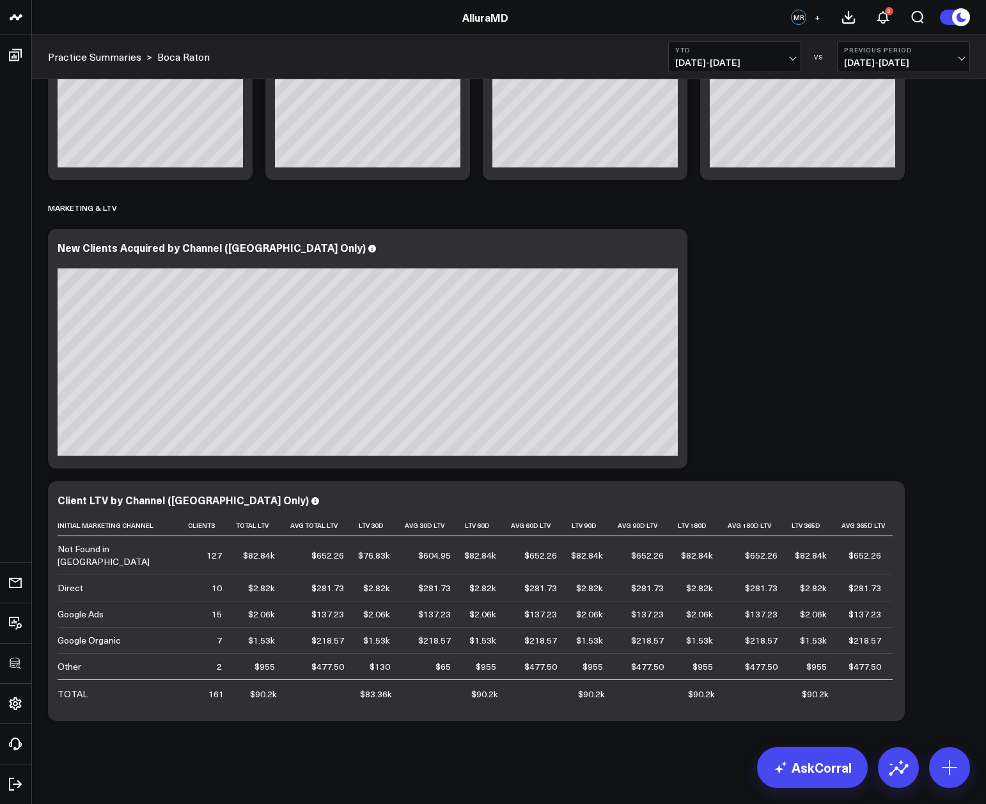
click at [672, 249] on icon at bounding box center [669, 249] width 15 height 15
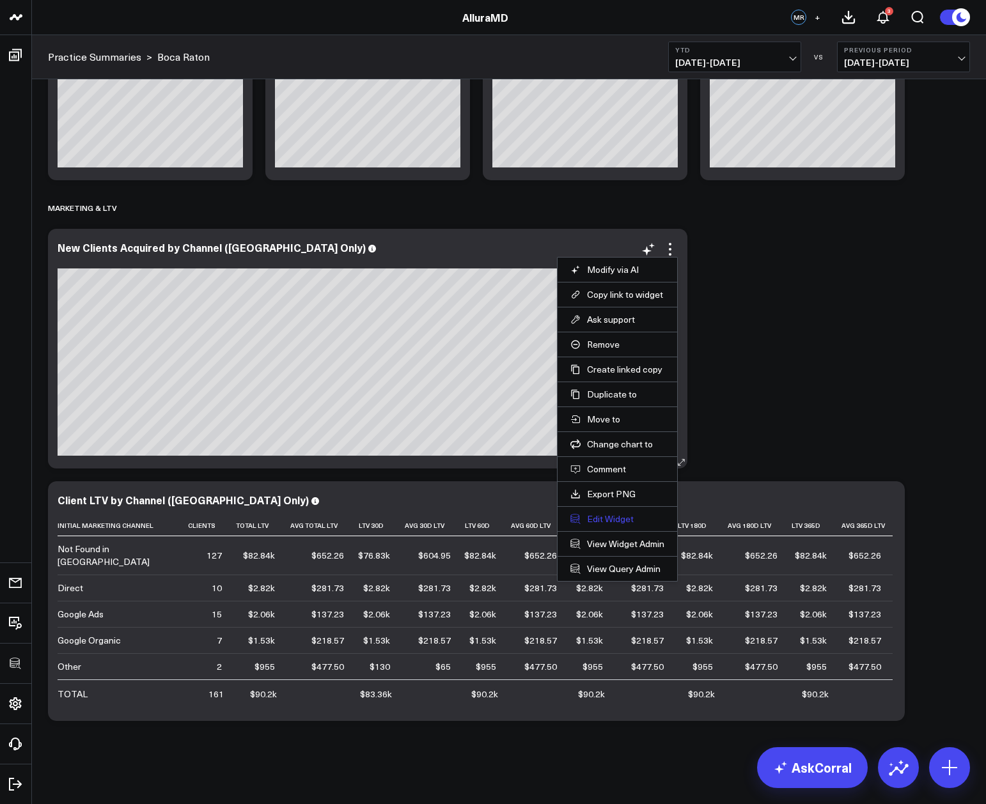
click at [625, 520] on button "Edit Widget" at bounding box center [617, 519] width 94 height 12
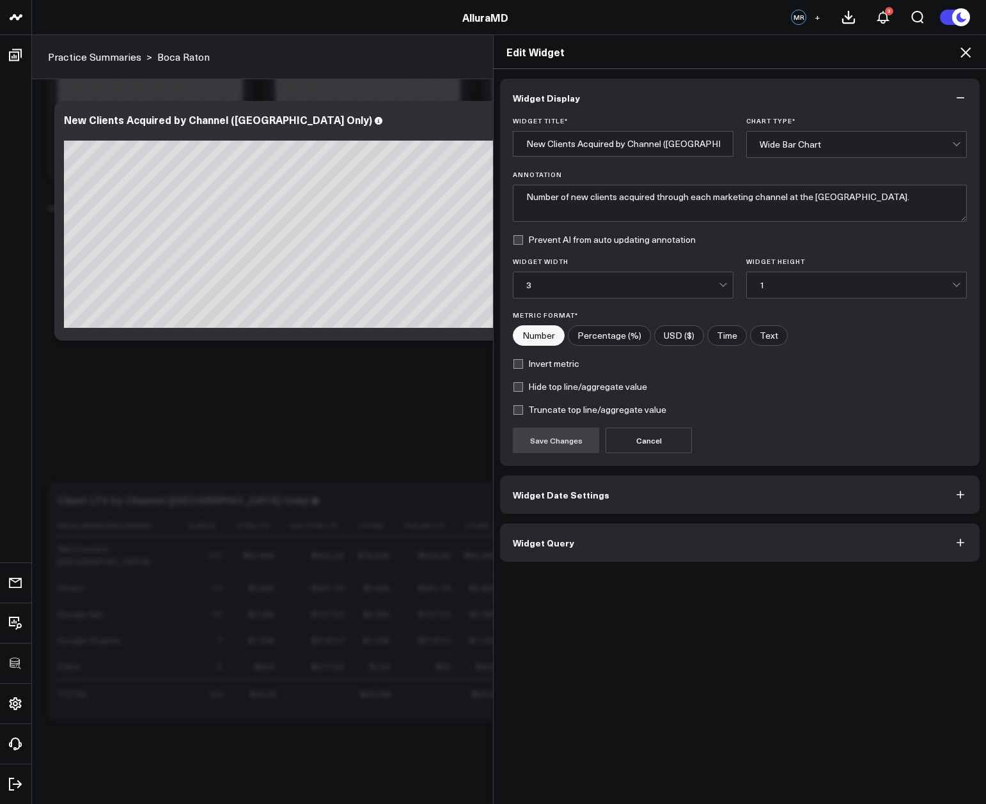
click at [591, 556] on button "Widget Query" at bounding box center [739, 542] width 479 height 38
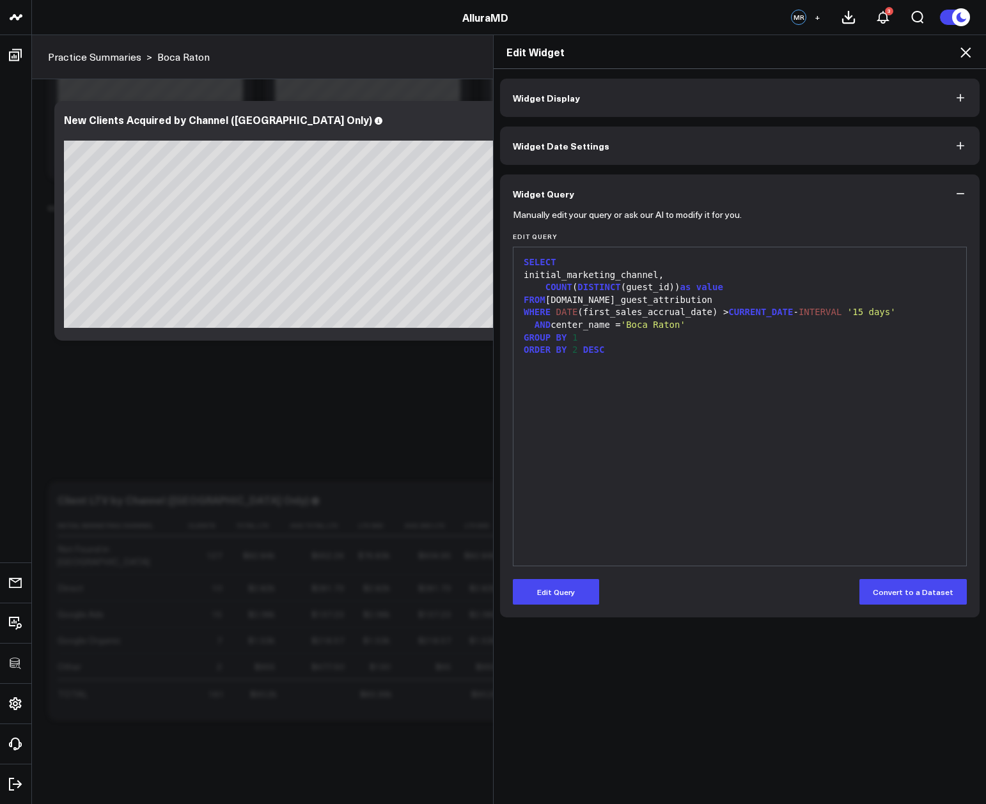
click at [963, 55] on icon at bounding box center [965, 52] width 10 height 10
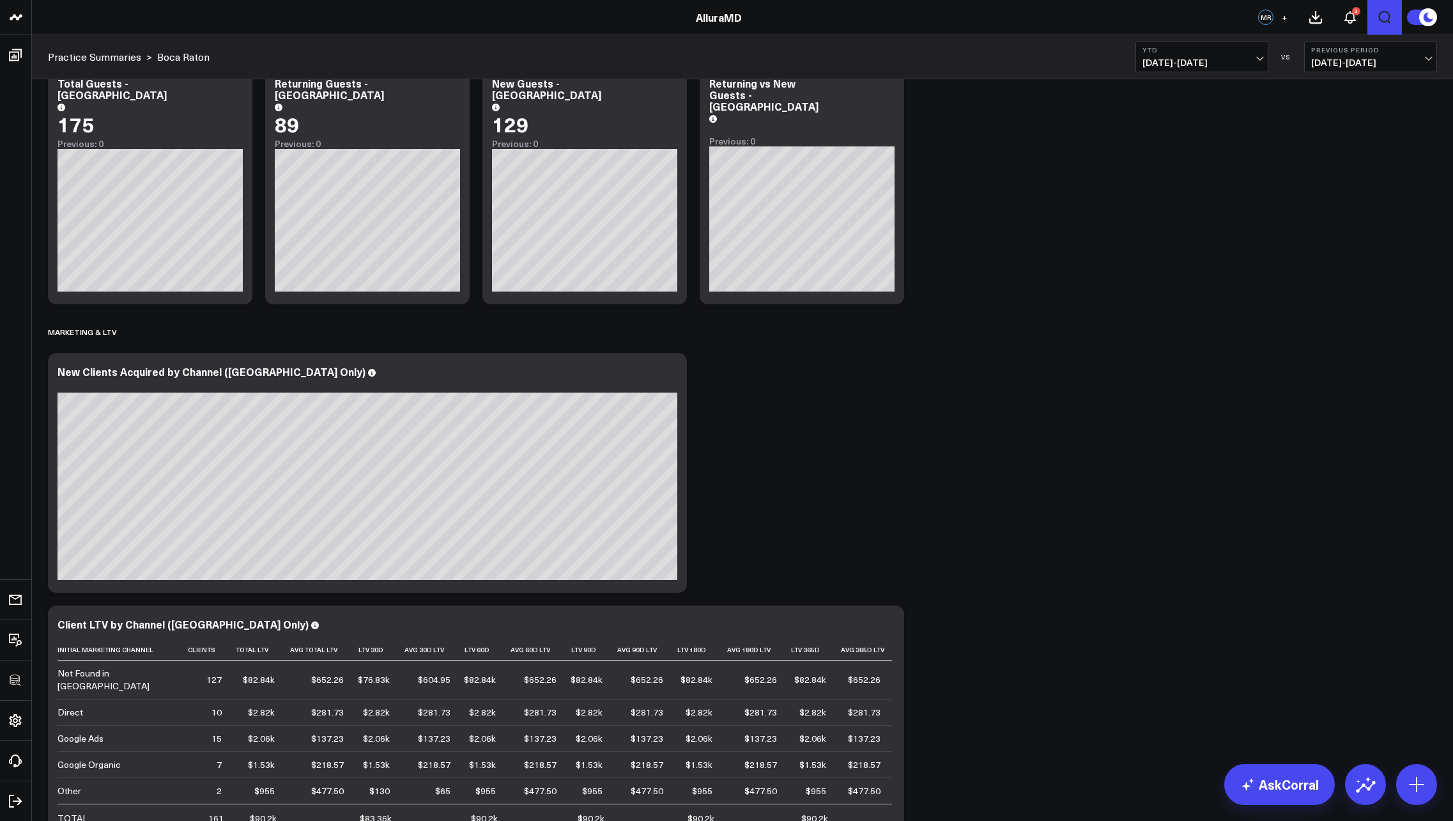
scroll to position [957, 0]
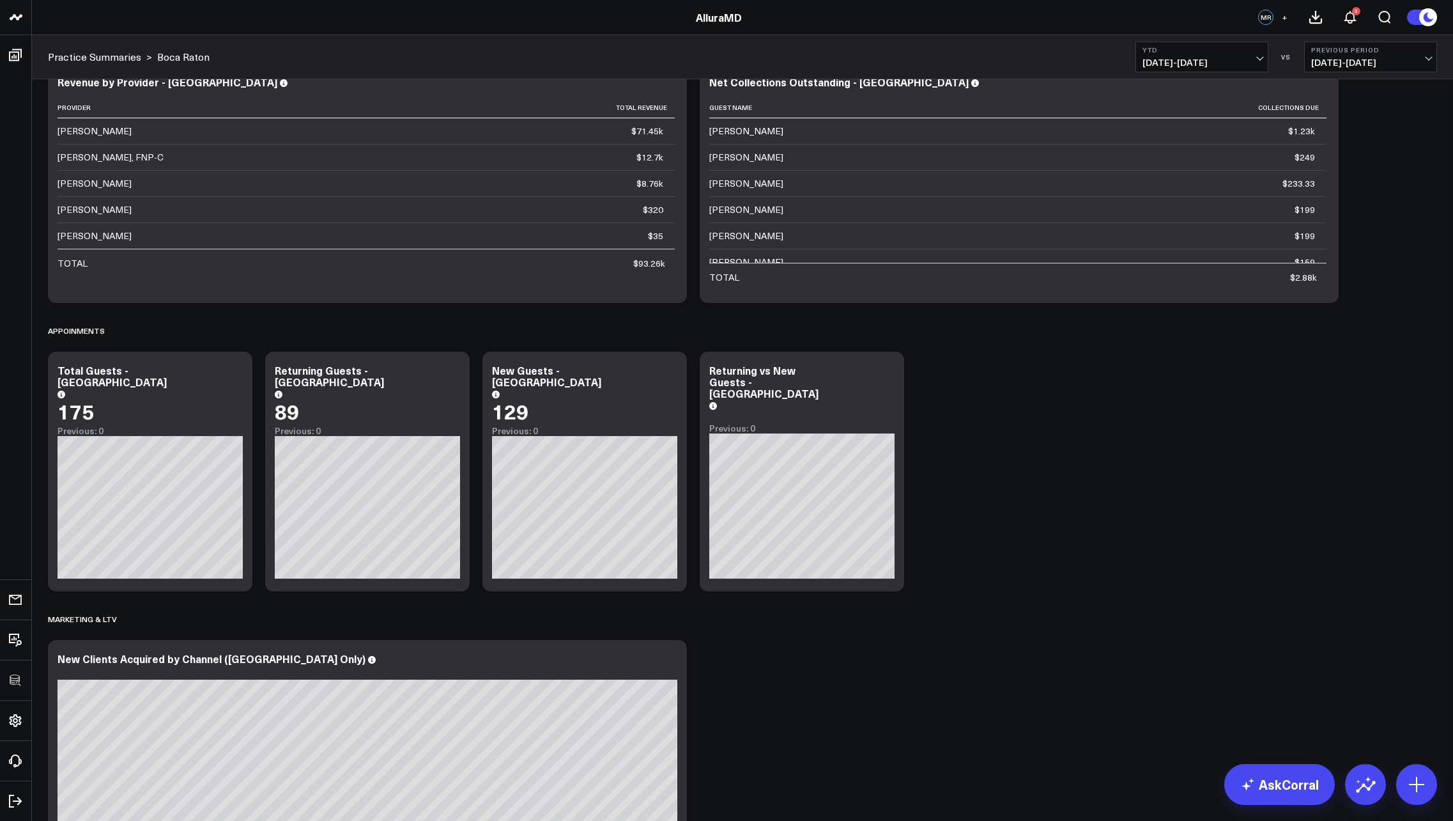
scroll to position [0, 0]
